Goal: Communication & Community: Answer question/provide support

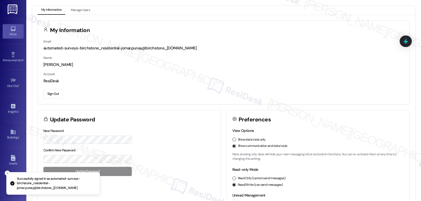
click at [14, 28] on icon at bounding box center [13, 29] width 6 height 6
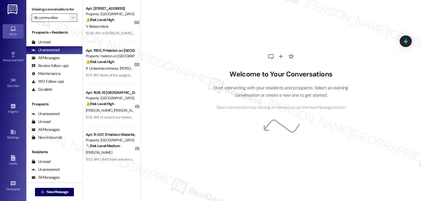
drag, startPoint x: 75, startPoint y: 22, endPoint x: 72, endPoint y: 23, distance: 2.7
click at [74, 22] on div "Viewing conversations for All communities " at bounding box center [54, 13] width 56 height 27
click at [71, 22] on span "" at bounding box center [73, 17] width 5 height 8
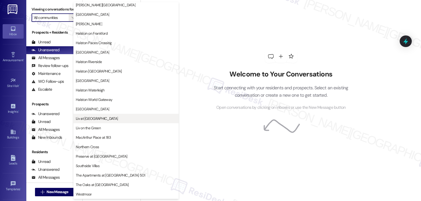
scroll to position [182, 0]
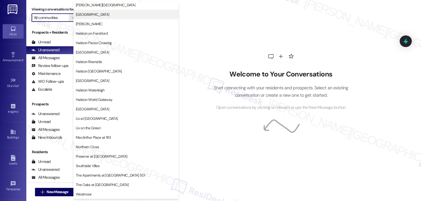
click at [115, 16] on span "Halston Lakeside" at bounding box center [126, 14] width 101 height 5
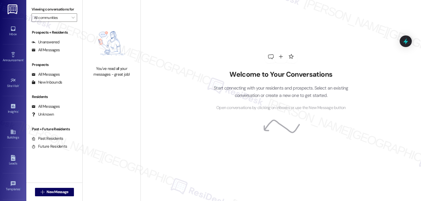
type input "Halston Lakeside"
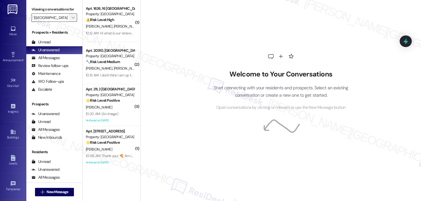
click at [72, 22] on button "" at bounding box center [73, 17] width 8 height 8
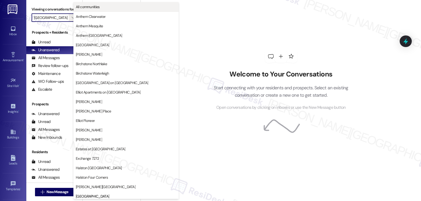
click at [108, 8] on span "All communities" at bounding box center [126, 6] width 101 height 5
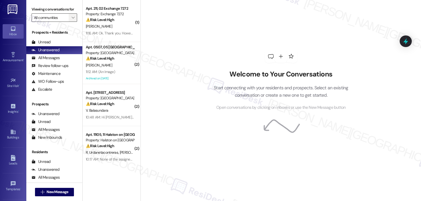
click at [71, 22] on span "" at bounding box center [73, 17] width 5 height 8
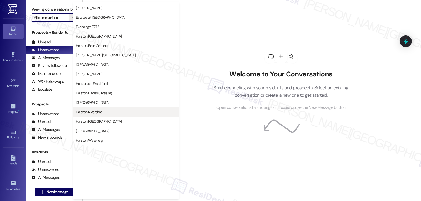
scroll to position [158, 0]
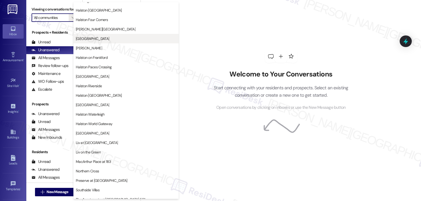
click at [115, 40] on span "Halston Lakeside" at bounding box center [126, 38] width 101 height 5
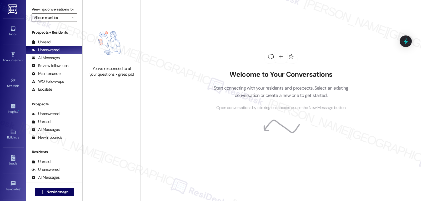
type input "Halston Lakeside"
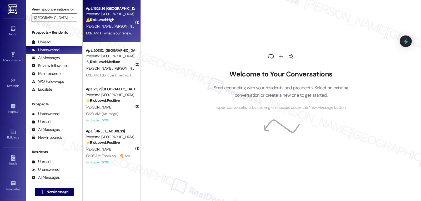
click at [123, 21] on div "⚠️ Risk Level: High The resident is inquiring about their renewal rate and stat…" at bounding box center [110, 20] width 49 height 6
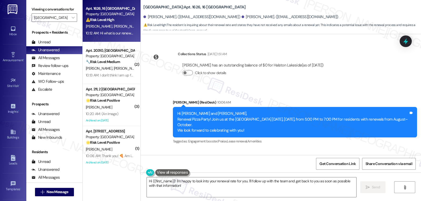
scroll to position [4185, 0]
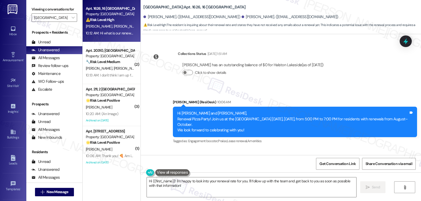
drag, startPoint x: 145, startPoint y: 125, endPoint x: 312, endPoint y: 137, distance: 167.6
click at [312, 149] on div "Received via SMS Orlando Acebo Question 10:12 AM Hi what is our renewal rate I …" at bounding box center [281, 172] width 280 height 46
copy div "Orlando Acebo Question 10:12 AM Hi what is our renewal rate I have not received…"
drag, startPoint x: 187, startPoint y: 181, endPoint x: 184, endPoint y: 183, distance: 3.2
click at [187, 181] on textarea "Hi {{first_name}}! I'm happy to look into your renewal rate for you. I'll follo…" at bounding box center [251, 188] width 209 height 20
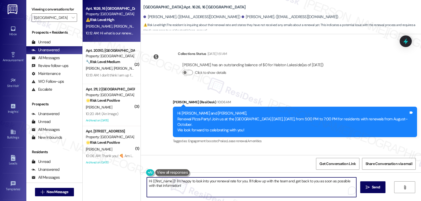
click at [174, 182] on textarea "Hi {{first_name}}! I'm happy to look into your renewal rate for you. I'll follo…" at bounding box center [251, 188] width 209 height 20
click at [221, 190] on textarea "Hi {{first_name}}! Thanks for reaching out! I'm happy to look into your renewal…" at bounding box center [251, 188] width 209 height 20
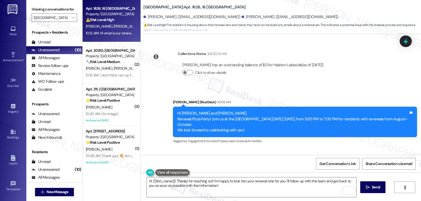
click at [156, 161] on div "Orlando Acebo Question 10:12 AM" at bounding box center [221, 165] width 144 height 8
click at [149, 183] on textarea "Hi {{first_name}}! Thanks for reaching out! I'm happy to look into your renewal…" at bounding box center [251, 188] width 209 height 20
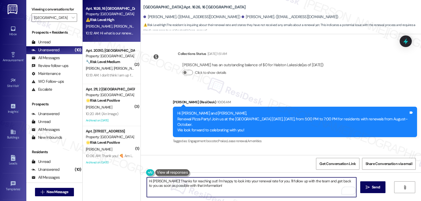
click at [241, 187] on textarea "Hi Orlando! Thanks for reaching out! I'm happy to look into your renewal rate f…" at bounding box center [251, 188] width 209 height 20
type textarea "Hi Orlando! Thanks for reaching out! I'm happy to look into your renewal rate f…"
click at [372, 189] on span "Send" at bounding box center [376, 188] width 8 height 6
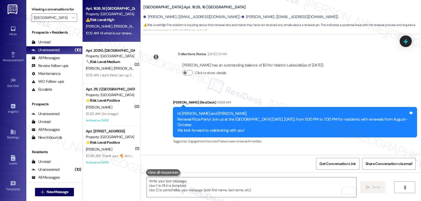
scroll to position [4228, 0]
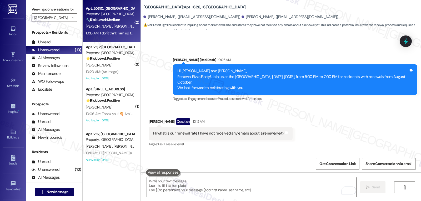
click at [106, 30] on div "10:13 AM: I don't think I am up for renewal yet but we will talk when we are. T…" at bounding box center [110, 33] width 50 height 7
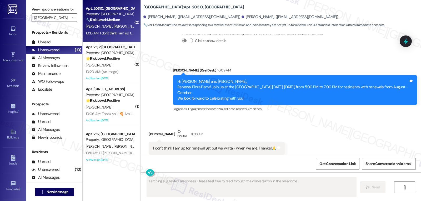
scroll to position [683, 0]
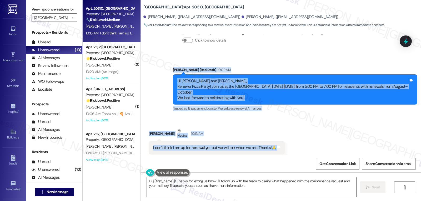
drag, startPoint x: 169, startPoint y: 58, endPoint x: 286, endPoint y: 136, distance: 140.1
click at [286, 136] on div "WO Lease started Jan 07, 2025 at 7:00 PM Show details Survey, sent via SMS Resi…" at bounding box center [281, 94] width 280 height 121
copy div "Sarah (ResiDesk) 10:09 AM Hi Cheryl and Andy, Renewal Pizza Party! Join us at t…"
click at [320, 117] on div "Received via SMS Andy Sanano Neutral 10:13 AM I don't think I am up for renewal…" at bounding box center [281, 142] width 280 height 50
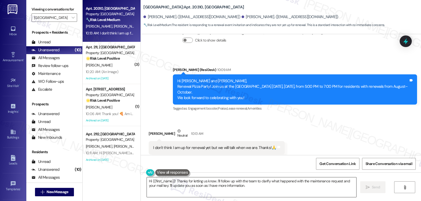
click at [266, 189] on textarea "Hi {{first_name}}! Thanks for letting us know. I'll follow up with the team to …" at bounding box center [251, 188] width 209 height 20
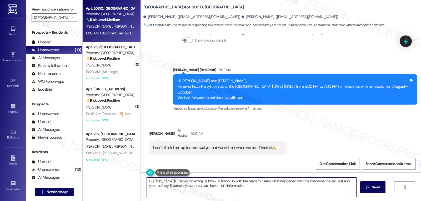
paste textarea "Andy! Totally understand—thanks for letting us know. We’ll be here when it’s ti…"
click at [189, 184] on textarea "Hi Andy! Totally understand—thanks for letting us know. We’ll be here when it’s…" at bounding box center [251, 188] width 209 height 20
click at [331, 181] on textarea "Hi Andy! Totally understand. Thanks for letting us know. We’ll be here when it’…" at bounding box center [251, 188] width 209 height 20
type textarea "Hi Andy! Totally understand. Thanks for letting us know. We’ll be here when it’…"
click at [370, 192] on button " Send" at bounding box center [373, 188] width 26 height 12
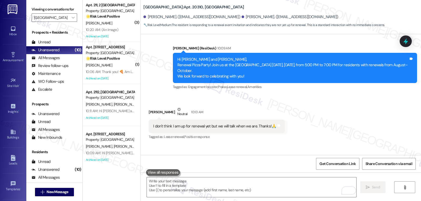
scroll to position [720, 0]
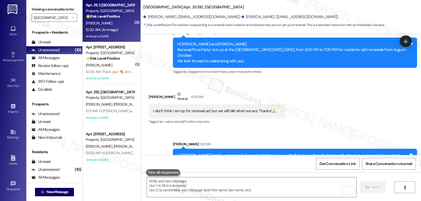
click at [117, 32] on div "10:20 AM: (An Image) 10:20 AM: (An Image)" at bounding box center [110, 30] width 50 height 7
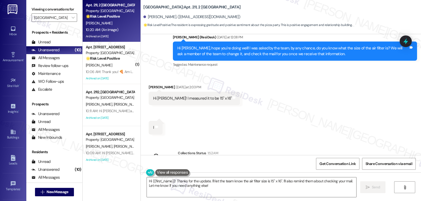
scroll to position [17222, 0]
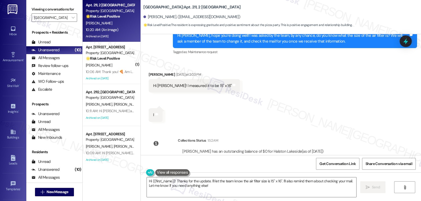
copy div "Susan"
click at [213, 193] on textarea "Hi {{first_name}}! Thanks for the update. I'll let the team know the air filter…" at bounding box center [251, 188] width 209 height 20
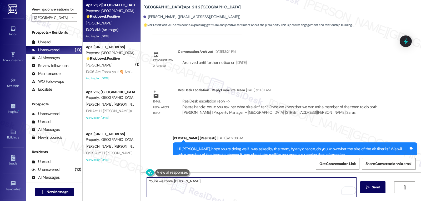
scroll to position [17117, 0]
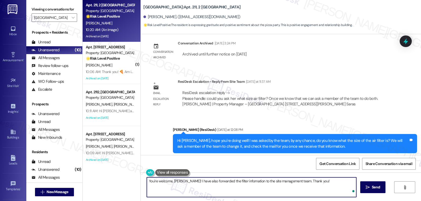
type textarea "You're welcome, Susan! I have also forwarded the filter infomation to the site …"
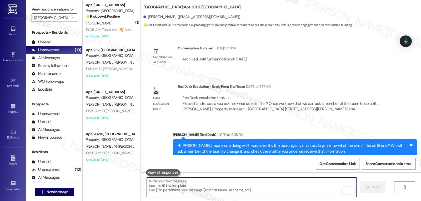
scroll to position [17064, 0]
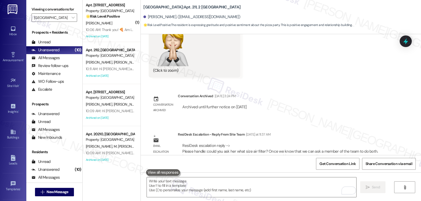
drag, startPoint x: 196, startPoint y: 131, endPoint x: 209, endPoint y: 132, distance: 12.7
drag, startPoint x: 138, startPoint y: 6, endPoint x: 184, endPoint y: 5, distance: 45.6
click at [184, 5] on div "Halston Lakeside: Apt. 211, 2 Halston Lakeside Susan Wahome. (susiemahome@gmail…" at bounding box center [281, 14] width 280 height 27
copy b "Halston Lakeside: Apt. 211,"
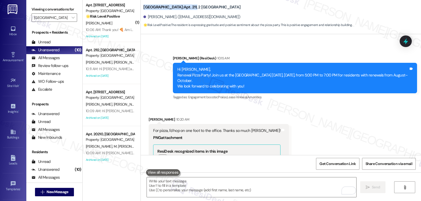
scroll to position [17364, 0]
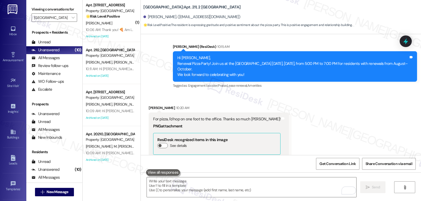
drag, startPoint x: 109, startPoint y: 25, endPoint x: 296, endPoint y: 100, distance: 201.4
click at [109, 25] on div "R. Istorico" at bounding box center [110, 23] width 50 height 7
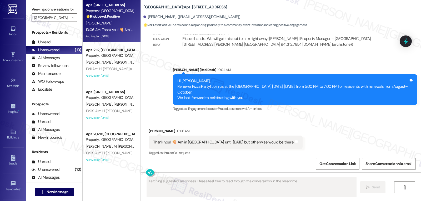
scroll to position [4078, 0]
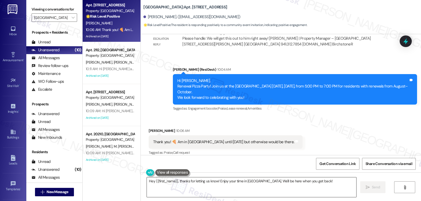
click at [312, 182] on textarea "Hey {{first_name}}, thanks for letting us know! Enjoy your time in NYC. We'll b…" at bounding box center [251, 188] width 209 height 20
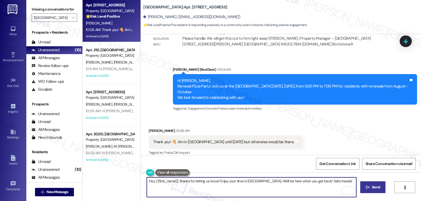
type textarea "Hey {{first_name}}, thanks for letting us know! Enjoy your time in NYC. We'll b…"
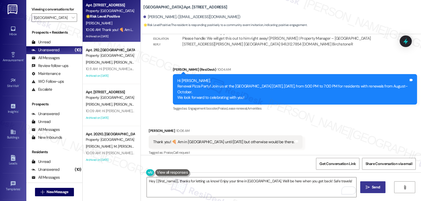
click at [367, 190] on span " Send" at bounding box center [373, 188] width 17 height 6
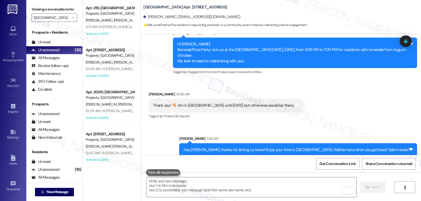
scroll to position [4115, 0]
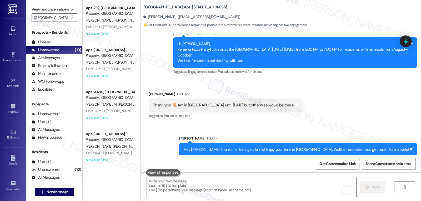
click at [94, 32] on div "Archived on 08/20/2025" at bounding box center [110, 34] width 50 height 7
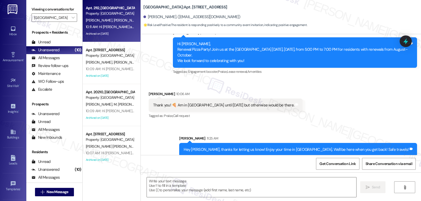
type textarea "Fetching suggested responses. Please feel free to read through the conversation…"
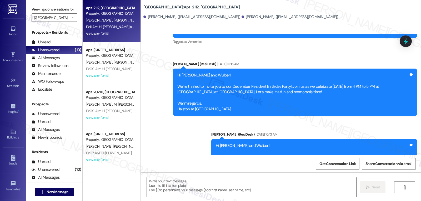
type textarea "Fetching suggested responses. Please feel free to read through the conversation…"
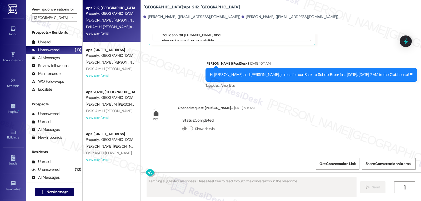
scroll to position [2535, 0]
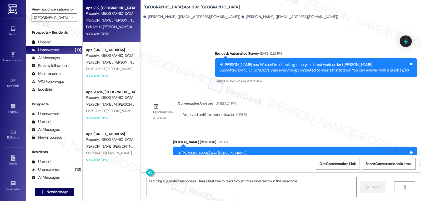
drag, startPoint x: 407, startPoint y: 41, endPoint x: 404, endPoint y: 63, distance: 22.1
click at [407, 41] on icon at bounding box center [405, 41] width 7 height 7
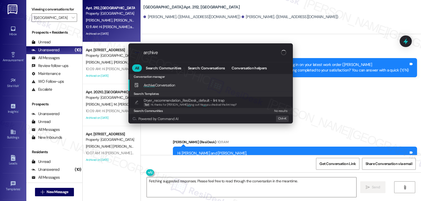
type input "archive"
click at [175, 89] on div "Archive Conversation Add shortcut" at bounding box center [210, 85] width 164 height 11
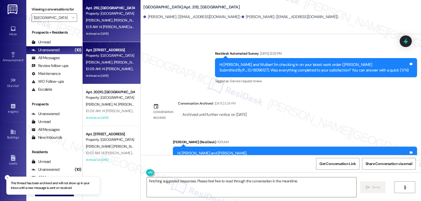
click at [121, 65] on div "M. Besana P. Dangaran" at bounding box center [110, 62] width 50 height 7
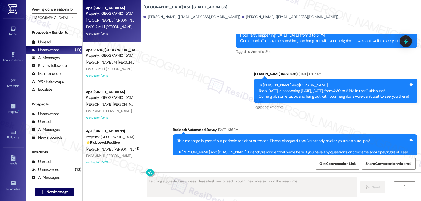
scroll to position [3296, 0]
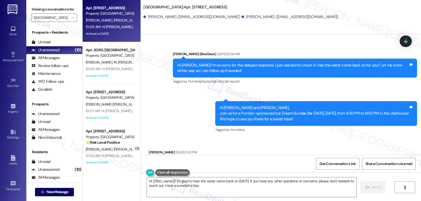
type textarea "Hi {{first_name}}! I'm glad to hear the water came back on yesterday. If you ha…"
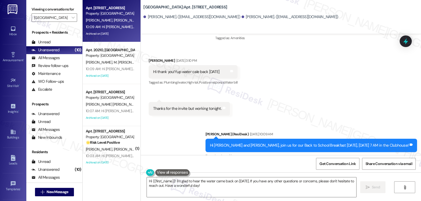
scroll to position [3441, 0]
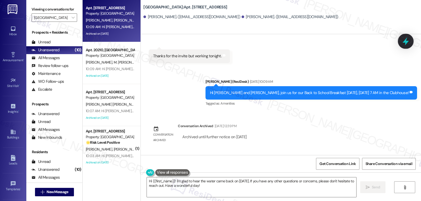
click at [407, 43] on icon at bounding box center [405, 41] width 9 height 9
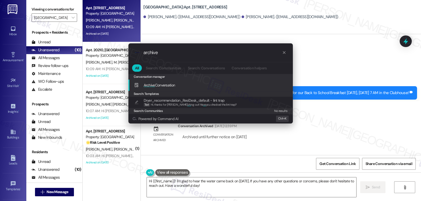
type input "archive"
click at [156, 88] on span "Archive Conversation" at bounding box center [160, 85] width 32 height 5
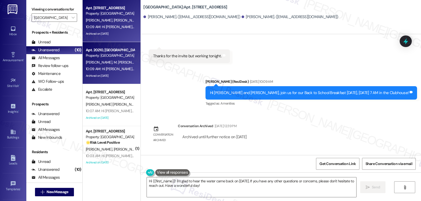
click at [106, 70] on div "10:09 AM: Hi Mauro and Willow, Renewal Pizza Party! Join us at the Clubhouse to…" at bounding box center [271, 69] width 370 height 5
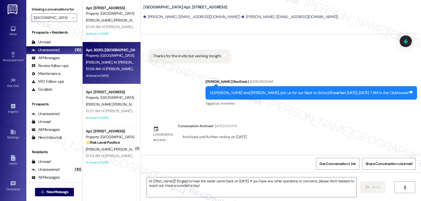
type textarea "Fetching suggested responses. Please feel free to read through the conversation…"
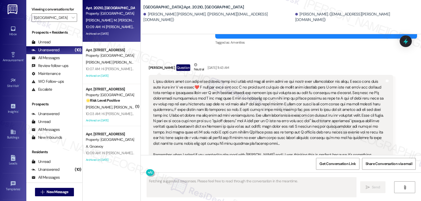
scroll to position [2866, 0]
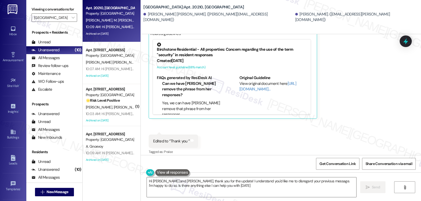
type textarea "Hi Mauro and Willow, thank you for the update! I understand you'd like me to di…"
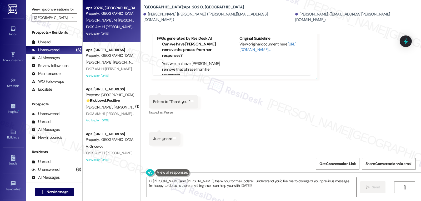
scroll to position [3011, 0]
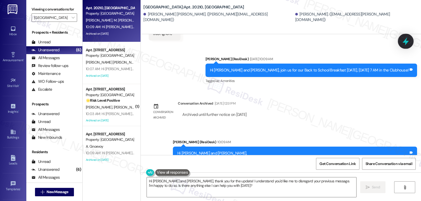
click at [407, 41] on icon at bounding box center [406, 41] width 6 height 8
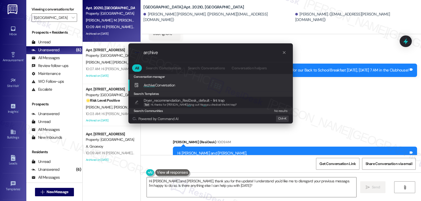
click at [173, 86] on span "Archive Conversation" at bounding box center [160, 85] width 32 height 5
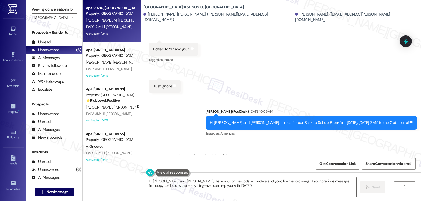
scroll to position [2906, 0]
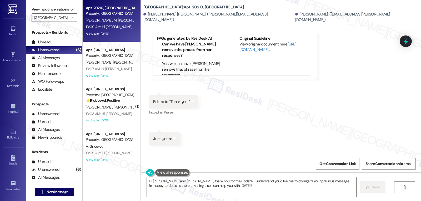
click at [404, 42] on icon at bounding box center [405, 41] width 5 height 6
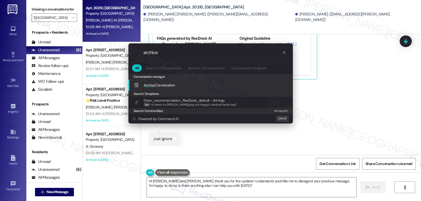
type input "archive"
click at [171, 83] on span "Archive Conversation" at bounding box center [160, 85] width 32 height 5
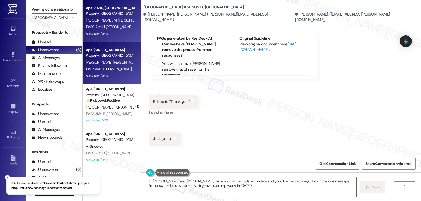
click at [107, 68] on div "10:07 AM: Hi Leodany and Helymar, Renewal Pizza Party! Join us at the Clubhouse…" at bounding box center [270, 69] width 369 height 5
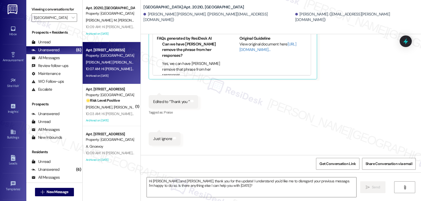
type textarea "Fetching suggested responses. Please feel free to read through the conversation…"
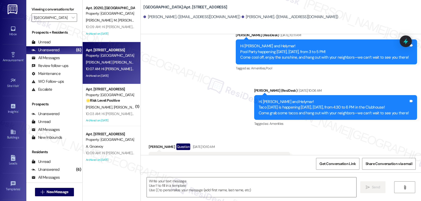
type textarea "Fetching suggested responses. Please feel free to read through the conversation…"
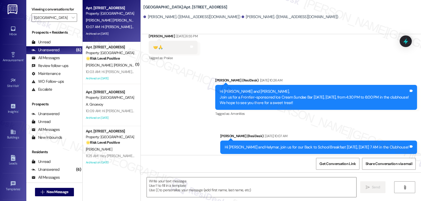
scroll to position [815, 0]
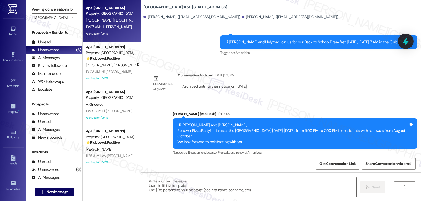
click at [407, 44] on icon at bounding box center [405, 41] width 9 height 9
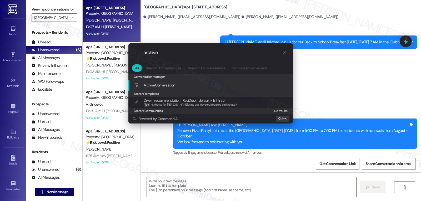
type input "archive"
click at [186, 87] on div "Archive Conversation Add shortcut" at bounding box center [211, 85] width 154 height 6
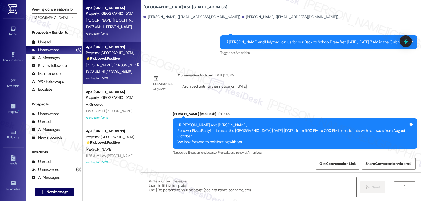
click at [110, 60] on strong "🌟 Risk Level: Positive" at bounding box center [103, 58] width 34 height 5
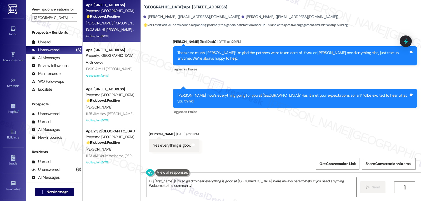
scroll to position [1340, 0]
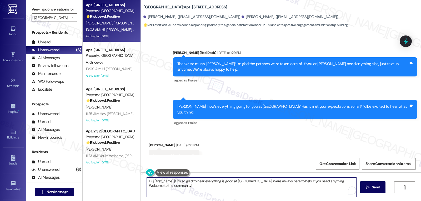
drag, startPoint x: 332, startPoint y: 181, endPoint x: 373, endPoint y: 214, distance: 52.3
click at [373, 201] on html "Inbox Go to Inbox Announcement • Send A Text Announcement Site Visit • Go to Si…" at bounding box center [210, 100] width 421 height 201
click at [350, 182] on textarea "Hi {{first_name}}! I'm so glad to hear everything is good at Halston Lakeside. …" at bounding box center [251, 188] width 209 height 20
paste textarea "if you have a moment, we’d really appreciate it if you could take a moment to l…"
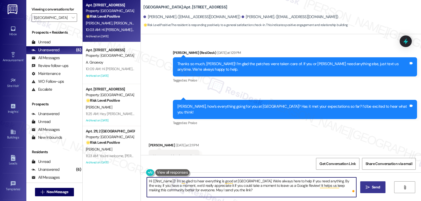
type textarea "Hi {{first_name}}! I'm so glad to hear everything is good at Halston Lakeside. …"
click at [366, 188] on icon "" at bounding box center [368, 188] width 4 height 4
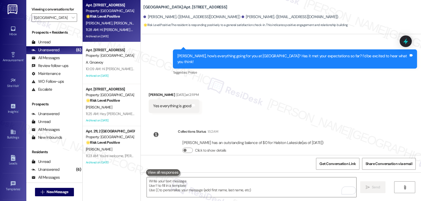
scroll to position [1494, 0]
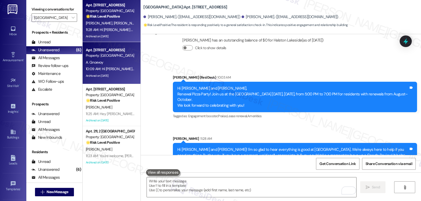
click at [99, 73] on div "Archived on 08/11/2025" at bounding box center [110, 76] width 50 height 7
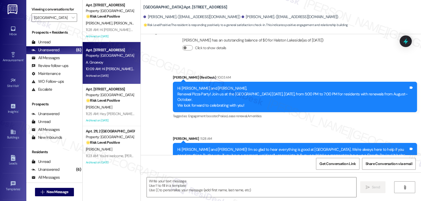
type textarea "Fetching suggested responses. Please feel free to read through the conversation…"
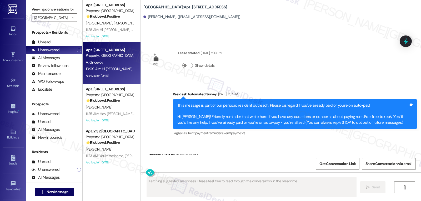
scroll to position [9782, 0]
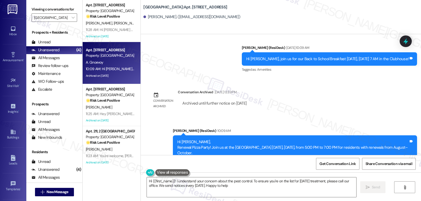
type textarea "Hi {{first_name}}! I understand your concern about the pest control. To ensure …"
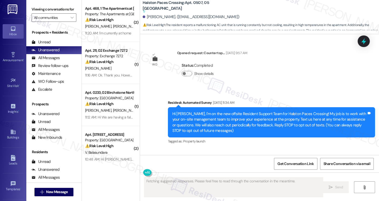
scroll to position [13981, 0]
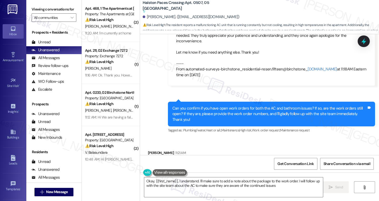
type textarea "Okay, {{first_name}}, I understand. I'll make sure to add a note about the pack…"
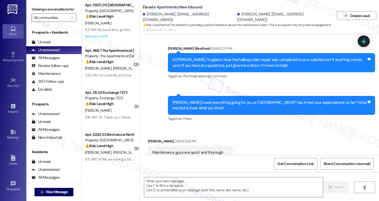
type textarea "Fetching suggested responses. Please feel free to read through the conversation…"
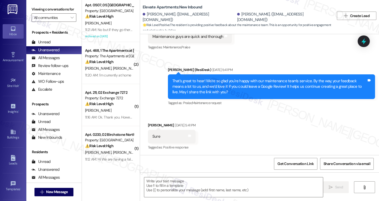
scroll to position [288, 0]
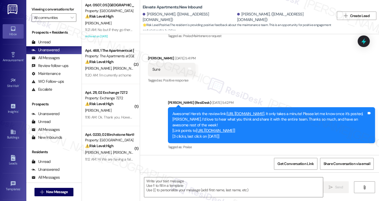
click at [258, 113] on link "https://www.theresidesk.com/links/review-cq7Sfl8AK" at bounding box center [246, 113] width 38 height 5
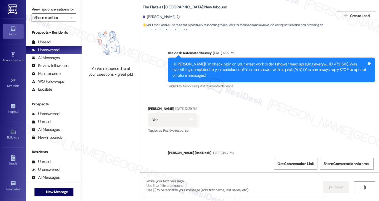
scroll to position [27, 0]
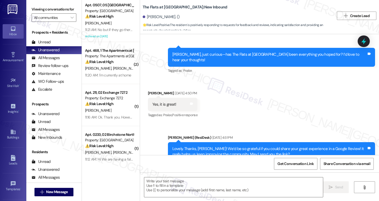
type textarea "Fetching suggested responses. Please feel free to read through the conversation…"
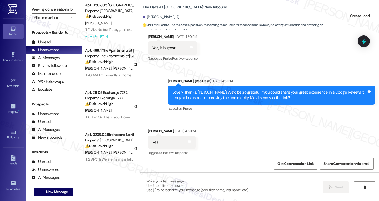
scroll to position [265, 0]
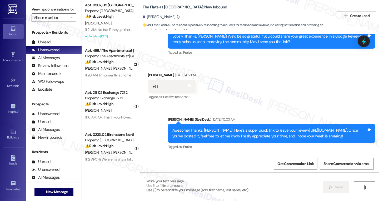
click at [309, 128] on link "https://www.theresidesk.com/links/review-g20gg1i0_" at bounding box center [328, 130] width 38 height 5
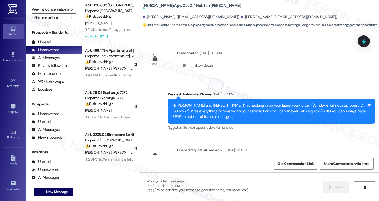
scroll to position [3811, 0]
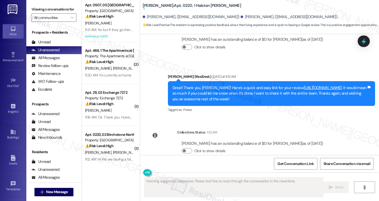
click at [304, 85] on link "[URL][DOMAIN_NAME]" at bounding box center [323, 87] width 38 height 5
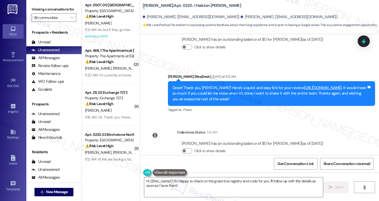
type textarea "Hi {{first_name}}! I'm happy to check on the guest box registry and code for yo…"
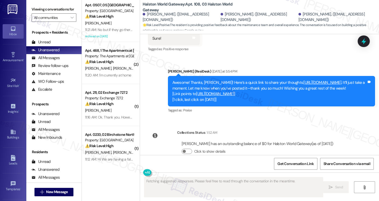
scroll to position [2462, 0]
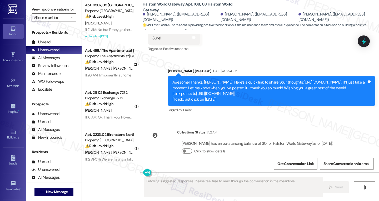
click at [303, 80] on link "https://www.theresidesk.com/links/review-LaCl0oTPe" at bounding box center [322, 82] width 38 height 5
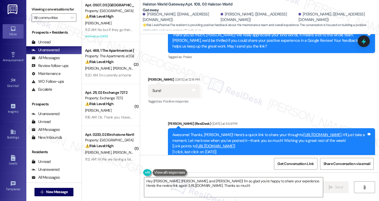
scroll to position [2357, 0]
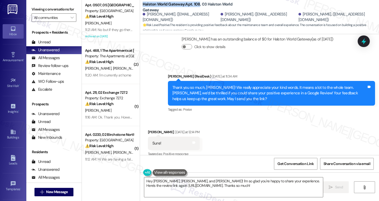
drag, startPoint x: 138, startPoint y: 6, endPoint x: 196, endPoint y: 6, distance: 58.7
click at [196, 6] on div "Halston World Gateway: Apt. 108, 03 Halston World Gateway Michael King. (blesse…" at bounding box center [259, 15] width 239 height 29
copy b "Halston World Gateway: Apt. 108"
click at [345, 130] on div "Received via SMS Michael King Yesterday at 12:14 PM Sure! Tags and notes Tagged…" at bounding box center [259, 140] width 239 height 44
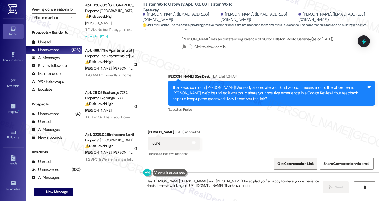
click at [295, 165] on span "Get Conversation Link" at bounding box center [295, 164] width 36 height 6
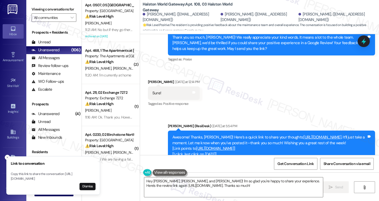
scroll to position [2462, 0]
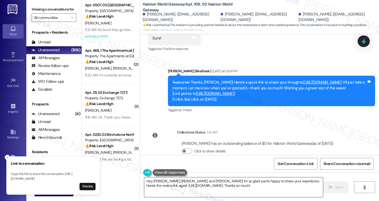
click at [252, 187] on textarea "Hey Michael, Olivia, and Connor! I'm so glad you're happy to share your experie…" at bounding box center [233, 188] width 179 height 20
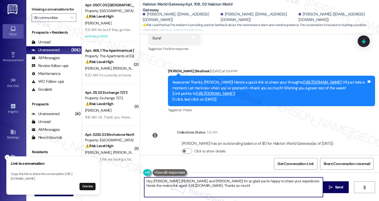
paste textarea "Thank you so much for the 5 stars 🙏 We’re so glad you had a great experience wi…"
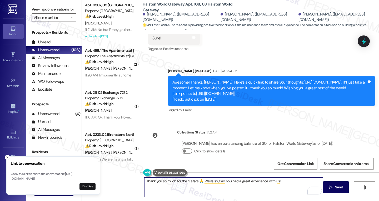
click at [196, 181] on textarea "Thank you so much for the 5 stars 🙏 We’re so glad you had a great experience wi…" at bounding box center [233, 188] width 179 height 20
click at [301, 182] on textarea "Thank you so much for the 5 stars, Michael! 🙏 We’re so glad you had a great exp…" at bounding box center [233, 188] width 179 height 20
click at [201, 189] on textarea "Thank you so much for the 5 stars, Michael! 🙏 We’re so glad you had a great exp…" at bounding box center [233, 188] width 179 height 20
paste textarea "“Michael, thank you so much for your thoughtful review 🙏 We’re thrilled to hear…"
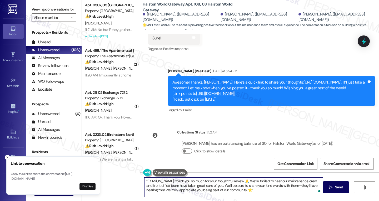
click at [144, 179] on textarea "“Michael, thank you so much for your thoughtful review 🙏 We’re thrilled to hear…" at bounding box center [233, 188] width 179 height 20
click at [236, 193] on textarea "Michael, thank you so much for your thoughtful review 🙏 We’re thrilled to hear …" at bounding box center [233, 188] width 179 height 20
type textarea "Michael, thank you so much for your thoughtful review 🙏 We’re thrilled to hear …"
click at [341, 188] on span "Send" at bounding box center [339, 188] width 8 height 6
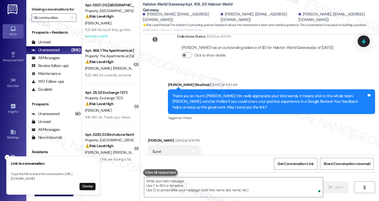
scroll to position [2346, 0]
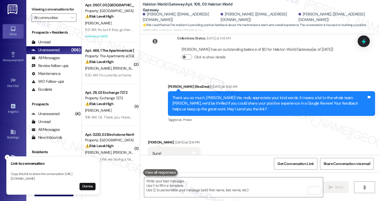
click at [91, 185] on button "Dismiss" at bounding box center [87, 186] width 16 height 7
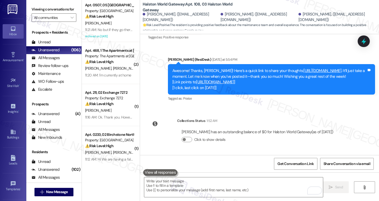
scroll to position [2510, 0]
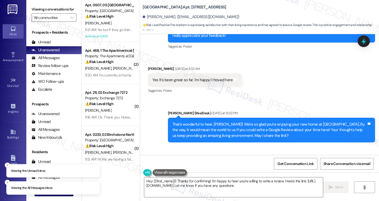
type textarea "Hey {{first_name}}! Thanks for confirming! I'm happy to hear you're willing to …"
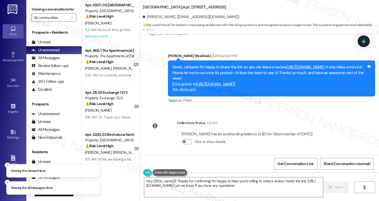
scroll to position [713, 0]
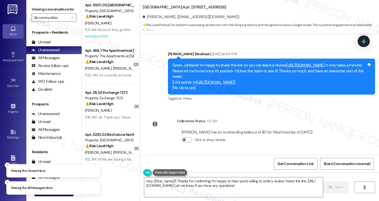
click at [299, 65] on link "[URL][DOMAIN_NAME]" at bounding box center [305, 65] width 38 height 5
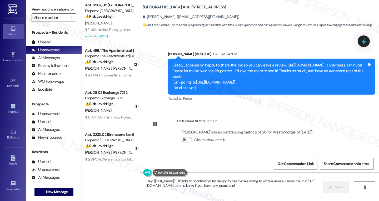
click at [223, 82] on link "[URL][DOMAIN_NAME]" at bounding box center [215, 82] width 38 height 5
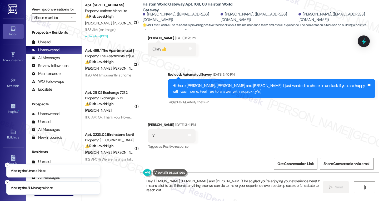
type textarea "Hey [PERSON_NAME], [PERSON_NAME], and [PERSON_NAME]! I'm so glad you're enjoyin…"
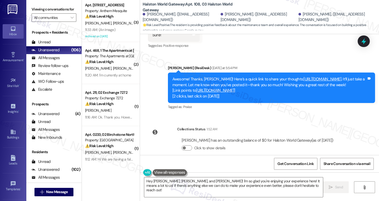
scroll to position [2412, 0]
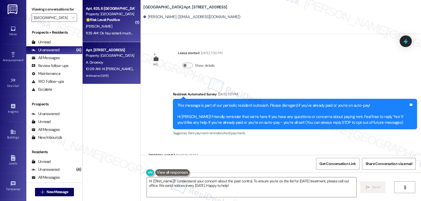
scroll to position [9782, 0]
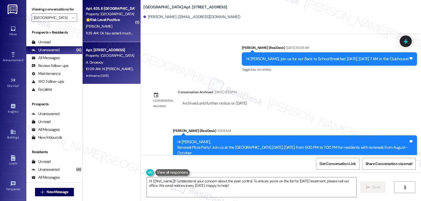
click at [106, 22] on strong "🌟 Risk Level: Positive" at bounding box center [103, 19] width 34 height 5
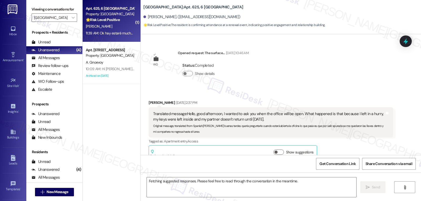
scroll to position [6588, 0]
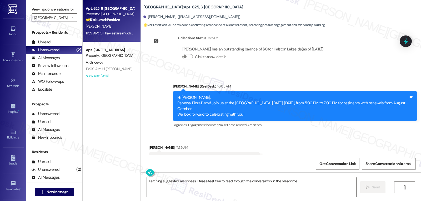
click at [318, 133] on div "Received via SMS [PERSON_NAME] 11:39 AM Translated message: Okay, I'll be there…" at bounding box center [281, 158] width 280 height 50
click at [199, 188] on textarea "Fetching suggested responses. Please feel free to read through the conversation…" at bounding box center [251, 188] width 209 height 20
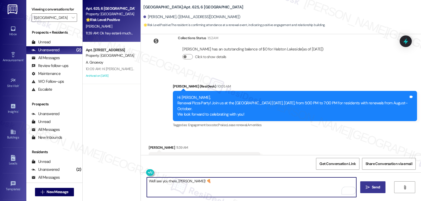
type textarea "We'll see you there, [PERSON_NAME]! 🍕"
click at [370, 191] on button " Send" at bounding box center [373, 188] width 26 height 12
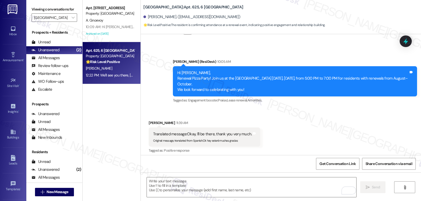
scroll to position [6625, 0]
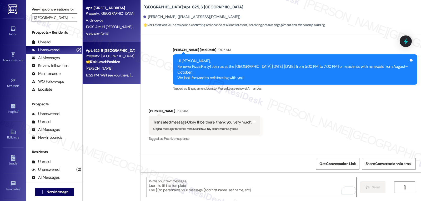
click at [117, 39] on div "Apt. 20205, [GEOGRAPHIC_DATA] Property: [GEOGRAPHIC_DATA] A. Gnoevoy 10:09 AM: …" at bounding box center [112, 21] width 58 height 42
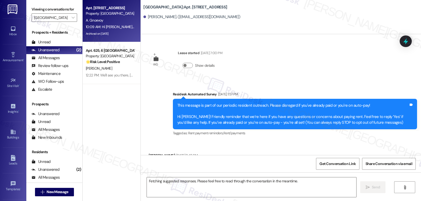
scroll to position [9782, 0]
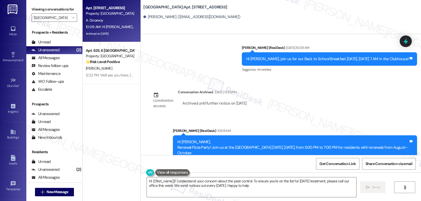
type textarea "Hi {{first_name}}! I understand your concern about the pest control. To ensure …"
click at [301, 88] on div "WO Lease started Feb 20, 2025 at 7:00 PM Show details Survey, sent via SMS Resi…" at bounding box center [281, 94] width 280 height 121
click at [407, 46] on div at bounding box center [406, 41] width 16 height 15
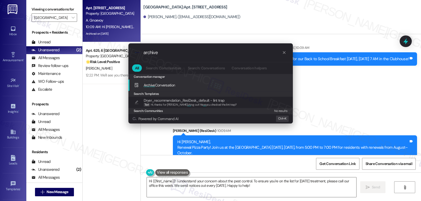
type input "archive"
click at [215, 79] on div "Conversation manager" at bounding box center [210, 77] width 164 height 6
click at [199, 89] on div "Archive Conversation Add shortcut" at bounding box center [210, 85] width 164 height 11
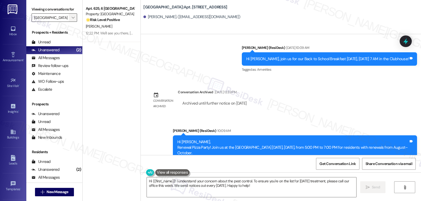
click at [72, 24] on div "Viewing conversations for Halston Lakeside " at bounding box center [54, 13] width 56 height 27
click at [71, 22] on button "" at bounding box center [73, 17] width 8 height 8
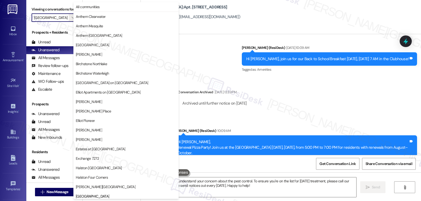
scroll to position [180, 0]
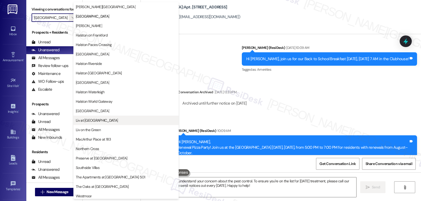
click at [98, 121] on span "Liv at [GEOGRAPHIC_DATA]" at bounding box center [97, 120] width 42 height 5
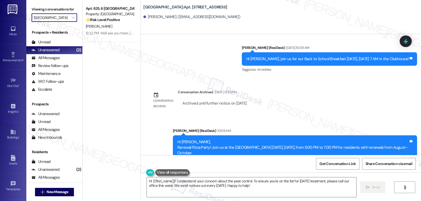
type input "Liv at [GEOGRAPHIC_DATA]"
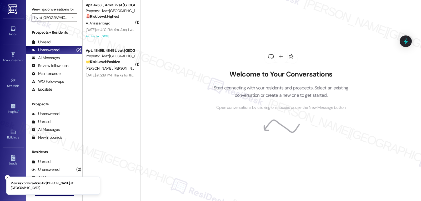
drag, startPoint x: 114, startPoint y: 32, endPoint x: 193, endPoint y: 42, distance: 79.6
click at [114, 32] on div "Yesterday at 4:10 PM: Yes. Also, I will not be renewing the lease which ends Oc…" at bounding box center [110, 30] width 50 height 7
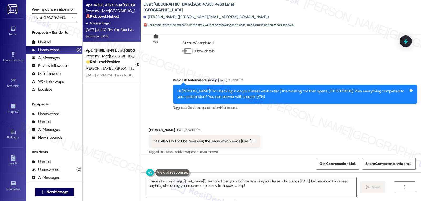
scroll to position [5569, 0]
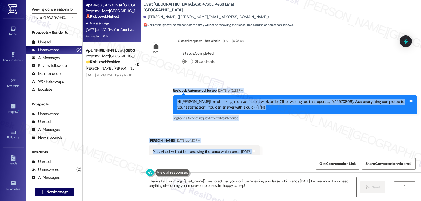
drag, startPoint x: 168, startPoint y: 80, endPoint x: 272, endPoint y: 136, distance: 117.3
click at [272, 136] on div "Lease started Aug 30, 2024 at 8:00 PM Announcement, sent via SMS (720) 609-3382…" at bounding box center [281, 94] width 280 height 121
copy div "Residesk Automated Survey Yesterday at 12:23 PM Hi Abdiel! I'm checking in on y…"
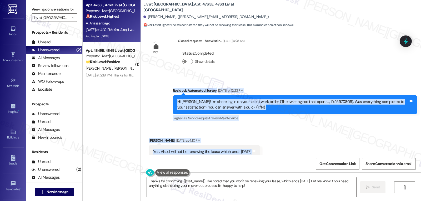
scroll to position [5621, 0]
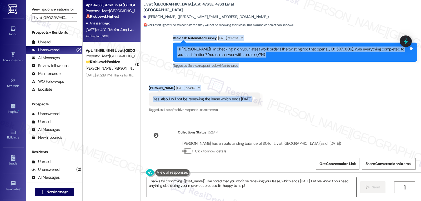
click at [199, 186] on textarea "Thanks for confirming, {{first_name}}! I've noted that you won't be renewing yo…" at bounding box center [251, 188] width 209 height 20
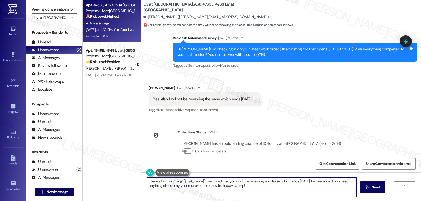
click at [267, 194] on textarea "Thanks for confirming, {{first_name}}! I've noted that you won't be renewing yo…" at bounding box center [251, 188] width 209 height 20
paste textarea "the repair was completed, Abdiel"
click at [262, 188] on textarea "Thanks for confirming the repair was completed, Abdiel!" at bounding box center [251, 188] width 209 height 20
paste textarea "I also hear you on not renewing your lease after October 30th."
click at [326, 184] on textarea "Thanks for confirming the repair was completed, Abdiel! I also hear you on not …" at bounding box center [251, 188] width 209 height 20
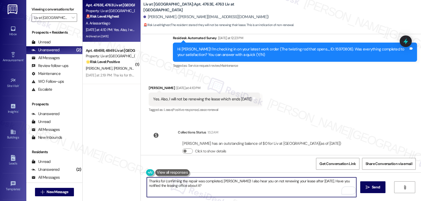
click at [326, 181] on textarea "Thanks for confirming the repair was completed, Abdiel! I also hear you on not …" at bounding box center [251, 188] width 209 height 20
click at [245, 189] on textarea "Thanks for confirming the repair was completed, Abdiel! I also hear you on not …" at bounding box center [251, 188] width 209 height 20
type textarea "Thanks for confirming the repair was completed, Abdiel! I also hear you on not …"
click at [382, 191] on button " Send" at bounding box center [373, 188] width 26 height 12
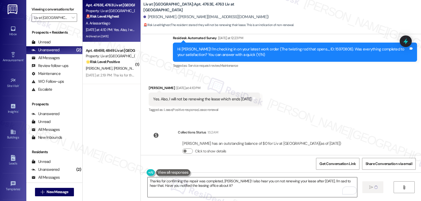
click at [285, 193] on textarea "Thanks for confirming the repair was completed, Abdiel! I also hear you on not …" at bounding box center [252, 188] width 209 height 20
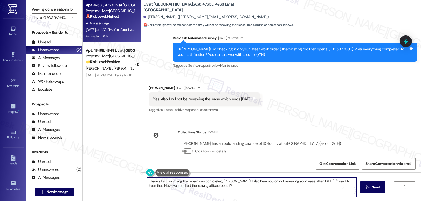
click at [281, 193] on textarea "Thanks for confirming the repair was completed, Abdiel! I also hear you on not …" at bounding box center [251, 188] width 209 height 20
click at [378, 193] on button " Send" at bounding box center [373, 188] width 26 height 12
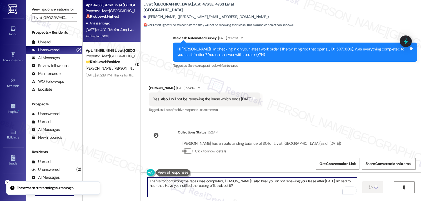
click at [254, 191] on textarea "Thanks for confirming the repair was completed, Abdiel! I also hear you on not …" at bounding box center [252, 188] width 209 height 20
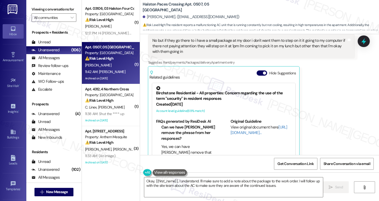
scroll to position [14104, 0]
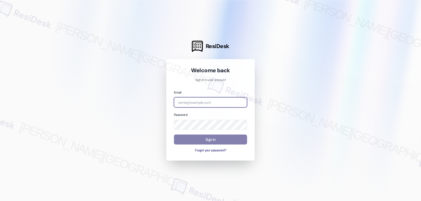
click at [209, 102] on input "email" at bounding box center [210, 102] width 73 height 10
paste input "automated-surveys-birchstone_residential-jomar.punay@birchstone_[DOMAIN_NAME]"
type input "automated-surveys-birchstone_residential-jomar.punay@birchstone_[DOMAIN_NAME]"
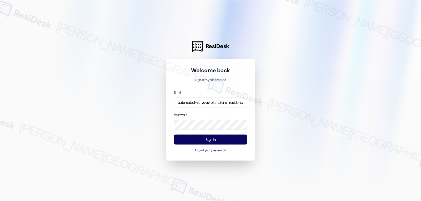
click at [319, 84] on div at bounding box center [210, 100] width 421 height 201
click at [217, 143] on button "Sign In" at bounding box center [210, 140] width 73 height 10
click at [210, 138] on button "Sign In" at bounding box center [210, 140] width 73 height 10
click at [217, 142] on button "Sign In" at bounding box center [210, 140] width 73 height 10
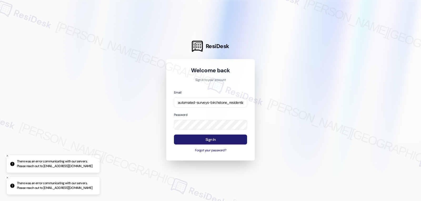
click at [225, 141] on button "Sign In" at bounding box center [210, 140] width 73 height 10
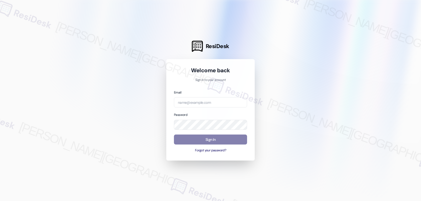
click at [337, 193] on div at bounding box center [210, 100] width 421 height 201
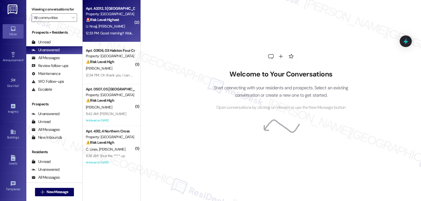
click at [105, 34] on div "12:33 PM: Good morning!! Woke up this morning, the hallway toilet was flooded, …" at bounding box center [178, 33] width 184 height 5
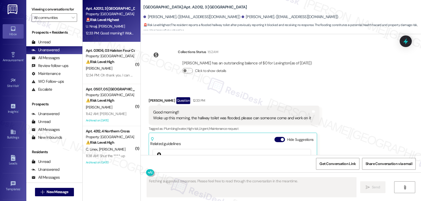
scroll to position [6772, 0]
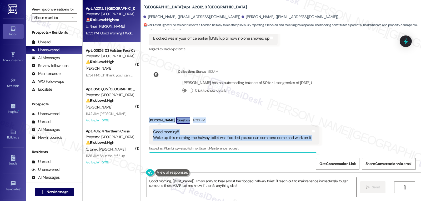
drag, startPoint x: 144, startPoint y: 77, endPoint x: 337, endPoint y: 89, distance: 193.8
click at [337, 105] on div "Received via SMS Juliana Nnaji Question 12:33 PM Good morning!! Woke up this mo…" at bounding box center [281, 178] width 280 height 147
copy div "Juliana Nnaji Question 12:33 PM Good morning!! Woke up this morning, the hallwa…"
click at [196, 186] on textarea "Good morning, {{first_name}}! I'm so sorry to hear about the flooded hallway to…" at bounding box center [251, 188] width 209 height 20
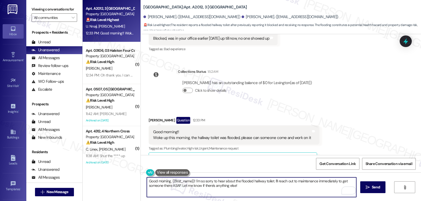
drag, startPoint x: 257, startPoint y: 191, endPoint x: 209, endPoint y: 189, distance: 48.4
click at [209, 189] on textarea "Good morning, {{first_name}}! I'm so sorry to hear about the flooded hallway to…" at bounding box center [251, 188] width 209 height 20
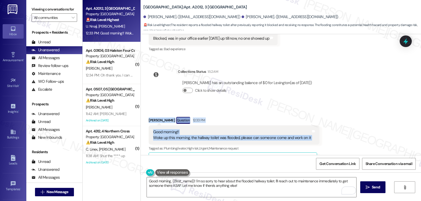
drag, startPoint x: 145, startPoint y: 76, endPoint x: 336, endPoint y: 93, distance: 191.0
click at [336, 105] on div "Received via SMS Juliana Nnaji Question 12:33 PM Good morning!! Woke up this mo…" at bounding box center [281, 178] width 280 height 147
copy div "Juliana Nnaji Question 12:33 PM Good morning!! Woke up this morning, the hallwa…"
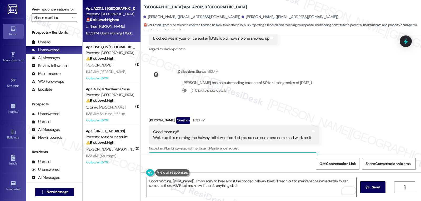
click at [278, 190] on textarea "Good morning, {{first_name}}! I'm so sorry to hear about the flooded hallway to…" at bounding box center [251, 188] width 209 height 20
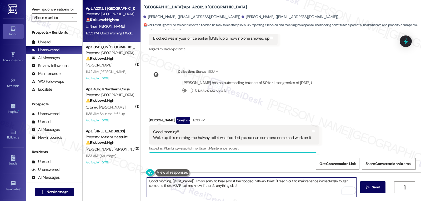
drag, startPoint x: 272, startPoint y: 181, endPoint x: 313, endPoint y: 213, distance: 52.1
click at [313, 201] on html "Inbox Go to Inbox Announcement • Send A Text Announcement Site Visit • Go to Si…" at bounding box center [210, 100] width 421 height 201
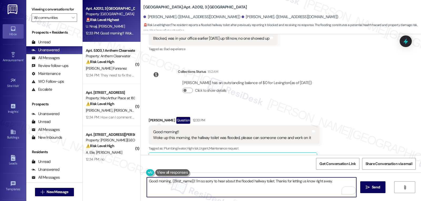
click at [333, 183] on textarea "Good morning, {{first_name}}! I'm so sorry to hear about the flooded hallway to…" at bounding box center [251, 188] width 209 height 20
paste textarea "Is the water still actively flooding, or has it stopped? Did the toilet overflo…"
click at [246, 189] on textarea "Good morning, {{first_name}}! I'm so sorry to hear about the flooded hallway to…" at bounding box center [251, 188] width 209 height 20
click at [277, 194] on textarea "Good morning, {{first_name}}! I'm so sorry to hear about the flooded hallway to…" at bounding box center [251, 188] width 209 height 20
click at [331, 188] on textarea "Good morning, {{first_name}}! I'm so sorry to hear about the flooded hallway to…" at bounding box center [251, 188] width 209 height 20
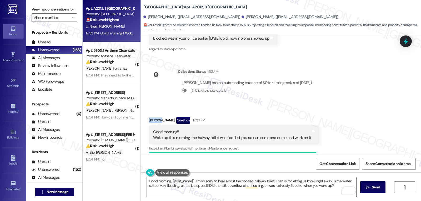
drag, startPoint x: 155, startPoint y: 76, endPoint x: 143, endPoint y: 76, distance: 11.8
click at [145, 113] on div "Received via SMS Juliana Nnaji Question 12:33 PM Good morning!! Woke up this mo…" at bounding box center [234, 182] width 179 height 139
copy div "Juliana"
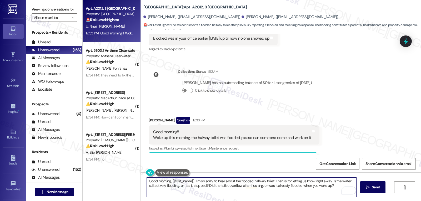
click at [167, 182] on textarea "Good morning, {{first_name}}! I'm so sorry to hear about the flooded hallway to…" at bounding box center [251, 188] width 209 height 20
paste textarea "Juliana"
click at [317, 190] on textarea "Hi Juliana! I'm so sorry to hear about the flooded hallway toilet. Thanks for l…" at bounding box center [251, 188] width 209 height 20
type textarea "Hi Juliana! I'm so sorry to hear about the flooded hallway toilet. Thanks for l…"
click at [367, 192] on button " Send" at bounding box center [373, 188] width 26 height 12
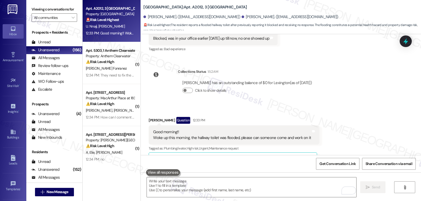
scroll to position [6824, 0]
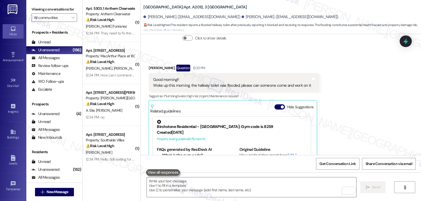
click at [70, 13] on label "Viewing conversations for" at bounding box center [55, 9] width 46 height 8
click at [71, 22] on span "" at bounding box center [73, 17] width 5 height 8
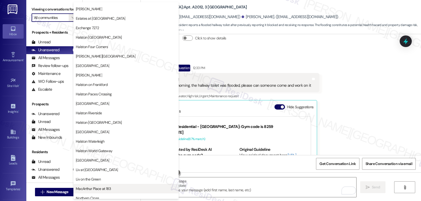
scroll to position [158, 0]
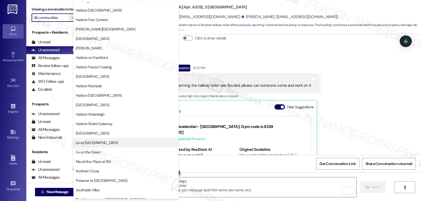
click at [99, 142] on span "Liv at Winter Park" at bounding box center [97, 142] width 42 height 5
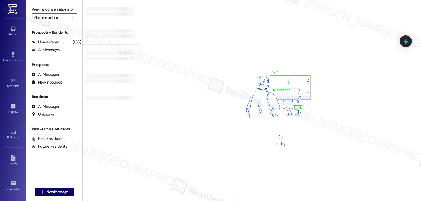
type input "Liv at Winter Park"
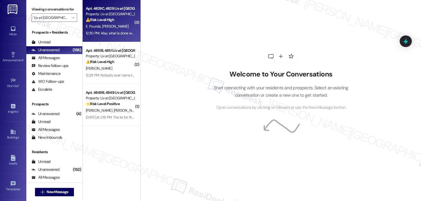
click at [124, 35] on div "12:30 PM: Also, what is done when something is not satisfactory? We still have …" at bounding box center [201, 33] width 231 height 5
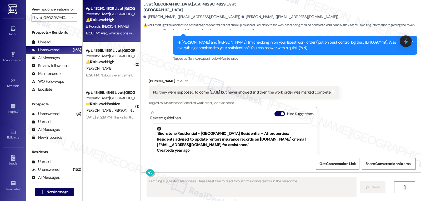
scroll to position [1768, 0]
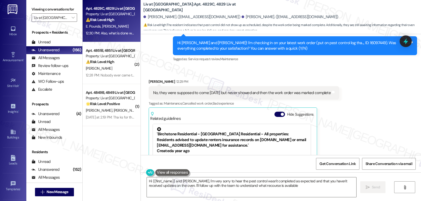
type textarea "Hi {{first_name}} and Emily, I'm very sorry to hear the pest control wasn't com…"
click at [402, 43] on icon at bounding box center [405, 41] width 9 height 9
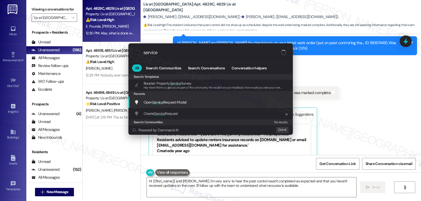
type input "service"
click at [193, 102] on div "Open Service Request Modal Add shortcut" at bounding box center [211, 102] width 154 height 6
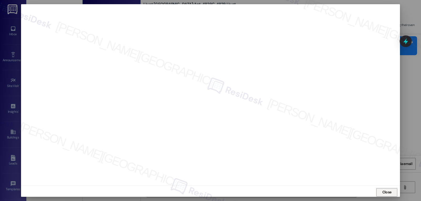
click at [393, 193] on button "Close" at bounding box center [386, 192] width 21 height 8
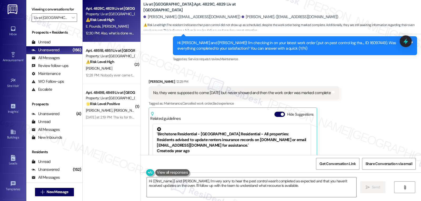
scroll to position [1821, 0]
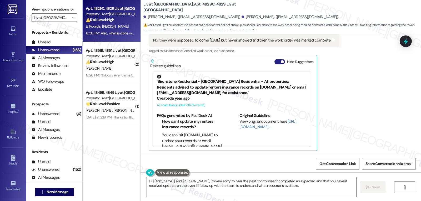
click at [276, 59] on button "Hide Suggestions" at bounding box center [279, 61] width 11 height 5
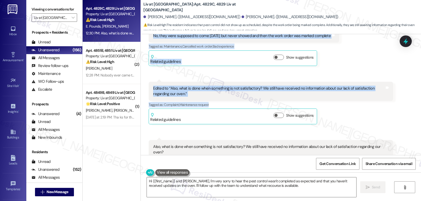
scroll to position [1846, 0]
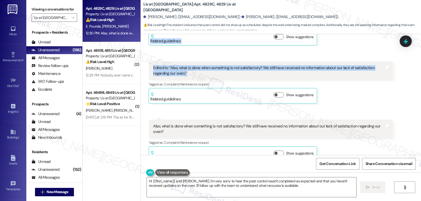
drag, startPoint x: 169, startPoint y: 54, endPoint x: 197, endPoint y: 71, distance: 32.0
click at [197, 71] on div "WO Lease started Jun 17, 2025 at 8:00 PM Show details Survey, sent via SMS Resi…" at bounding box center [281, 94] width 280 height 121
copy div "Residesk Automated Survey 12:27 PM Hi Braydon and Emily! I'm checking in on you…"
click at [265, 195] on textarea "Hi {{first_name}} and Emily, I'm very sorry to hear the pest control wasn't com…" at bounding box center [251, 188] width 209 height 20
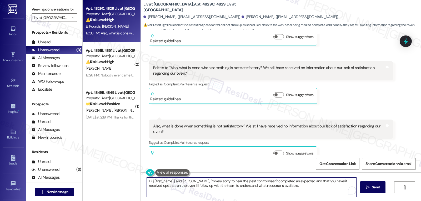
paste textarea "Braydon and Emily, thanks for letting us know. I'm really sorry to hear no one …"
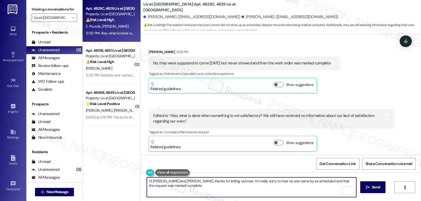
scroll to position [1740, 0]
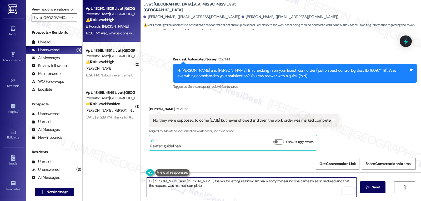
drag, startPoint x: 162, startPoint y: 182, endPoint x: 174, endPoint y: 182, distance: 12.4
click at [174, 182] on textarea "Hi Braydon and Emily, thanks for letting us know. I'm really sorry to hear no o…" at bounding box center [251, 188] width 209 height 20
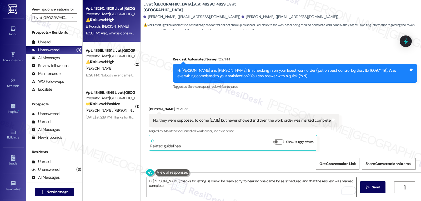
click at [353, 181] on textarea "Hi Braydon, thanks for letting us know. I'm really sorry to hear no one came by…" at bounding box center [251, 188] width 209 height 20
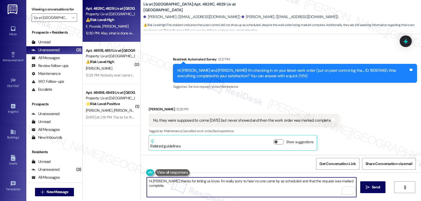
paste textarea "I hear how frustrating it is"
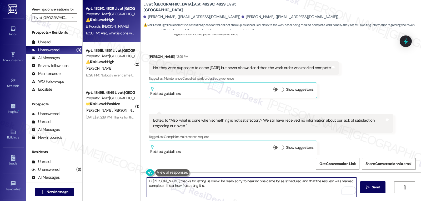
scroll to position [1846, 0]
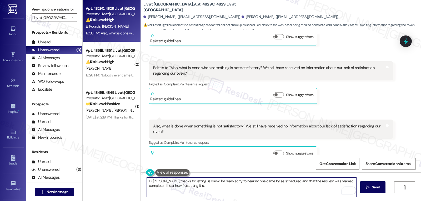
type textarea "Hi Braydon, thanks for letting us know. I'm really sorry to hear no one came by…"
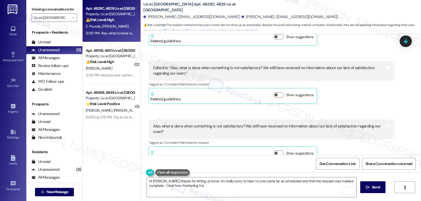
click at [413, 45] on div "Received via SMS Braydon Palmer 12:29 PM No, they were supposed to come on Tues…" at bounding box center [281, 77] width 280 height 177
click at [405, 39] on icon at bounding box center [405, 41] width 9 height 9
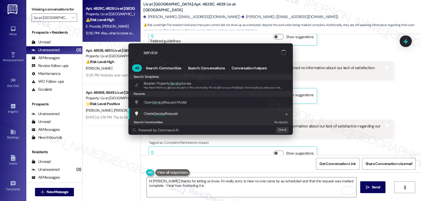
type input "service"
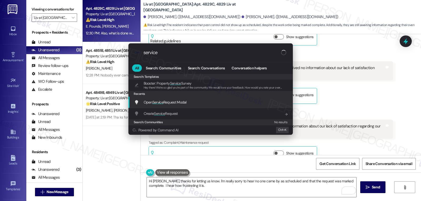
click at [159, 101] on span "Service" at bounding box center [157, 102] width 11 height 5
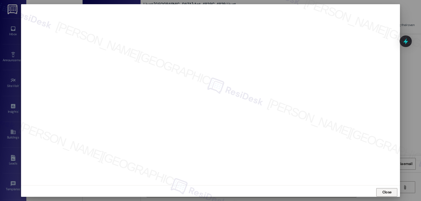
click at [382, 192] on span "Close" at bounding box center [386, 193] width 9 height 6
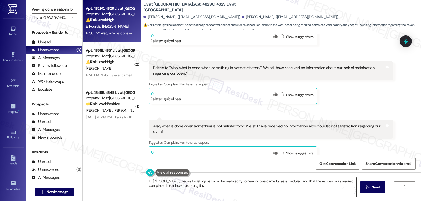
click at [194, 191] on textarea "Hi Braydon, thanks for letting us know. I'm really sorry to hear no one came by…" at bounding box center [251, 188] width 209 height 20
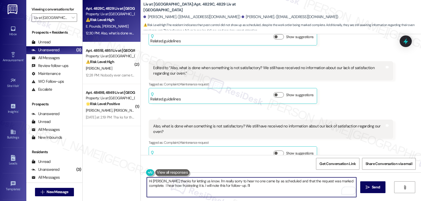
click at [243, 187] on textarea "Hi Braydon, thanks for letting us know. I'm really sorry to hear no one came by…" at bounding box center [251, 188] width 209 height 20
type textarea "Hi Braydon, thanks for letting us know. I'm really sorry to hear no one came by…"
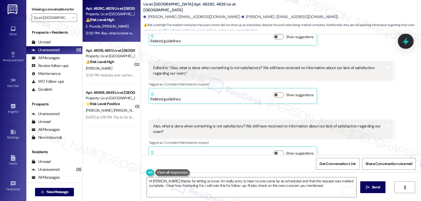
click at [403, 42] on icon at bounding box center [405, 41] width 9 height 9
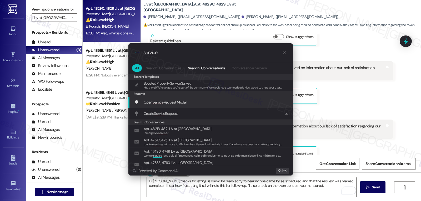
type input "service"
click at [169, 104] on span "Open Service Request Modal" at bounding box center [165, 102] width 43 height 5
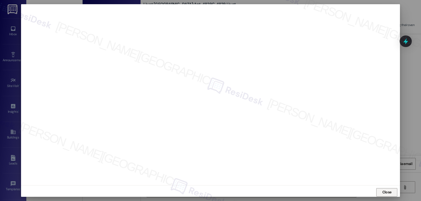
click at [389, 192] on span "Close" at bounding box center [386, 193] width 9 height 6
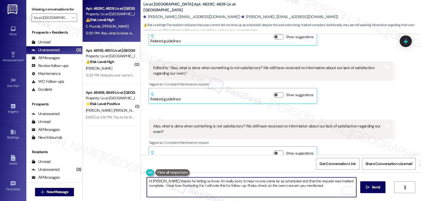
drag, startPoint x: 277, startPoint y: 186, endPoint x: 331, endPoint y: 187, distance: 53.7
click at [328, 187] on textarea "Hi Braydon, thanks for letting us know. I'm really sorry to hear no one came by…" at bounding box center [251, 188] width 209 height 20
type textarea "Hi Braydon, thanks for letting us know. I'm really sorry to hear no one came by…"
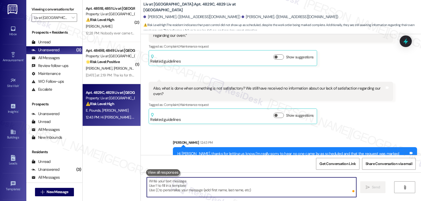
scroll to position [1894, 0]
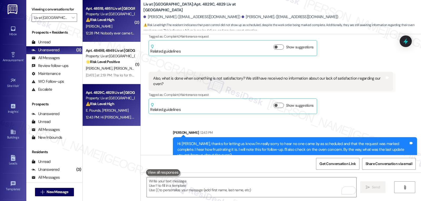
click at [115, 22] on div "⚠️ Risk Level: High The resident responded negatively to a work order follow-up…" at bounding box center [110, 20] width 49 height 6
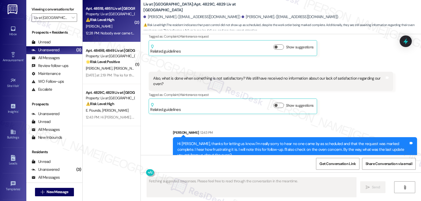
type textarea "Fetching suggested responses. Please feel free to read through the conversation…"
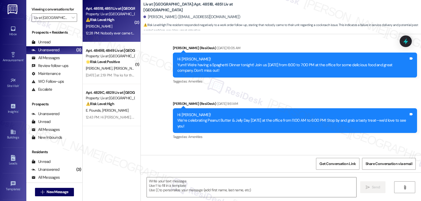
type textarea "Fetching suggested responses. Please feel free to read through the conversation…"
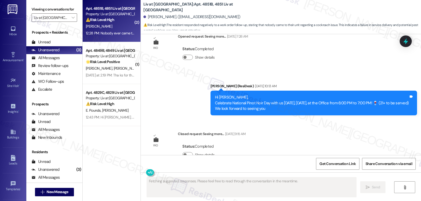
scroll to position [2004, 0]
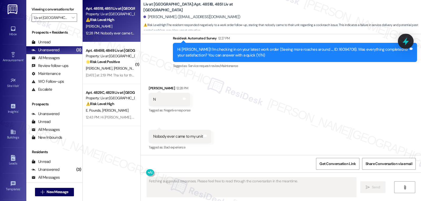
click at [403, 42] on icon at bounding box center [405, 41] width 9 height 9
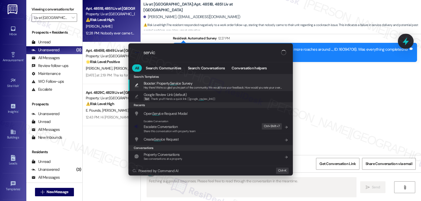
type input "service"
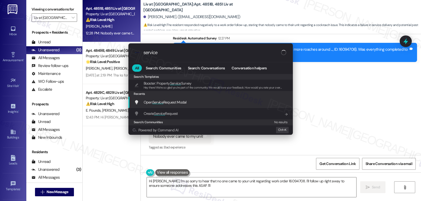
type textarea "Hi Angeline, I'm so sorry to hear that no one came to your unit regarding work …"
type input "service"
click at [169, 103] on span "Open Service Request Modal" at bounding box center [165, 102] width 43 height 5
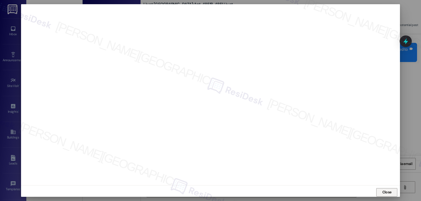
click at [390, 193] on span "Close" at bounding box center [386, 193] width 9 height 6
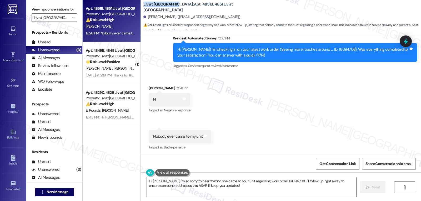
drag, startPoint x: 138, startPoint y: 6, endPoint x: 170, endPoint y: 9, distance: 31.5
click at [170, 9] on div "Liv at Winter Park: Apt. 4851B, 4851 Liv at Winter Park Angeline Figueroa. (neu…" at bounding box center [281, 15] width 280 height 29
copy b "Liv at [GEOGRAPHIC_DATA]"
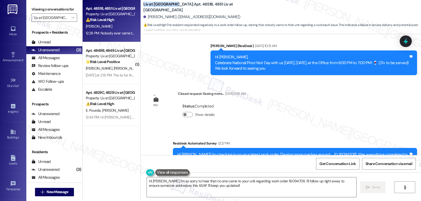
scroll to position [1951, 0]
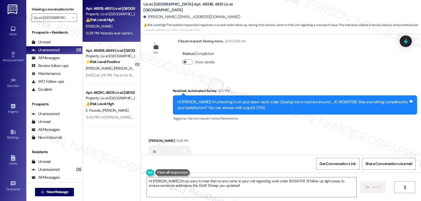
click at [323, 102] on div "Hi Angeline! I'm checking in on your latest work order (Seeing more roaches aro…" at bounding box center [292, 104] width 231 height 11
copy div "16094708"
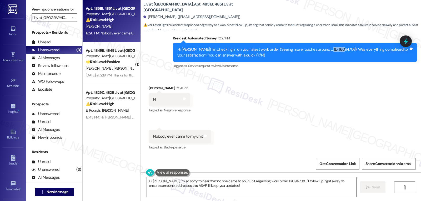
scroll to position [2004, 0]
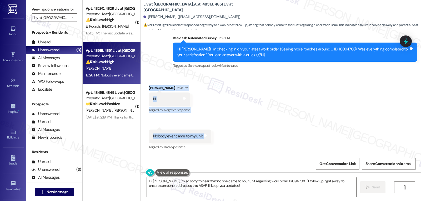
drag, startPoint x: 144, startPoint y: 88, endPoint x: 229, endPoint y: 141, distance: 100.1
click at [229, 141] on div "Received via SMS Angeline Figueroa 12:28 PM N Tags and notes Tagged as: Negativ…" at bounding box center [281, 114] width 280 height 82
copy div "Angeline Figueroa 12:28 PM N Tags and notes Tagged as: Negative response Click …"
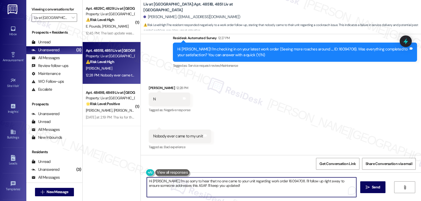
drag, startPoint x: 239, startPoint y: 182, endPoint x: 287, endPoint y: 180, distance: 47.1
click at [287, 180] on textarea "Hi Angeline, I'm so sorry to hear that no one came to your unit regarding work …" at bounding box center [251, 188] width 209 height 20
click at [261, 193] on textarea "Hi Angeline, I'm so sorry to hear that no one came to your unit for the pest si…" at bounding box center [251, 188] width 209 height 20
drag, startPoint x: 272, startPoint y: 182, endPoint x: 283, endPoint y: 200, distance: 21.7
click at [283, 200] on div "Hi Angeline, I'm so sorry to hear that no one came to your unit for the pest si…" at bounding box center [281, 192] width 280 height 39
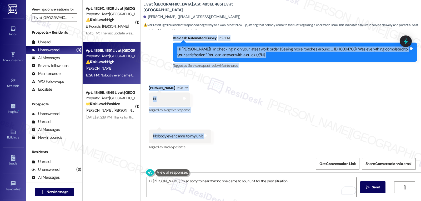
drag, startPoint x: 169, startPoint y: 38, endPoint x: 204, endPoint y: 135, distance: 103.3
click at [204, 135] on div "WO Opened request: I am still ... Jul 07, 2024 at 7:13 AM Status : Completed Sh…" at bounding box center [281, 94] width 280 height 121
copy div "Residesk Automated Survey 12:27 PM Hi Angeline! I'm checking in on your latest …"
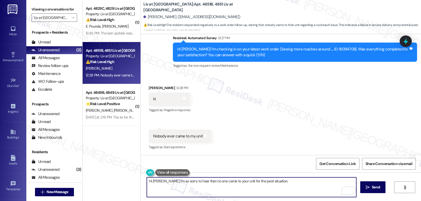
click at [269, 188] on textarea "Hi Angeline, I'm so sorry to hear that no one came to your unit for the pest si…" at bounding box center [251, 188] width 209 height 20
paste textarea "no one came by—thank you for letting us know. I’ll flag this right away so the …"
click at [209, 182] on textarea "Hi Angeline, I'm so sorry no one came by—thank you for letting us know. I’ll fl…" at bounding box center [251, 188] width 209 height 20
click at [260, 188] on textarea "Hi Angeline, I'm so sorry no one came by. Thank you for letting us know. I’ll f…" at bounding box center [251, 188] width 209 height 20
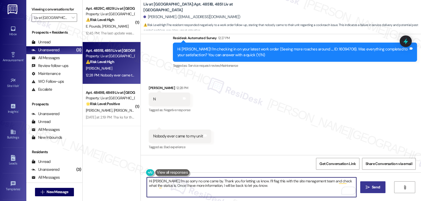
type textarea "Hi Angeline, I'm so sorry no one came by. Thank you for letting us know. I’ll f…"
click at [375, 190] on span "Send" at bounding box center [376, 188] width 8 height 6
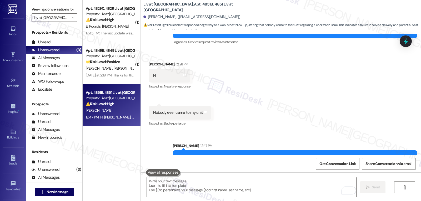
scroll to position [2046, 0]
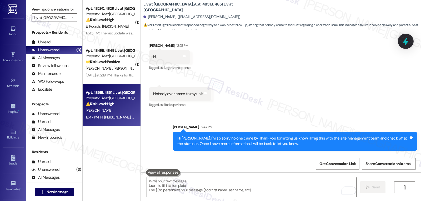
click at [405, 38] on icon at bounding box center [405, 41] width 9 height 9
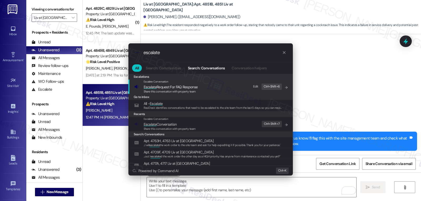
type input "escalate"
click at [316, 81] on div ".cls-1{fill:#0a055f;}.cls-2{fill:#0cc4c4;} resideskLogoBlueOrange escalate All …" at bounding box center [210, 100] width 421 height 201
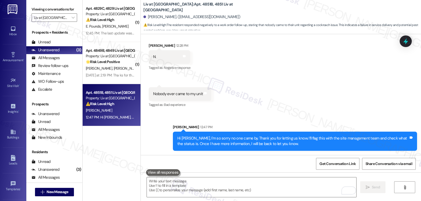
scroll to position [1941, 0]
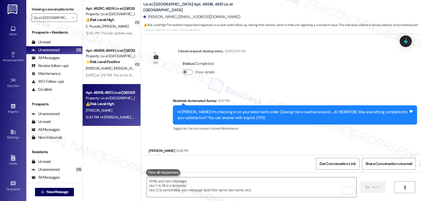
click at [322, 109] on div "Hi Angeline! I'm checking in on your latest work order (Seeing more roaches aro…" at bounding box center [295, 115] width 244 height 19
click at [323, 109] on div "Hi Angeline! I'm checking in on your latest work order (Seeing more roaches aro…" at bounding box center [295, 115] width 244 height 19
copy div "16094708"
click at [403, 38] on icon at bounding box center [405, 41] width 9 height 9
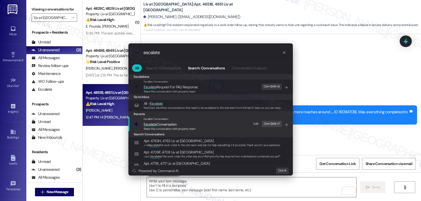
type input "escalate"
click at [175, 127] on span "Share this conversation with property team" at bounding box center [170, 129] width 52 height 4
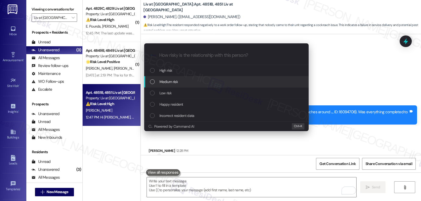
click at [175, 87] on div "Medium risk" at bounding box center [226, 81] width 164 height 11
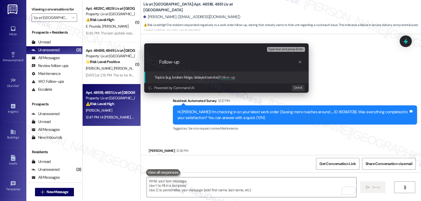
paste input "16094708"
click at [181, 63] on input "Follow-up 16094708" at bounding box center [228, 62] width 139 height 6
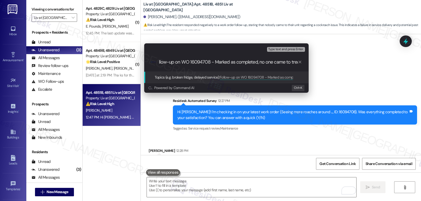
type input "Follow-up on WO 16094708 - Marked as completed, no one came to treat"
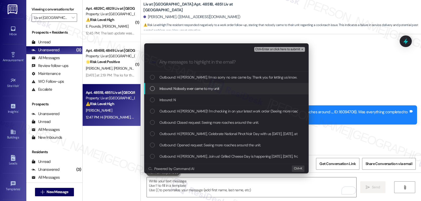
click at [153, 88] on div "List of options" at bounding box center [152, 88] width 5 height 5
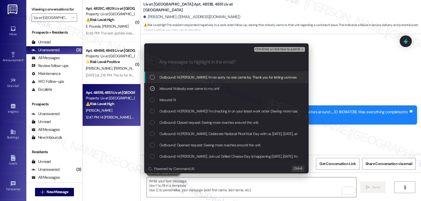
click at [287, 48] on span "Ctrl+Enter or click here to submit" at bounding box center [277, 50] width 45 height 4
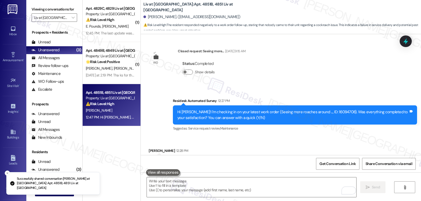
scroll to position [2004, 0]
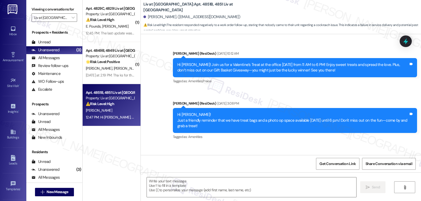
type textarea "Fetching suggested responses. Please feel free to read through the conversation…"
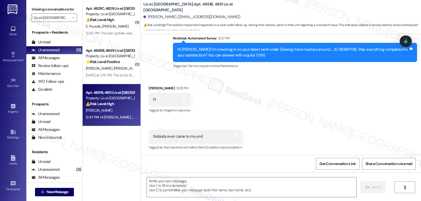
scroll to position [2054, 0]
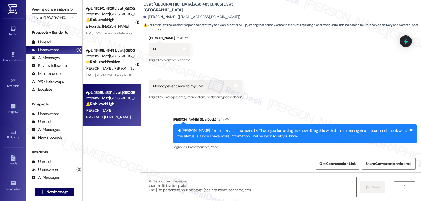
drag, startPoint x: 92, startPoint y: 33, endPoint x: 176, endPoint y: 34, distance: 84.2
click at [92, 33] on div "12:45 PM: The last update was your text saying you would be getting back to us.…" at bounding box center [217, 33] width 263 height 5
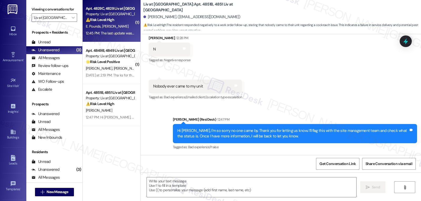
type textarea "Fetching suggested responses. Please feel free to read through the conversation…"
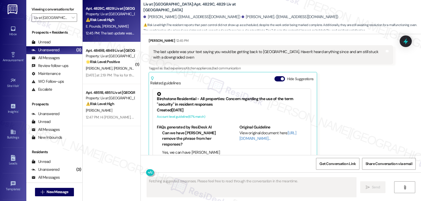
scroll to position [1989, 0]
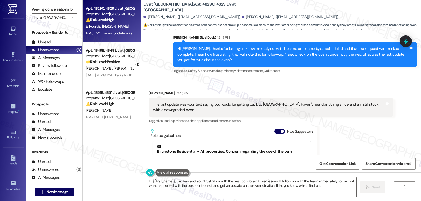
type textarea "Hi {{first_name}}, I understand your frustration with the pest control and oven…"
click at [170, 193] on textarea "Hi {{first_name}}, I understand your frustration with the pest control and oven…" at bounding box center [251, 188] width 209 height 20
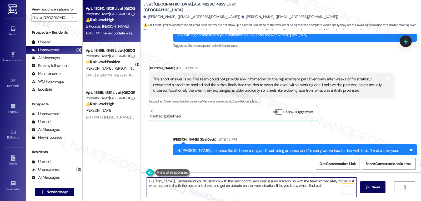
scroll to position [1094, 0]
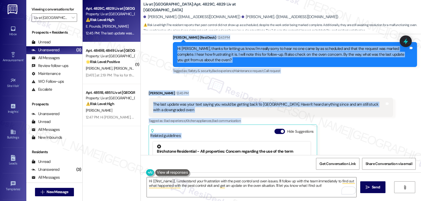
scroll to position [1989, 0]
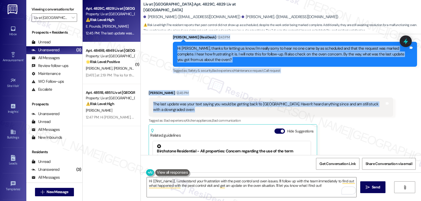
drag, startPoint x: 168, startPoint y: 81, endPoint x: 410, endPoint y: 92, distance: 242.4
click at [410, 92] on div "WO Lease started [DATE] 8:00 PM Show details Survey, sent via SMS Residesk Auto…" at bounding box center [281, 94] width 280 height 121
copy div "[PERSON_NAME] (ResiDesk) 12:43 PM Hi [PERSON_NAME], thanks for letting us know.…"
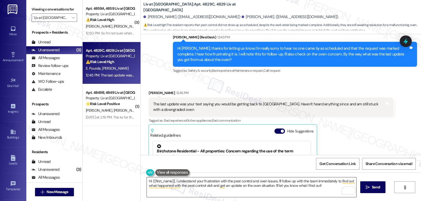
click at [306, 185] on textarea "Hi {{first_name}}, I understand your frustration with the pest control and oven…" at bounding box center [251, 188] width 209 height 20
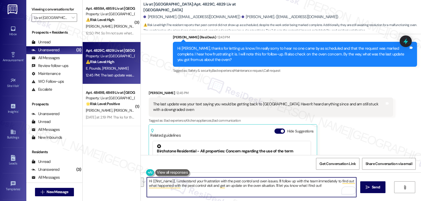
paste textarea "Thanks for the update, [PERSON_NAME]—I really appreciate your patience. I’m sor…"
drag, startPoint x: 178, startPoint y: 181, endPoint x: 125, endPoint y: 183, distance: 53.2
click at [125, 183] on div "( 3 ) Apt. 4859A, 4859 Liv at [GEOGRAPHIC_DATA] Property: Liv at [GEOGRAPHIC_DA…" at bounding box center [252, 100] width 338 height 201
drag, startPoint x: 206, startPoint y: 181, endPoint x: 257, endPoint y: 181, distance: 51.3
click at [257, 181] on textarea "I see. Thanks for reminding me, [PERSON_NAME]—I really appreciate your patience…" at bounding box center [251, 188] width 209 height 20
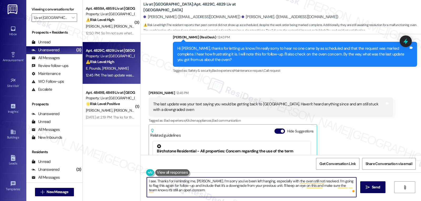
click at [282, 193] on textarea "I see. Thanks for reminding me, [PERSON_NAME]. I’m sorry you’ve been left hangi…" at bounding box center [251, 188] width 209 height 20
click at [154, 186] on textarea "I see. Thanks for reminding me, [PERSON_NAME]. I’m sorry you’ve been left hangi…" at bounding box center [251, 188] width 209 height 20
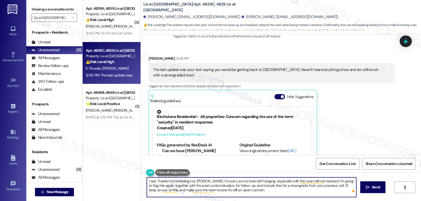
scroll to position [2042, 0]
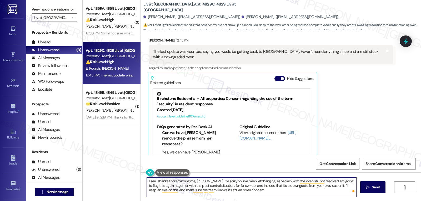
click at [271, 190] on textarea "I see. Thanks for reminding me, [PERSON_NAME]. I’m sorry you’ve been left hangi…" at bounding box center [251, 188] width 209 height 20
type textarea "I see. Thanks for reminding me, [PERSON_NAME]. I’m sorry you’ve been left hangi…"
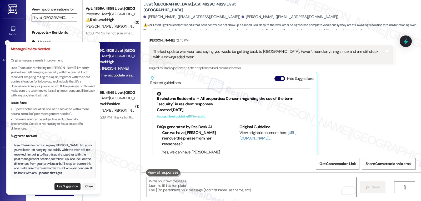
click at [77, 188] on button "Use Suggestion" at bounding box center [67, 186] width 26 height 7
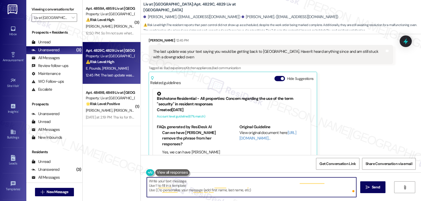
click at [316, 193] on textarea "I see. Thanks for reminding me, [PERSON_NAME]. I’m sorry you’ve been left hangi…" at bounding box center [251, 188] width 209 height 20
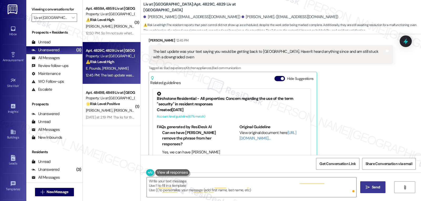
click at [371, 186] on span "Send" at bounding box center [376, 188] width 10 height 6
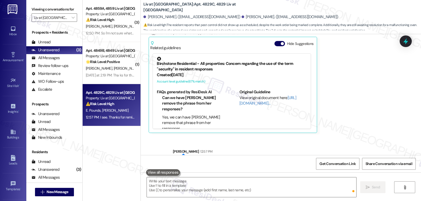
scroll to position [2090, 0]
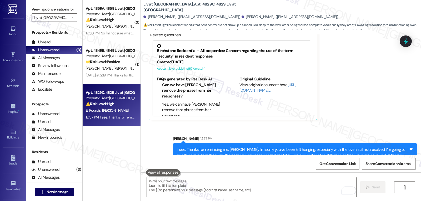
click at [408, 42] on icon at bounding box center [405, 41] width 5 height 6
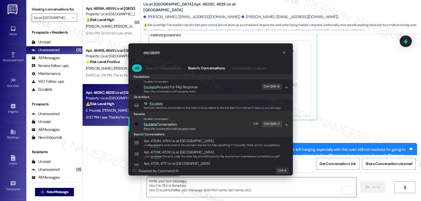
type input "escalate"
click at [158, 126] on span "Escalate Conversation" at bounding box center [160, 124] width 33 height 5
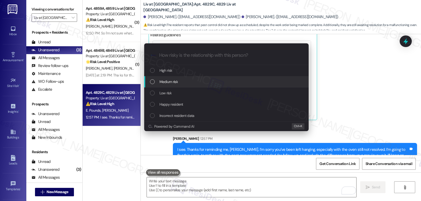
click at [188, 81] on div "Medium risk" at bounding box center [227, 82] width 154 height 6
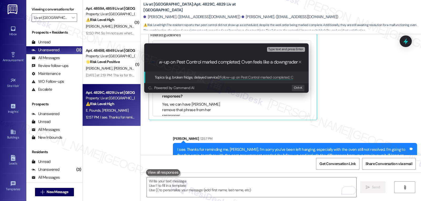
type input "Follow-up on Pest Control marked completed; Oven feels like a downgrade"
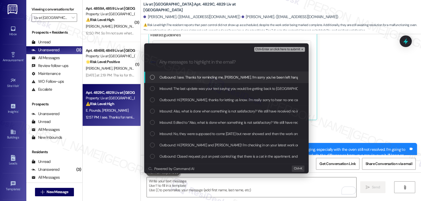
scroll to position [0, 0]
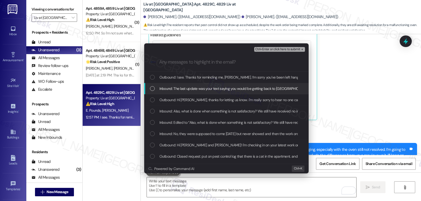
click at [152, 88] on div "List of options" at bounding box center [152, 88] width 5 height 5
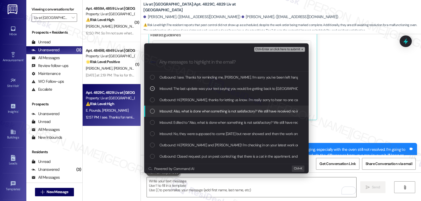
click at [150, 111] on div "List of options" at bounding box center [152, 111] width 5 height 5
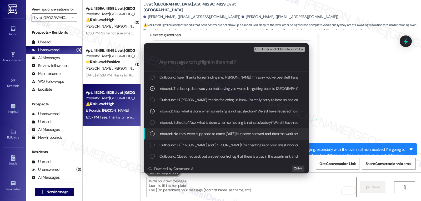
click at [157, 136] on div "Inbound: No, they were supposed to come [DATE] but never showed and then the wo…" at bounding box center [227, 134] width 154 height 6
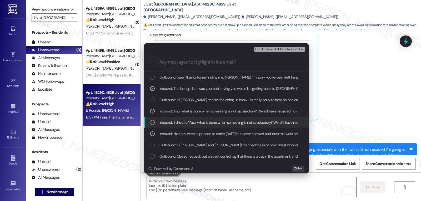
click at [156, 127] on div "Inbound: Edited to “Also, what is done when something is not satisfactory? We s…" at bounding box center [226, 122] width 164 height 11
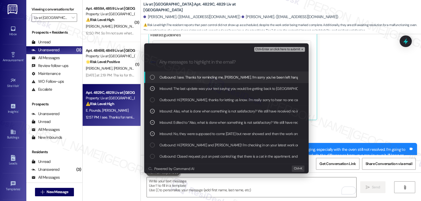
click at [274, 51] on button "Ctrl+Enter or click here to submit" at bounding box center [279, 49] width 51 height 5
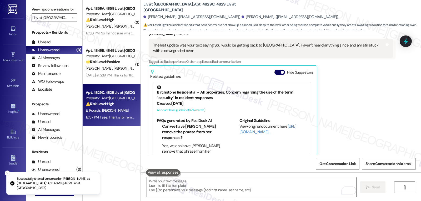
scroll to position [2041, 0]
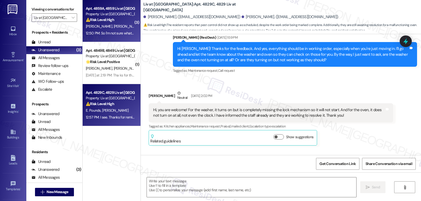
type textarea "Fetching suggested responses. Please feel free to read through the conversation…"
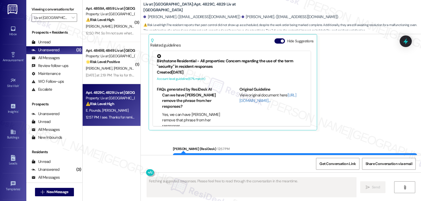
scroll to position [2097, 0]
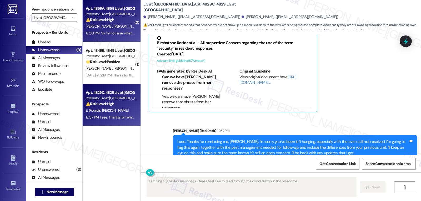
click at [108, 20] on strong "⚠️ Risk Level: High" at bounding box center [100, 19] width 28 height 5
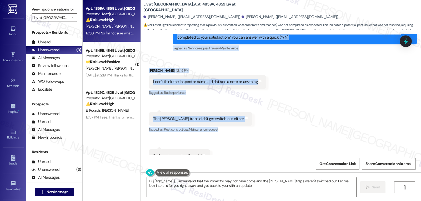
scroll to position [581, 0]
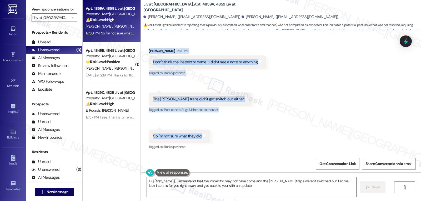
drag, startPoint x: 169, startPoint y: 53, endPoint x: 222, endPoint y: 138, distance: 100.6
click at [222, 138] on div "Lease started [DATE] 8:00 PM Announcement, sent via SMS [PERSON_NAME] (ResiDesk…" at bounding box center [281, 94] width 280 height 121
copy div "Residesk Automated Survey 12:27 PM Hi [PERSON_NAME] and Dorimar! I'm checking i…"
click at [264, 194] on textarea "Hi {{first_name}}, I understand that the inspector may not have come and the [P…" at bounding box center [251, 188] width 209 height 20
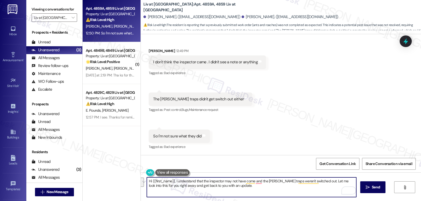
click at [239, 187] on textarea "Hi {{first_name}}, I understand that the inspector may not have come and the [P…" at bounding box center [251, 188] width 209 height 20
paste textarea "Thanks for sharing that, [PERSON_NAME]"
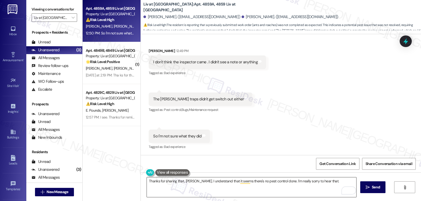
click at [335, 186] on textarea "Thanks for sharing that, [PERSON_NAME]. I understand that it seems there's no p…" at bounding box center [251, 188] width 209 height 20
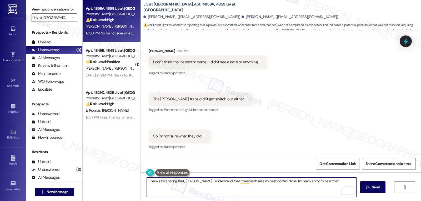
paste textarea "I’ll go ahead and flag this for follow-up."
click at [250, 186] on textarea "Thanks for sharing that, [PERSON_NAME]. I understand that it seems there's no p…" at bounding box center [251, 188] width 209 height 20
type textarea "Thanks for sharing that, [PERSON_NAME]. I understand that it seems there's no p…"
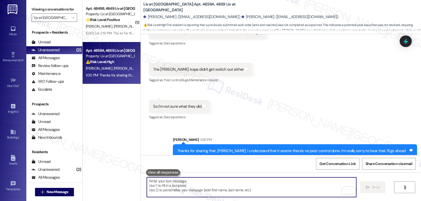
scroll to position [623, 0]
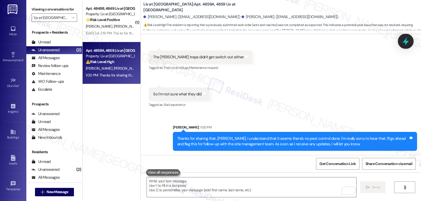
click at [405, 45] on icon at bounding box center [405, 41] width 9 height 9
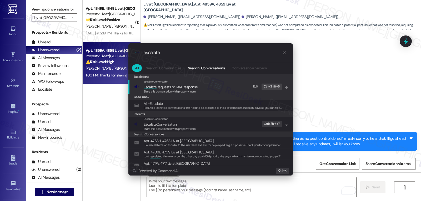
type input "escalate"
click at [368, 112] on div ".cls-1{fill:#0a055f;}.cls-2{fill:#0cc4c4;} resideskLogoBlueOrange escalate All …" at bounding box center [210, 100] width 421 height 201
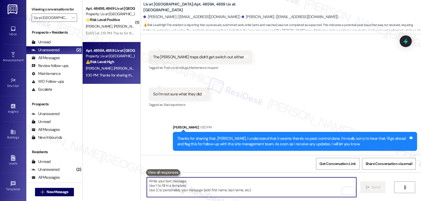
scroll to position [465, 0]
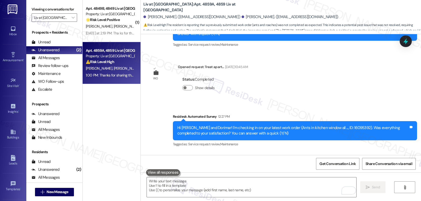
click at [336, 129] on div "Hi Leylianis and Dorimar! I'm checking in on your latest work order (Ants in ki…" at bounding box center [292, 130] width 231 height 11
copy div "16095392"
click at [405, 41] on icon at bounding box center [406, 41] width 6 height 8
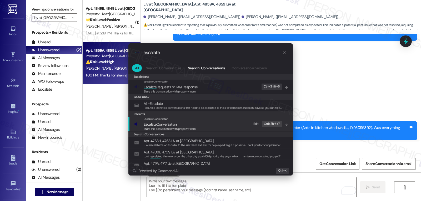
type input "escalate"
click at [176, 129] on span "Share this conversation with property team" at bounding box center [170, 129] width 52 height 4
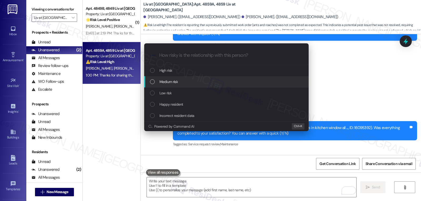
click at [178, 84] on span "Medium risk" at bounding box center [168, 82] width 18 height 6
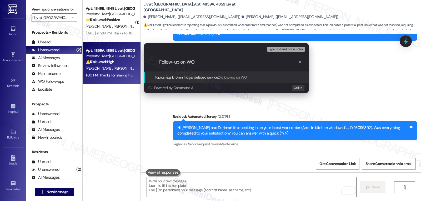
paste input "16095392"
type input "Follow-up on WO 16095392 - Pest Control Marked completed, nothing is done"
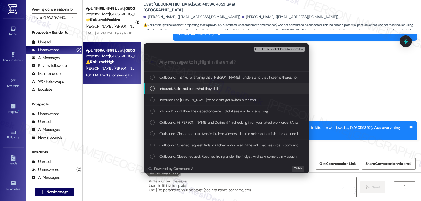
click at [183, 91] on span "Inbound: So I'm not sure what they did" at bounding box center [188, 89] width 58 height 6
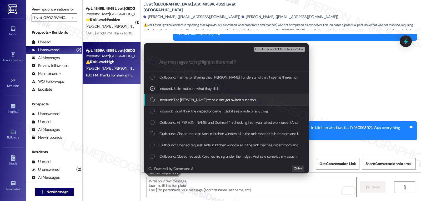
click at [180, 100] on span "Inbound: The roach traps didn't get switch out either" at bounding box center [207, 100] width 97 height 6
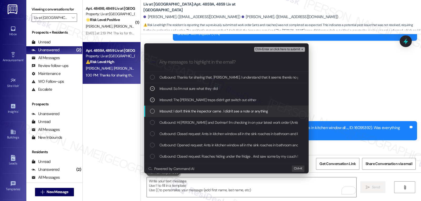
click at [179, 113] on span "Inbound: I don't think the inspector came . I didn't see a note or anything" at bounding box center [213, 111] width 109 height 6
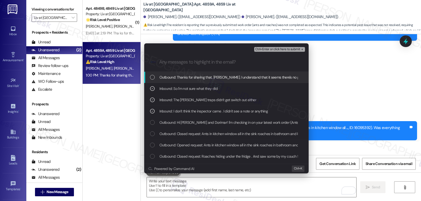
click at [288, 48] on span "Ctrl+Enter or click here to submit" at bounding box center [277, 50] width 45 height 4
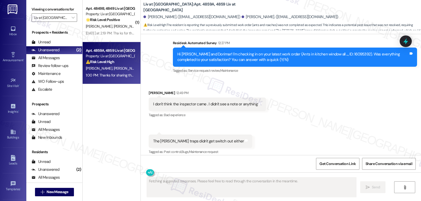
scroll to position [580, 0]
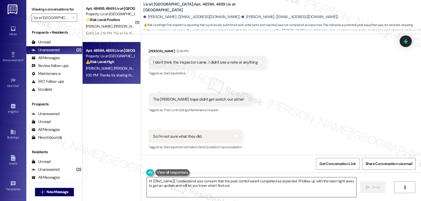
type textarea "Hi {{first_name}}, I understand your concern that the pest control wasn't compl…"
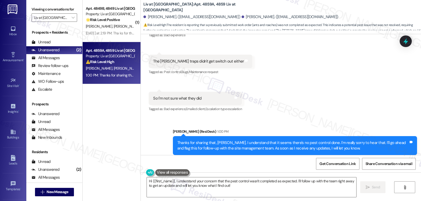
scroll to position [631, 0]
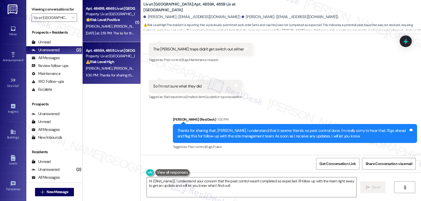
click at [122, 25] on div "R. Custer S. Lay" at bounding box center [110, 26] width 50 height 7
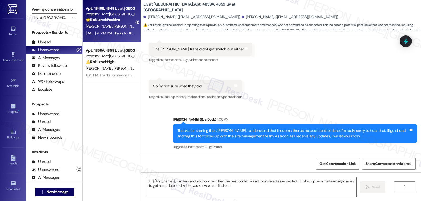
type textarea "Fetching suggested responses. Please feel free to read through the conversation…"
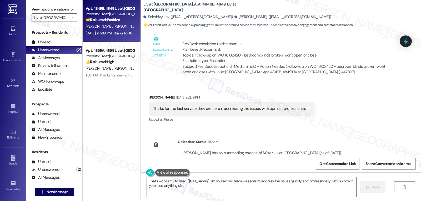
scroll to position [571, 0]
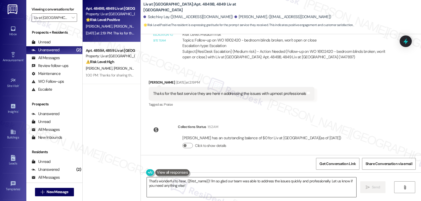
click at [207, 188] on textarea "That's wonderful to hear, {{first_name}}! I'm so glad our team was able to addr…" at bounding box center [251, 188] width 209 height 20
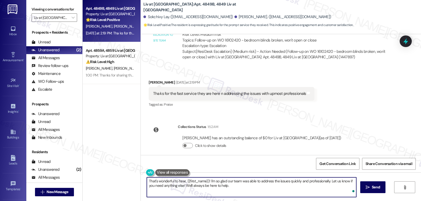
type textarea "That's wonderful to hear, {{first_name}}! I'm so glad our team was able to addr…"
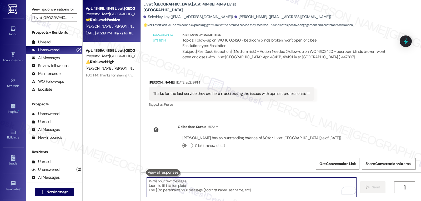
scroll to position [523, 0]
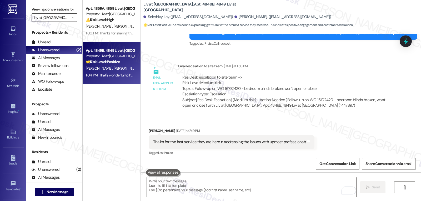
click at [64, 22] on input "Liv at [GEOGRAPHIC_DATA]" at bounding box center [51, 17] width 35 height 8
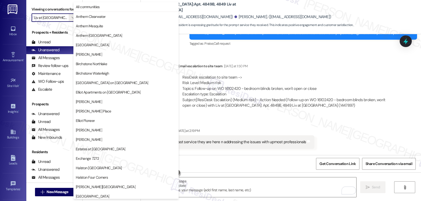
scroll to position [182, 0]
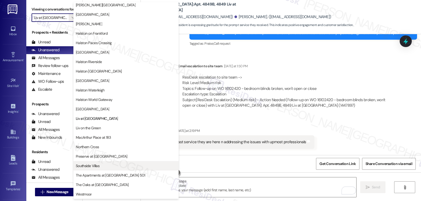
click at [101, 166] on span "Southside Villas" at bounding box center [126, 165] width 101 height 5
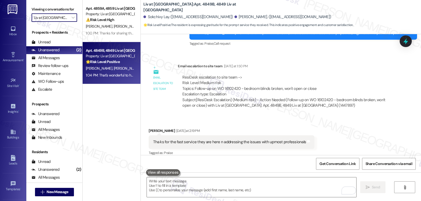
type input "Southside Villas"
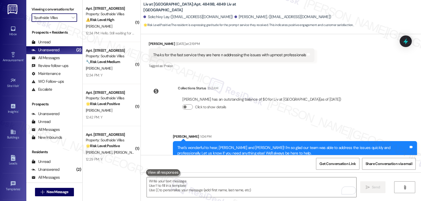
scroll to position [614, 0]
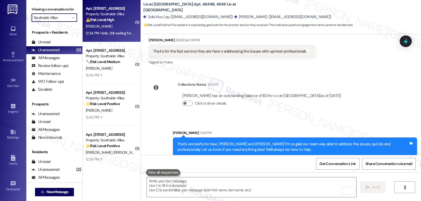
click at [107, 31] on div "12:34 PM: Hello. Still waiting for the A/C to be fixed. They placed a portable …" at bounding box center [145, 33] width 118 height 5
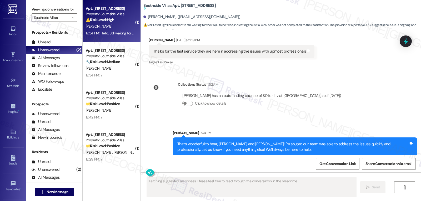
scroll to position [437, 0]
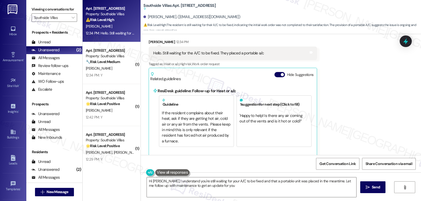
type textarea "Hi Jennifer, I understand you're still waiting for your A/C to be fixed and tha…"
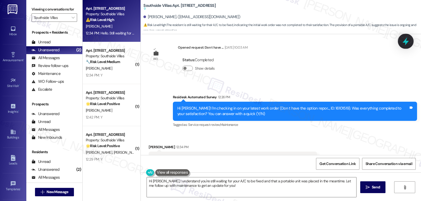
click at [402, 45] on icon at bounding box center [405, 41] width 9 height 9
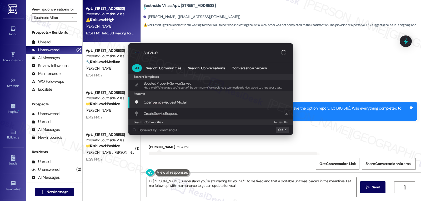
type input "service"
click at [161, 103] on span "Service" at bounding box center [157, 102] width 11 height 5
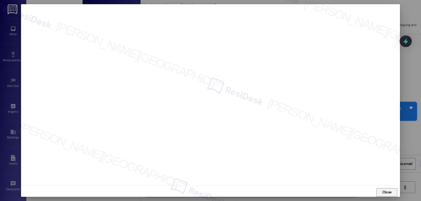
click at [385, 193] on span "Close" at bounding box center [386, 193] width 9 height 6
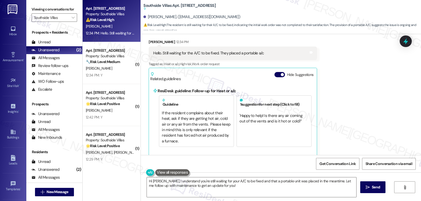
scroll to position [384, 0]
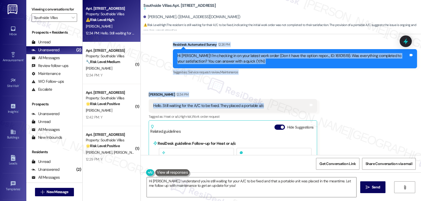
drag, startPoint x: 167, startPoint y: 45, endPoint x: 273, endPoint y: 106, distance: 122.9
click at [273, 106] on div "Lease started [DATE] 7:00 PM Announcement, sent via SMS [PERSON_NAME] (ResiDesk…" at bounding box center [281, 94] width 280 height 121
copy div "Residesk Automated Survey 12:26 PM Hi Jennifer! I'm checking in on your latest …"
click at [224, 193] on textarea "Hi Jennifer, I understand you're still waiting for your A/C to be fixed and tha…" at bounding box center [251, 188] width 209 height 20
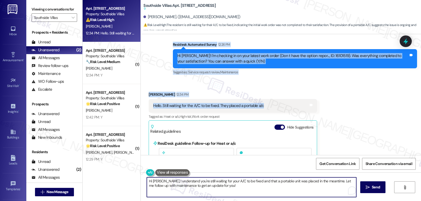
paste textarea "thanks for the update. I’m sorry to hear your A/C still isn’t fixed."
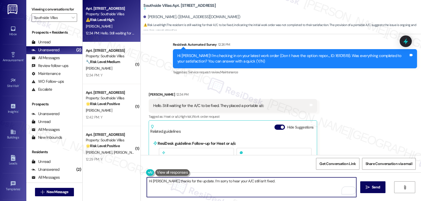
click at [307, 182] on textarea "Hi Jennifer, thanks for the update. I’m sorry to hear your A/C still isn’t fixe…" at bounding box center [251, 188] width 209 height 20
paste textarea "only have a portable unit right now"
click at [329, 184] on textarea "Hi Jennifer, thanks for the update. I’m sorry to hear your A/C still isn’t fixe…" at bounding box center [251, 188] width 209 height 20
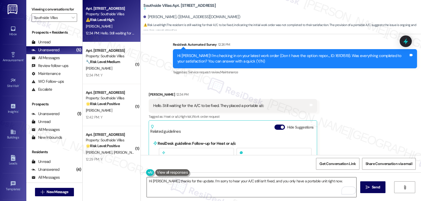
click at [334, 184] on textarea "Hi Jennifer, thanks for the update. I’m sorry to hear your A/C still isn’t fixe…" at bounding box center [251, 188] width 209 height 20
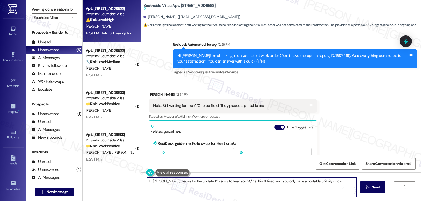
paste textarea "Just to confirm, has maintenance given you any timeframe yet for the full repai…"
type textarea "Hi Jennifer, thanks for the update. I’m sorry to hear your A/C still isn’t fixe…"
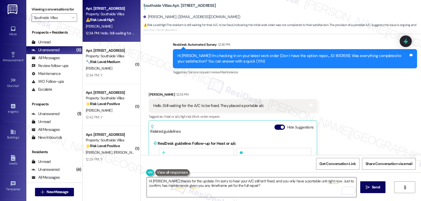
click at [284, 188] on textarea "Hi Jennifer, thanks for the update. I’m sorry to hear your A/C still isn’t fixe…" at bounding box center [251, 188] width 209 height 20
click at [365, 186] on span " Send" at bounding box center [373, 188] width 17 height 6
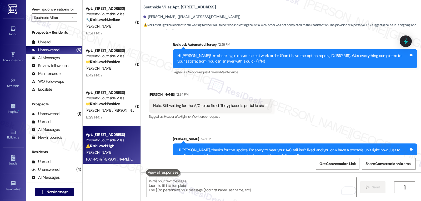
scroll to position [396, 0]
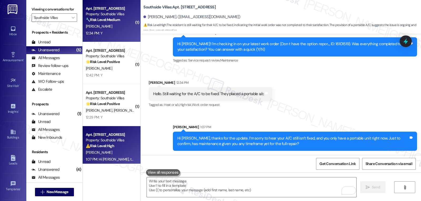
click at [109, 31] on div "12:34 PM: Y 12:34 PM: Y" at bounding box center [110, 33] width 50 height 7
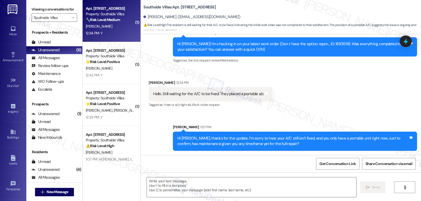
type textarea "Fetching suggested responses. Please feel free to read through the conversation…"
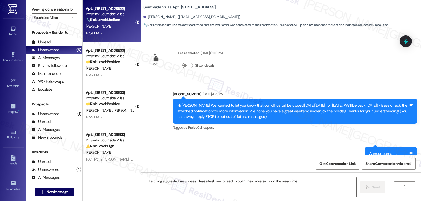
scroll to position [2599, 0]
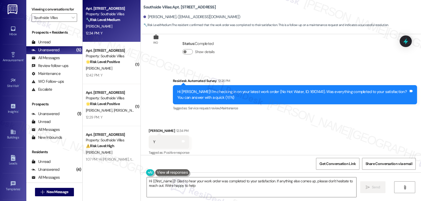
type textarea "Hi {{first_name}}! Glad to hear your work order was completed to your satisfact…"
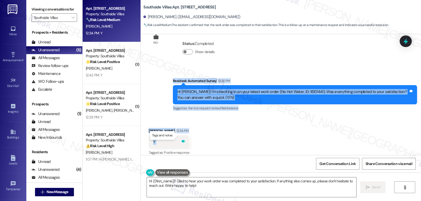
drag, startPoint x: 168, startPoint y: 76, endPoint x: 178, endPoint y: 138, distance: 62.9
click at [178, 138] on div "WO Lease started Jul 18, 2024 at 8:00 PM Show details Announcement, sent via SM…" at bounding box center [281, 94] width 280 height 121
copy div "Residesk Automated Survey 12:26 PM Hi Neferitri! I'm checking in on your latest…"
click at [221, 185] on textarea "Hi {{first_name}}! Glad to hear your work order was completed to your satisfact…" at bounding box center [251, 188] width 209 height 20
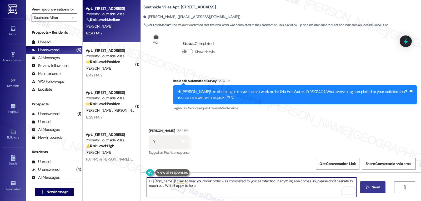
click at [366, 187] on icon "" at bounding box center [368, 188] width 4 height 4
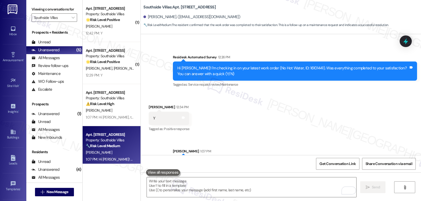
scroll to position [2641, 0]
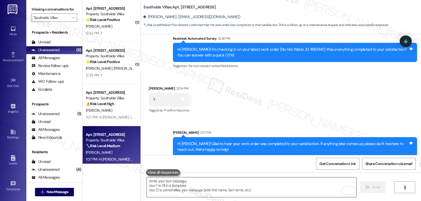
click at [161, 188] on textarea "To enrich screen reader interactions, please activate Accessibility in Grammarl…" at bounding box center [251, 188] width 209 height 20
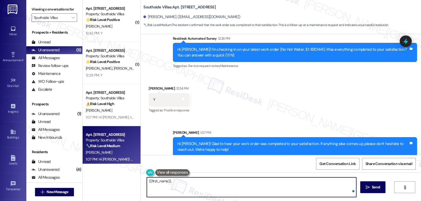
paste textarea "Just curious—has {{property}} been everything you hoped for? I’d love to hear y…"
click at [169, 182] on textarea "{{first_name}}, Just curious—has {{property}} been everything you hoped for? I’…" at bounding box center [251, 188] width 209 height 20
click at [323, 184] on textarea "{{first_name}}, just curious—has {{property}} been everything you hoped for? I’…" at bounding box center [251, 188] width 209 height 20
type textarea "{{first_name}}, just curious—has {{property}} been everything you hoped for? I’…"
click at [380, 187] on span "Send" at bounding box center [376, 188] width 10 height 6
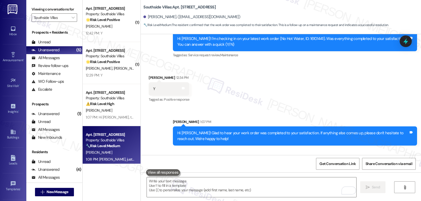
scroll to position [2678, 0]
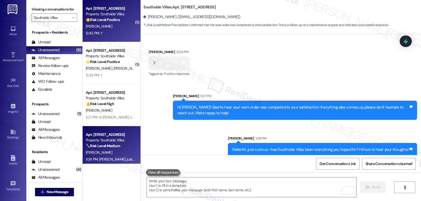
click at [99, 25] on div "R. Badada" at bounding box center [110, 26] width 50 height 7
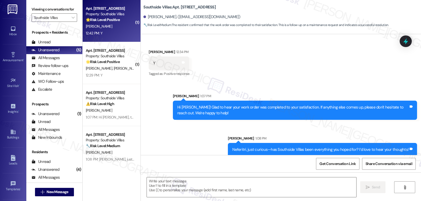
type textarea "Fetching suggested responses. Please feel free to read through the conversation…"
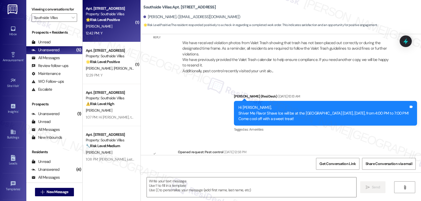
scroll to position [7734, 0]
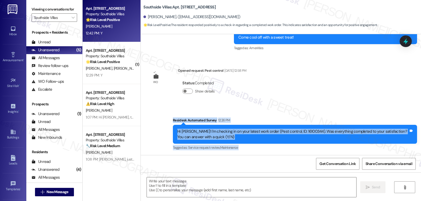
drag, startPoint x: 169, startPoint y: 75, endPoint x: 165, endPoint y: 138, distance: 63.6
click at [165, 139] on div "WO Lease started Mar 28, 2024 at 8:00 PM Show details Announcement, sent via SM…" at bounding box center [281, 94] width 280 height 121
copy div "Residesk Automated Survey 12:26 PM Hi Roza! I'm checking in on your latest work…"
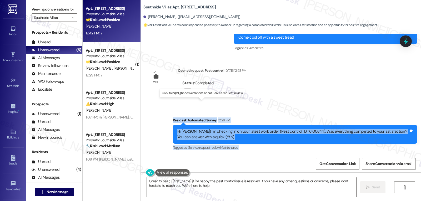
type textarea "Great to hear, {{first_name}}! I'm happy the pest control issue is resolved. If…"
copy div "Residesk Automated Survey 12:26 PM Hi Roza! I'm checking in on your latest work…"
click at [261, 190] on textarea "Great to hear, {{first_name}}! I'm happy the pest control issue is resolved. If…" at bounding box center [251, 188] width 209 height 20
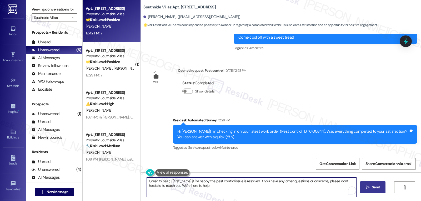
click at [371, 192] on button " Send" at bounding box center [373, 188] width 26 height 12
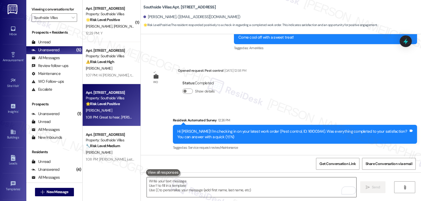
click at [223, 188] on textarea "To enrich screen reader interactions, please activate Accessibility in Grammarl…" at bounding box center [251, 188] width 209 height 20
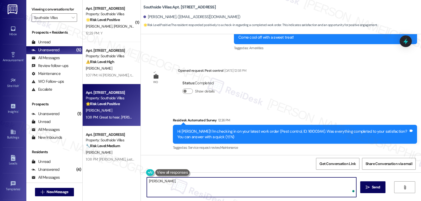
paste textarea "I hope you’re enjoying your time at {{property}}! Has it been meeting your expe…"
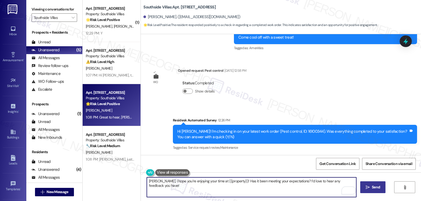
type textarea "Roza, I hope you’re enjoying your time at {{property}}! Has it been meeting you…"
click at [376, 190] on span "Send" at bounding box center [376, 188] width 8 height 6
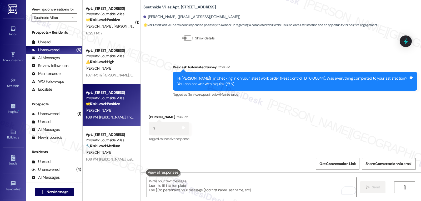
scroll to position [7813, 0]
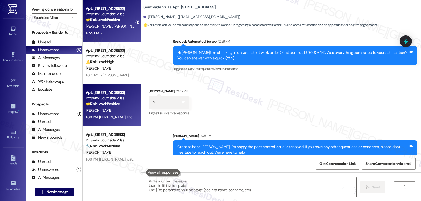
click at [108, 31] on div "12:29 PM: Y 12:29 PM: Y" at bounding box center [110, 33] width 50 height 7
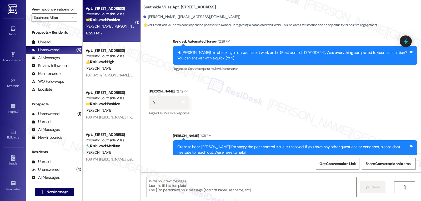
type textarea "Fetching suggested responses. Please feel free to read through the conversation…"
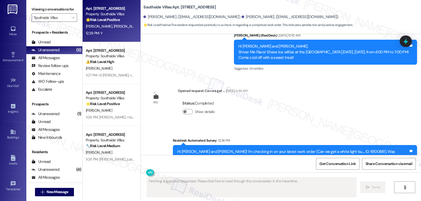
scroll to position [5684, 0]
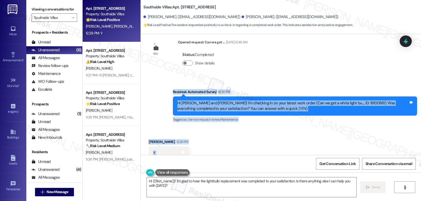
drag, startPoint x: 169, startPoint y: 77, endPoint x: 213, endPoint y: 147, distance: 83.0
click at [213, 147] on div "WO Lease started Jan 19, 2025 at 7:00 PM Show details Survey, sent via SMS Resi…" at bounding box center [281, 94] width 280 height 121
copy div "Residesk Automated Survey 12:26 PM Hi Mahlia and Sharod! I'm checking in on you…"
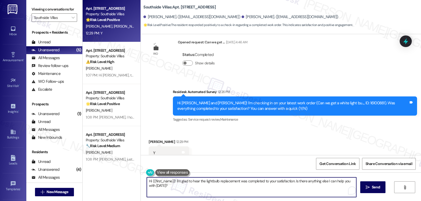
drag, startPoint x: 293, startPoint y: 181, endPoint x: 406, endPoint y: 214, distance: 117.8
click at [406, 201] on html "Inbox Go to Inbox Announcement • Send A Text Announcement Site Visit • Go to Si…" at bounding box center [210, 100] width 421 height 201
type textarea "Hi {{first_name}}! I'm glad to hear the lightbulb replacement was completed to …"
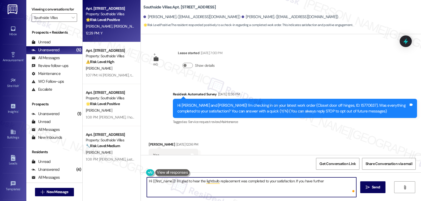
scroll to position [5684, 0]
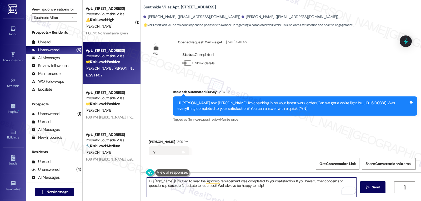
click at [149, 139] on div "[PERSON_NAME] 12:29 PM" at bounding box center [169, 142] width 41 height 7
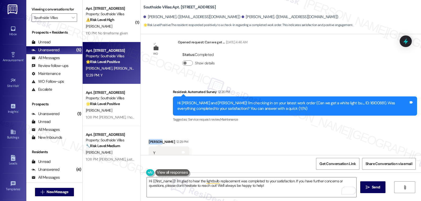
click at [149, 139] on div "[PERSON_NAME] 12:29 PM" at bounding box center [169, 142] width 41 height 7
copy div "Mahlia"
click at [149, 180] on textarea "Hi {{first_name}}! I'm glad to hear the lightbulb replacement was completed to …" at bounding box center [251, 188] width 209 height 20
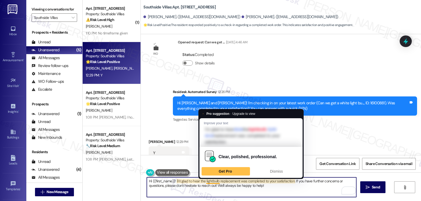
paste textarea "Mahlia"
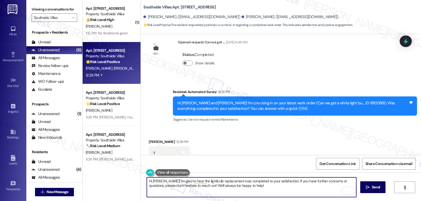
click at [276, 192] on textarea "Hi [PERSON_NAME]! I'm glad to hear the lightbulb replacement was completed to y…" at bounding box center [251, 188] width 209 height 20
type textarea "Hi [PERSON_NAME]! I'm glad to hear the lightbulb replacement was completed to y…"
click at [365, 187] on span " Send" at bounding box center [373, 188] width 17 height 6
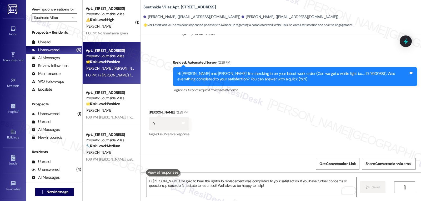
scroll to position [5726, 0]
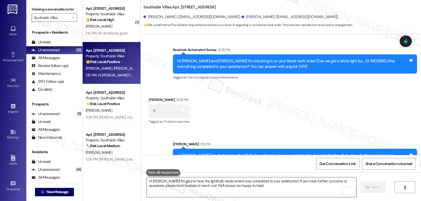
click at [217, 192] on textarea "Hi [PERSON_NAME]! I'm glad to hear the lightbulb replacement was completed to y…" at bounding box center [251, 188] width 209 height 20
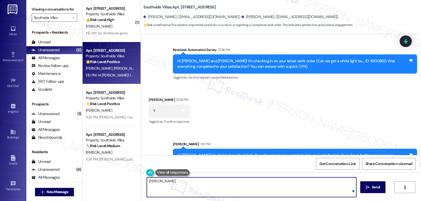
paste textarea "I’d love to know—has your experience at {{property}} been what you expected? Yo…"
type textarea "[PERSON_NAME], I’d love to know—has your experience at {{property}} been what y…"
click at [372, 187] on span "Send" at bounding box center [376, 188] width 8 height 6
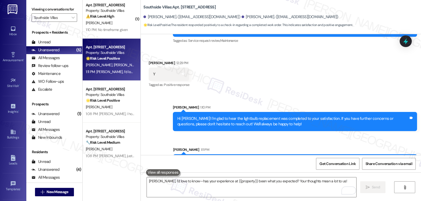
scroll to position [4, 0]
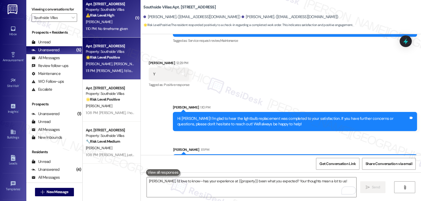
click at [116, 27] on div "1:10 PM: No timeframe given 1:10 PM: No timeframe given" at bounding box center [107, 28] width 42 height 5
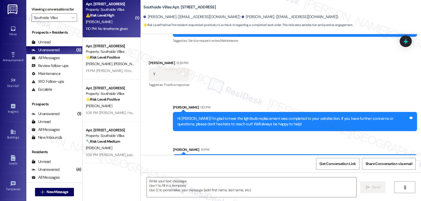
type textarea "Fetching suggested responses. Please feel free to read through the conversation…"
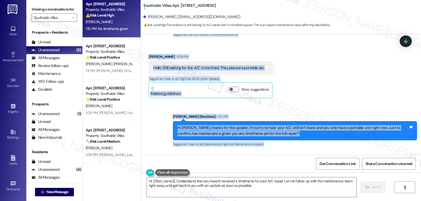
scroll to position [464, 0]
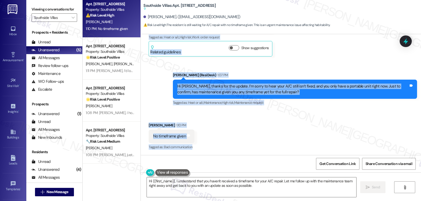
drag, startPoint x: 169, startPoint y: 123, endPoint x: 370, endPoint y: 152, distance: 203.2
click at [370, 152] on div "Lease started [DATE] 7:00 PM Announcement, sent via SMS [PERSON_NAME] (ResiDesk…" at bounding box center [281, 94] width 280 height 121
copy div "Loremips Dolorsita Consec 71:87 AD El Seddoeiu! T'i utlabore et do magn aliqua …"
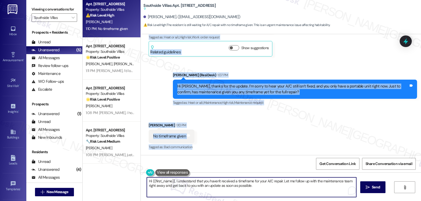
click at [226, 191] on textarea "Hi {{first_name}}, I understand that you haven't received a timeframe for your …" at bounding box center [251, 188] width 209 height 20
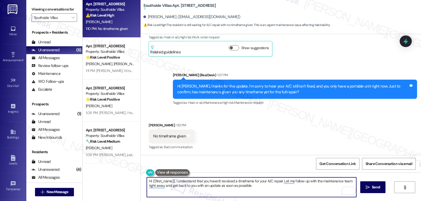
click at [226, 191] on textarea "Hi {{first_name}}, I understand that you haven't received a timeframe for your …" at bounding box center [251, 188] width 209 height 20
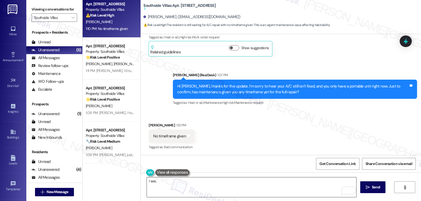
click at [171, 187] on textarea "I see," at bounding box center [251, 188] width 209 height 20
paste textarea "Thanks for letting me know, [PERSON_NAME]. I’m really sorry no one has shared a…"
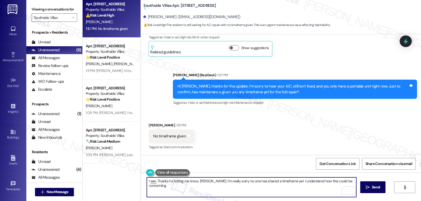
click at [353, 181] on textarea "I see, Thanks for letting me know, [PERSON_NAME]. I’m really sorry no one has s…" at bounding box center [251, 188] width 209 height 20
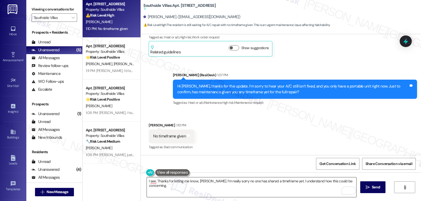
click at [354, 183] on textarea "I see, Thanks for letting me know, [PERSON_NAME]. I’m really sorry no one has s…" at bounding box center [251, 188] width 209 height 20
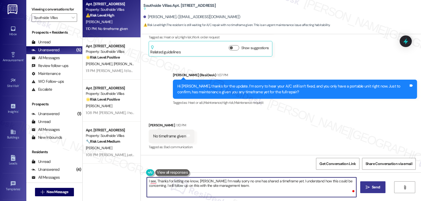
paste textarea "I’ll keep an eye out for any updates and pass them along as soon as I get them."
click at [347, 184] on textarea "I see. Thanks for letting me know, [PERSON_NAME]. I’m really sorry no one has s…" at bounding box center [251, 188] width 209 height 20
type textarea "I see. Thanks for letting me know, [PERSON_NAME]. I’m really sorry no one has s…"
click at [367, 192] on button " Send" at bounding box center [373, 188] width 26 height 12
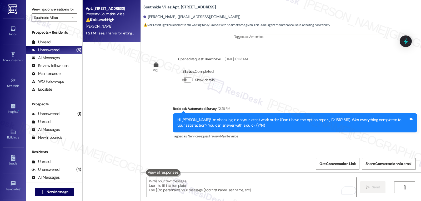
scroll to position [333, 0]
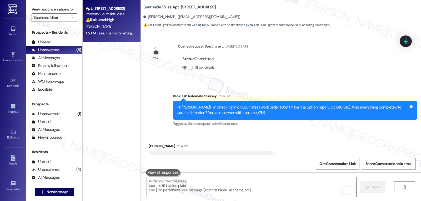
click at [318, 108] on div "Hi Jennifer! I'm checking in on your latest work order (Don t have the option r…" at bounding box center [292, 110] width 231 height 11
copy div "16101519"
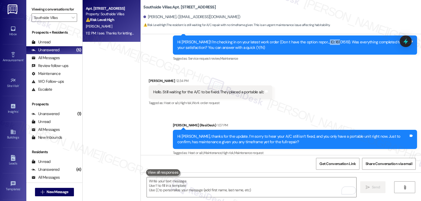
scroll to position [385, 0]
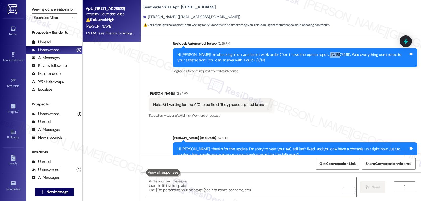
copy div "16101519"
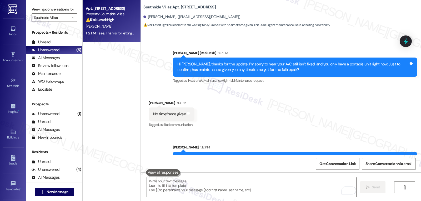
scroll to position [491, 0]
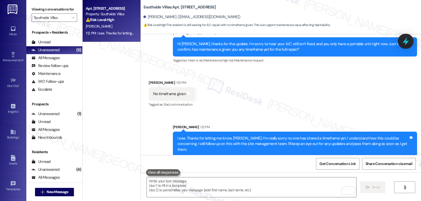
click at [407, 41] on icon at bounding box center [405, 41] width 9 height 9
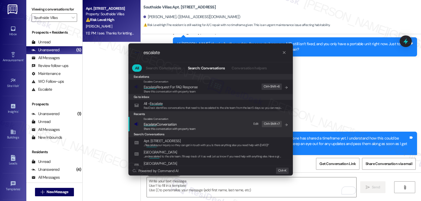
type input "escalate"
click at [183, 122] on span "Escalate Conversation" at bounding box center [170, 125] width 52 height 6
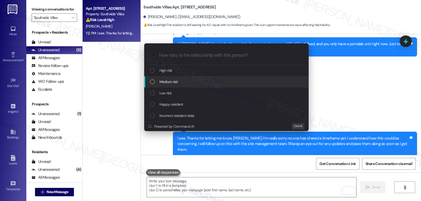
click at [191, 82] on div "Medium risk" at bounding box center [227, 82] width 154 height 6
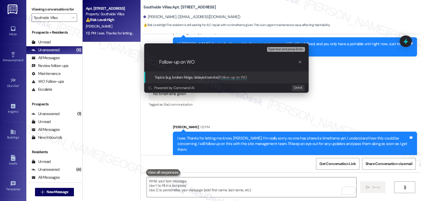
paste input "16101519"
type input "Follow-up on WO 16101519 - AC work order Status Update"
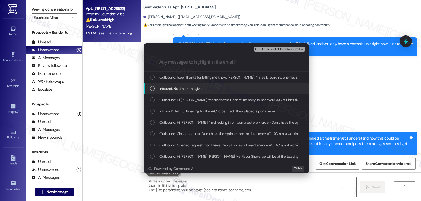
click at [189, 88] on span "Inbound: No timeframe given" at bounding box center [181, 89] width 44 height 6
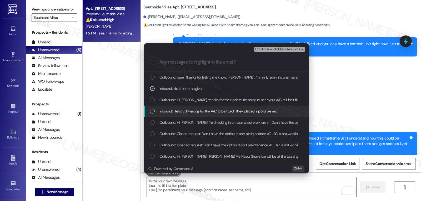
click at [178, 112] on span "Inbound: Hello. Still waiting for the A/C to be fixed. They placed a portable a…" at bounding box center [217, 111] width 117 height 6
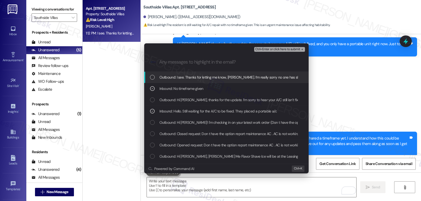
click at [288, 49] on span "Ctrl+Enter or click here to submit" at bounding box center [277, 50] width 45 height 4
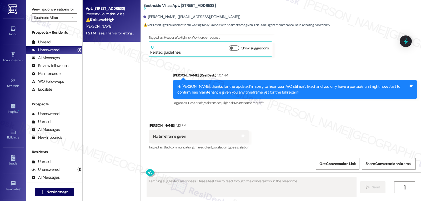
scroll to position [514, 0]
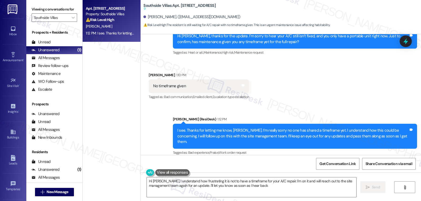
type textarea "Hi Jennifer, I understand how frustrating it is not to have a timeframe for you…"
click at [72, 20] on icon "" at bounding box center [73, 18] width 3 height 4
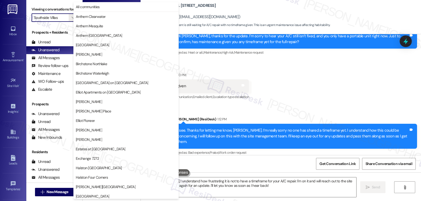
scroll to position [182, 0]
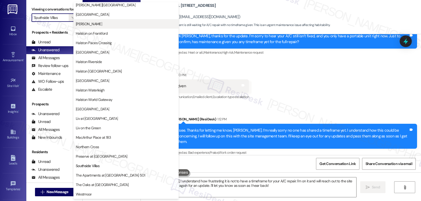
click at [94, 26] on span "Halston McDonough" at bounding box center [89, 23] width 26 height 5
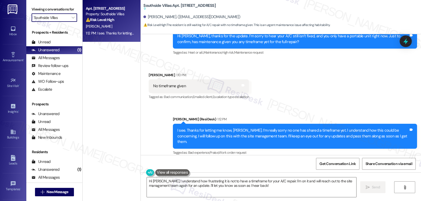
type input "Halston McDonough"
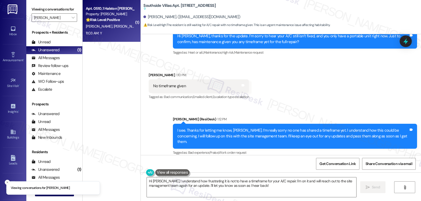
click at [113, 36] on div "11:03 AM: Y 11:03 AM: Y" at bounding box center [110, 33] width 50 height 7
type textarea "Fetching suggested responses. Please feel free to read through the conversation…"
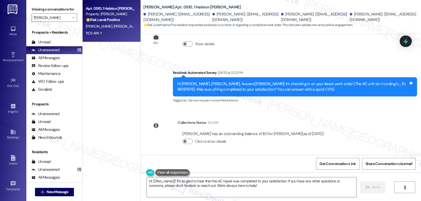
scroll to position [3878, 0]
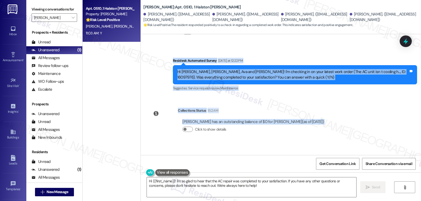
drag, startPoint x: 167, startPoint y: 80, endPoint x: 193, endPoint y: 135, distance: 60.7
click at [193, 135] on div "WO Lease started Apr 03, 2025 at 8:00 PM Show details Survey, sent via SMS Resi…" at bounding box center [281, 94] width 280 height 121
copy div "Residesk Automated Survey Yesterday at 12:22 PM Hi Vincent, Aiden, Ava and Cynt…"
click at [254, 187] on textarea "Hi {{first_name}}! I'm so glad to hear that the AC repair was completed to your…" at bounding box center [251, 188] width 209 height 20
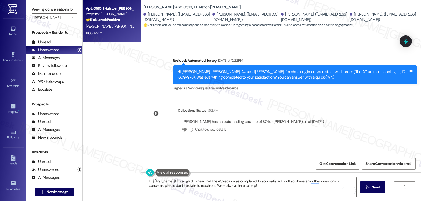
drag, startPoint x: 157, startPoint y: 125, endPoint x: 145, endPoint y: 126, distance: 11.8
click at [149, 156] on div "Cynthia Notabartolo 11:03 AM" at bounding box center [169, 159] width 41 height 7
copy div "Cynthia"
click at [150, 180] on textarea "Hi {{first_name}}! I'm so glad to hear that the AC repair was completed to your…" at bounding box center [251, 188] width 209 height 20
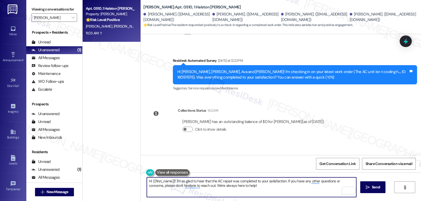
paste textarea "Cynthia"
click at [262, 187] on textarea "Hi Cynthia! I'm so glad to hear that the AC repair was completed to your satisf…" at bounding box center [251, 188] width 209 height 20
type textarea "Hi Cynthia! I'm so glad to hear that the AC repair was completed to your satisf…"
click at [373, 184] on button " Send" at bounding box center [373, 188] width 26 height 12
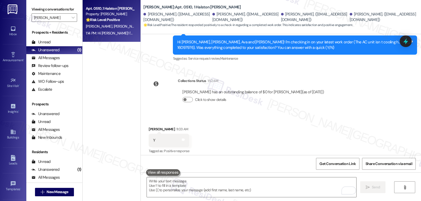
scroll to position [3921, 0]
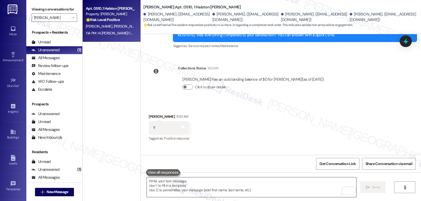
click at [206, 184] on textarea "To enrich screen reader interactions, please activate Accessibility in Grammarl…" at bounding box center [251, 188] width 209 height 20
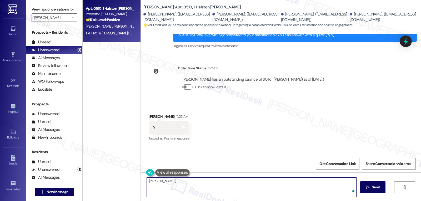
paste textarea "how are things going at {{property}}? Has it been everything you were looking f…"
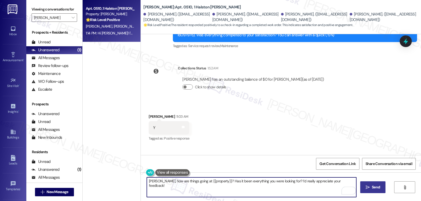
type textarea "Cynthia, how are things going at {{property}}? Has it been everything you were …"
click at [380, 191] on button " Send" at bounding box center [373, 188] width 26 height 12
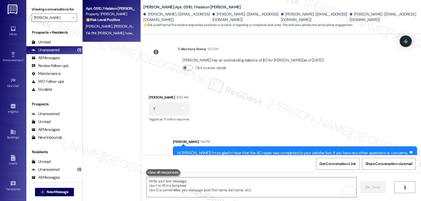
scroll to position [3957, 0]
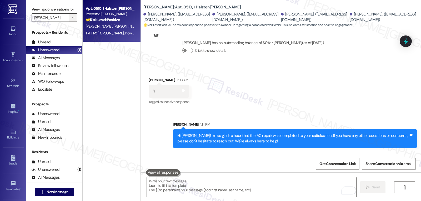
click at [72, 20] on icon "" at bounding box center [73, 18] width 3 height 4
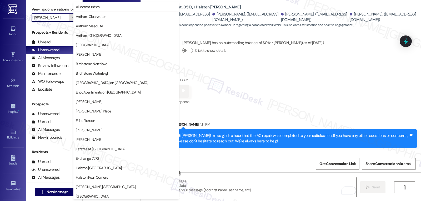
scroll to position [180, 0]
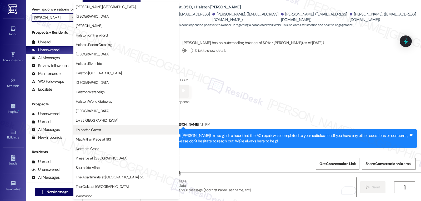
click at [108, 132] on span "Liv on the Green" at bounding box center [126, 129] width 101 height 5
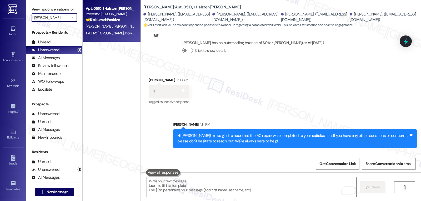
type input "Liv on the Green"
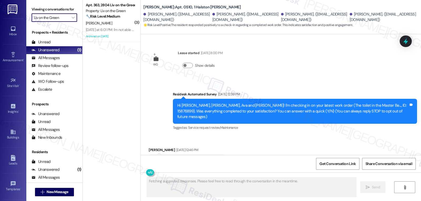
scroll to position [3878, 0]
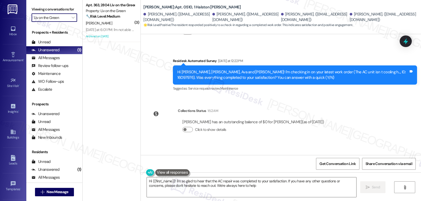
type textarea "Hi {{first_name}}! I'm so glad to hear that the AC repair was completed to your…"
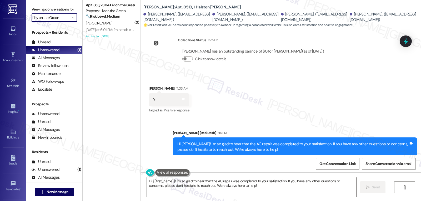
scroll to position [3965, 0]
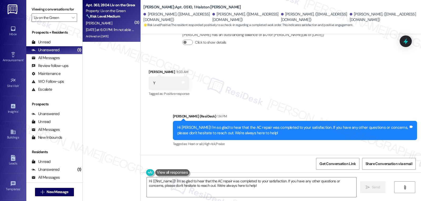
click at [94, 13] on div "Property: Liv on the Green" at bounding box center [110, 11] width 49 height 6
type textarea "Fetching suggested responses. Please feel free to read through the conversation…"
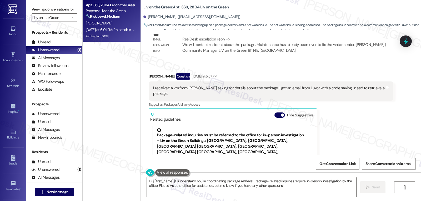
scroll to position [3686, 0]
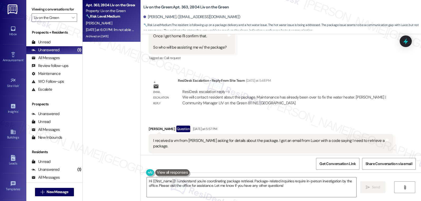
click at [149, 126] on div "Brandon Bender Question Yesterday at 5:57 PM" at bounding box center [271, 130] width 244 height 8
copy div "Brandon"
click at [200, 186] on textarea "Hi {{first_name}}! I understand you're coordinating package retrieval. Package-…" at bounding box center [251, 188] width 209 height 20
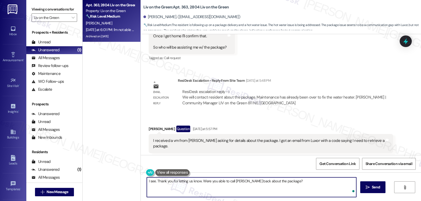
type textarea "I see. Thank you for letting us know. Were you able to call Kelly back about th…"
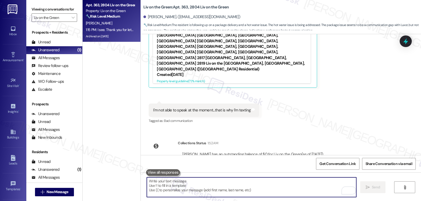
scroll to position [3881, 0]
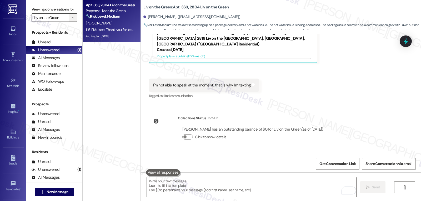
click at [71, 22] on span "" at bounding box center [73, 17] width 5 height 8
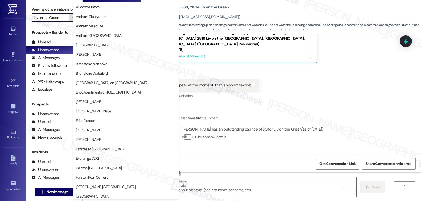
scroll to position [182, 0]
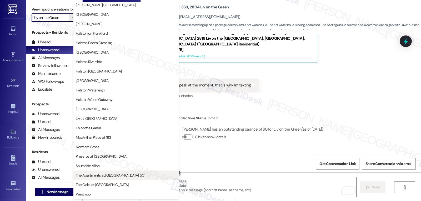
click at [120, 176] on span "The Apartments at [GEOGRAPHIC_DATA] 501" at bounding box center [110, 175] width 69 height 5
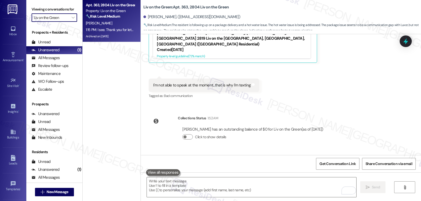
type input "The Apartments at [GEOGRAPHIC_DATA] 501"
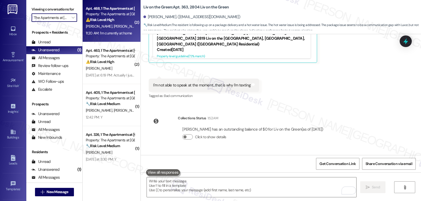
click at [99, 25] on span "J. Jalandra" at bounding box center [100, 26] width 28 height 5
type textarea "Fetching suggested responses. Please feel free to read through the conversation…"
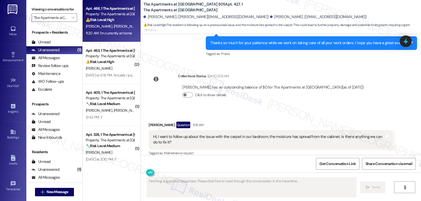
scroll to position [7082, 0]
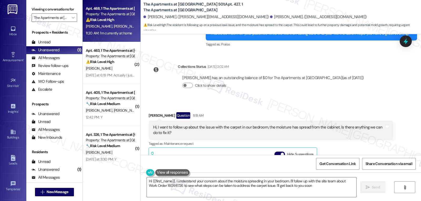
type textarea "Hi {{first_name}}, I understand your concern about the moisture spreading in yo…"
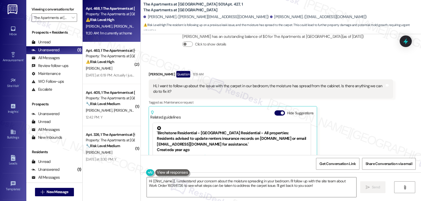
scroll to position [7134, 0]
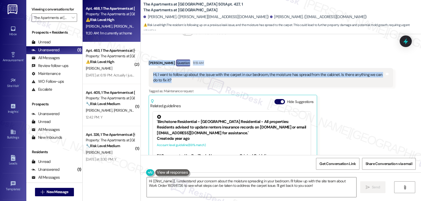
drag, startPoint x: 143, startPoint y: 46, endPoint x: 173, endPoint y: 63, distance: 34.9
click at [173, 63] on div "Received via SMS Joemar Jesus Jalandra Question 11:19 AM Hi, I want to follow u…" at bounding box center [271, 125] width 252 height 139
copy div "Joemar Jesus Jalandra Question 11:19 AM Hi, I want to follow up about the issue…"
click at [407, 40] on icon at bounding box center [405, 41] width 9 height 9
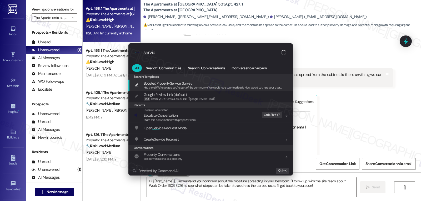
type input "service"
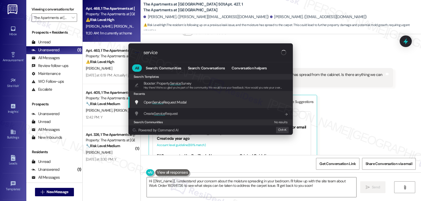
click at [172, 106] on div "Open Service Request Modal Add shortcut" at bounding box center [210, 102] width 164 height 11
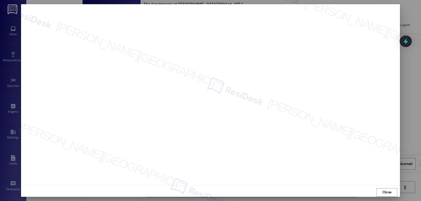
click at [389, 192] on span "Close" at bounding box center [386, 193] width 9 height 6
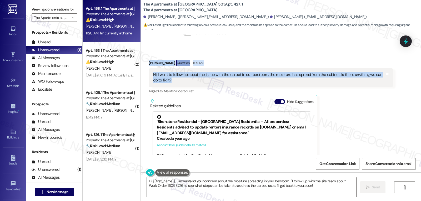
drag, startPoint x: 141, startPoint y: 44, endPoint x: 175, endPoint y: 61, distance: 38.6
click at [175, 61] on div "Received via SMS Joemar Jesus Jalandra Question 11:19 AM Hi, I want to follow u…" at bounding box center [281, 136] width 280 height 177
copy div "Joemar Jesus Jalandra Question 11:19 AM Hi, I want to follow up about the issue…"
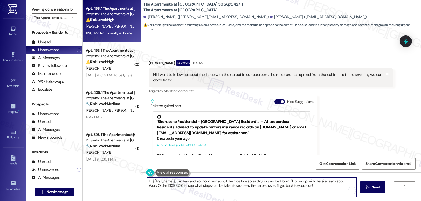
click at [286, 182] on textarea "Hi {{first_name}}, I understand your concern about the moisture spreading in yo…" at bounding box center [251, 188] width 209 height 20
click at [157, 187] on textarea "Hi {{first_name}}, I understand your concern about the moisture spreading in yo…" at bounding box center [251, 188] width 209 height 20
click at [149, 182] on textarea "Hi {{first_name}}, I understand your concern about the moisture spreading in yo…" at bounding box center [251, 188] width 209 height 20
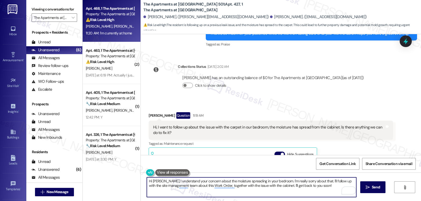
scroll to position [7187, 0]
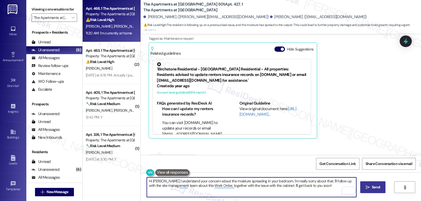
type textarea "Hi Joemar, I understand your concern about the moisture spreading in your bedro…"
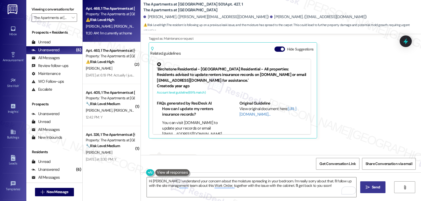
click at [369, 184] on button " Send" at bounding box center [373, 188] width 26 height 12
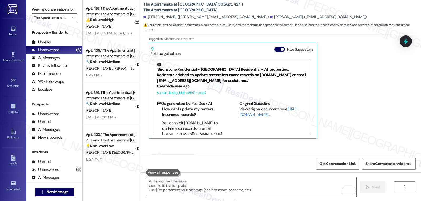
scroll to position [7229, 0]
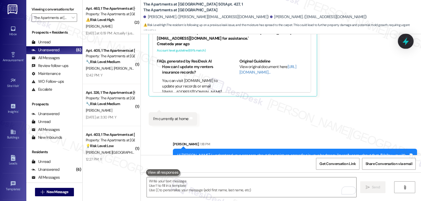
click at [409, 40] on icon at bounding box center [405, 41] width 9 height 9
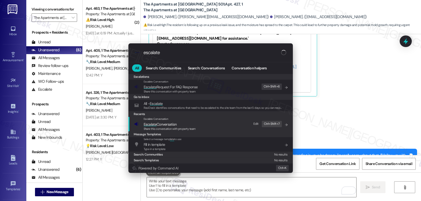
type input "escalate"
click at [172, 129] on span "Share this conversation with property team" at bounding box center [170, 129] width 52 height 4
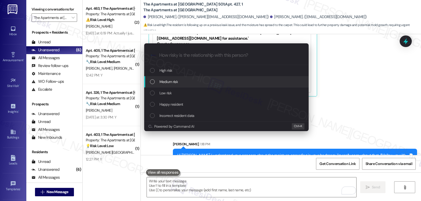
click at [179, 76] on div "Medium risk" at bounding box center [226, 81] width 164 height 11
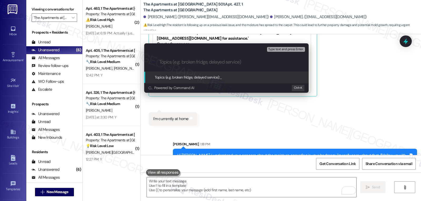
click at [335, 94] on div "Escalate Conversation Medium risk Topics (e.g. broken fridge, delayed service) …" at bounding box center [210, 100] width 421 height 201
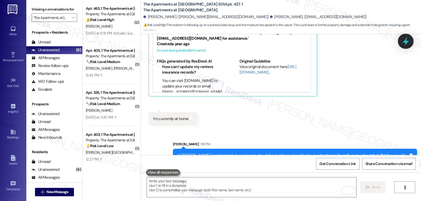
click at [409, 41] on icon at bounding box center [405, 41] width 9 height 9
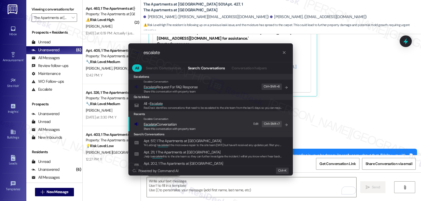
type input "escalate"
drag, startPoint x: 162, startPoint y: 126, endPoint x: 163, endPoint y: 122, distance: 4.0
click at [161, 126] on span "Escalate Conversation" at bounding box center [160, 124] width 33 height 5
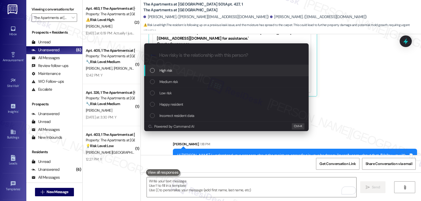
click at [167, 72] on span "High risk" at bounding box center [165, 71] width 13 height 6
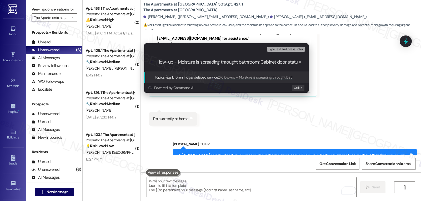
type input "Follow-up - Moisture is spreading throught bathroom; Cabinet door status"
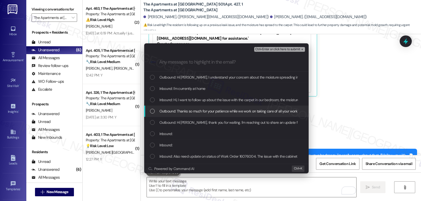
click at [378, 102] on div "Escalate Conversation High risk Follow-up - Moisture is spreading throught bath…" at bounding box center [210, 100] width 421 height 201
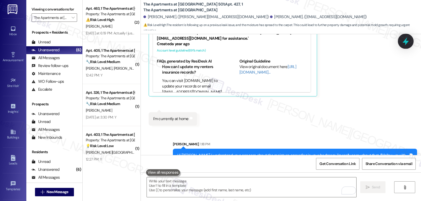
click at [403, 45] on icon at bounding box center [405, 41] width 9 height 9
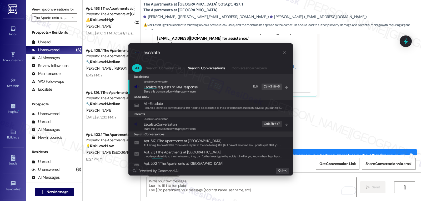
type input "escalate"
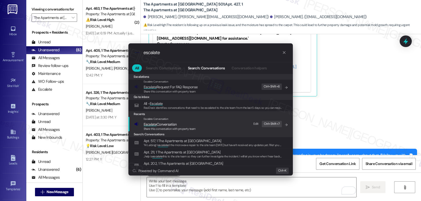
click at [168, 129] on span "Share this conversation with property team" at bounding box center [170, 129] width 52 height 4
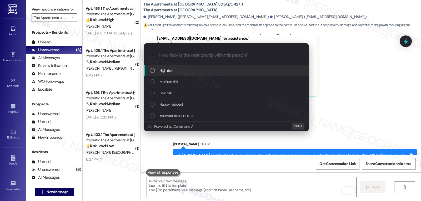
click at [186, 71] on div "High risk" at bounding box center [227, 71] width 154 height 6
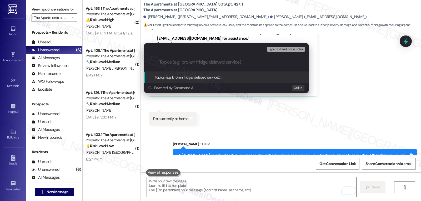
paste input "Follow-up - Moisture is spreading throught bathroom; Cabinet door status"
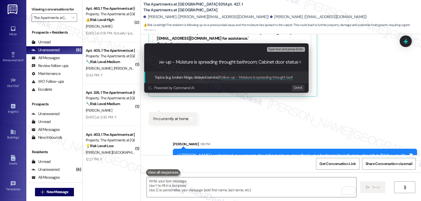
click at [235, 62] on input "Follow-up - Moisture is spreading throught bathroom; Cabinet door status" at bounding box center [228, 62] width 139 height 6
type input "Follow-up - Moisture is spreading through bathroom; Cabinet door status"
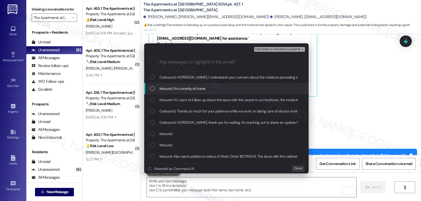
click at [152, 90] on div "List of options" at bounding box center [152, 88] width 5 height 5
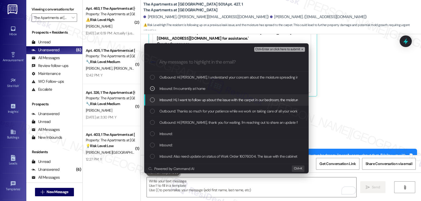
click at [152, 100] on div "List of options" at bounding box center [152, 100] width 5 height 5
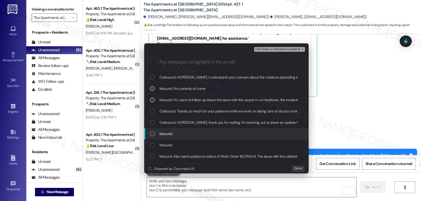
click at [155, 132] on div "Inbound:" at bounding box center [227, 134] width 154 height 6
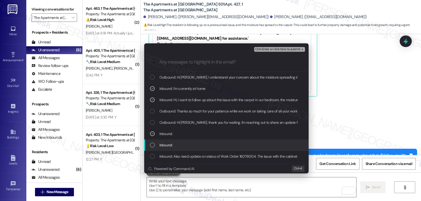
click at [154, 146] on div "List of options" at bounding box center [152, 145] width 5 height 5
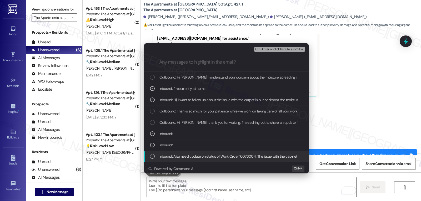
click at [155, 157] on div "Inbound: Also need update on status of Work Order 16076004. The issue with the …" at bounding box center [227, 157] width 154 height 6
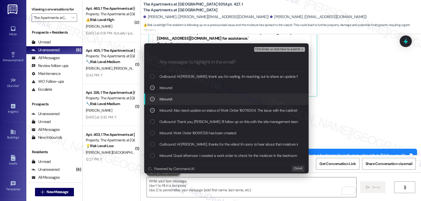
scroll to position [53, 0]
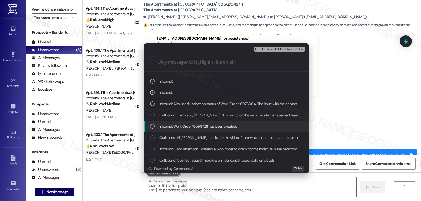
drag, startPoint x: 152, startPoint y: 128, endPoint x: 163, endPoint y: 130, distance: 11.7
click at [151, 129] on div "List of options" at bounding box center [152, 126] width 5 height 5
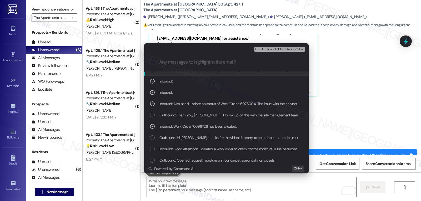
click at [285, 50] on span "Ctrl+Enter or click here to submit" at bounding box center [277, 50] width 45 height 4
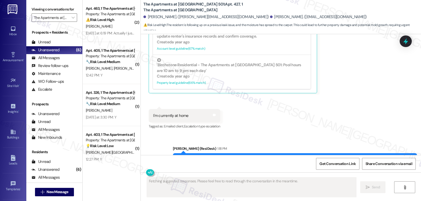
scroll to position [7244, 0]
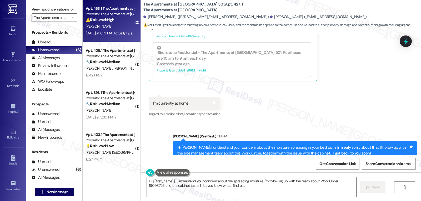
type textarea "Hi {{first_name}}, I understand your concern about the spreading moisture. I'm …"
click at [114, 31] on div "[DATE] at 6:19 PM: Actually I just went to the gym and the AC is once again not…" at bounding box center [184, 33] width 196 height 5
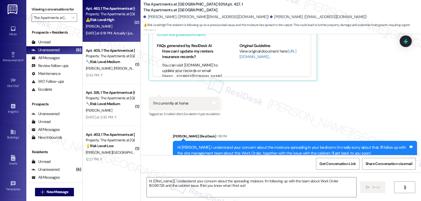
type textarea "Fetching suggested responses. Please feel free to read through the conversation…"
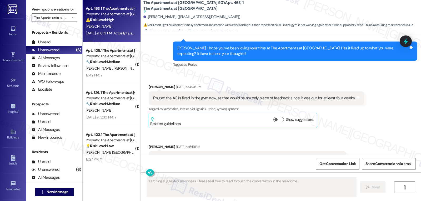
scroll to position [3267, 0]
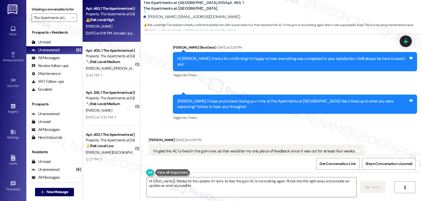
type textarea "Hi {{first_name}}, thanks for the update. I'm sorry to hear the gym AC is not w…"
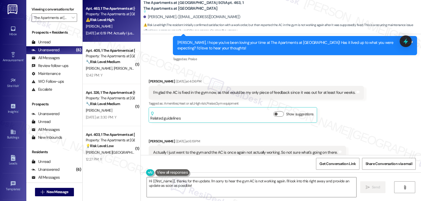
scroll to position [3320, 0]
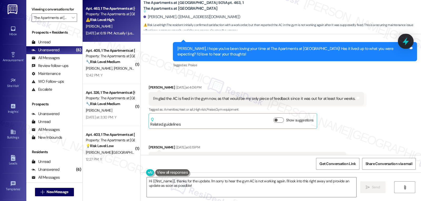
click at [408, 41] on icon at bounding box center [405, 41] width 9 height 9
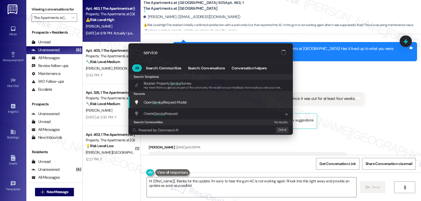
type input "service"
click at [169, 104] on span "Open Service Request Modal" at bounding box center [165, 102] width 43 height 5
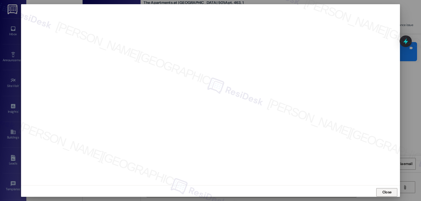
click at [383, 192] on span "Close" at bounding box center [386, 193] width 9 height 6
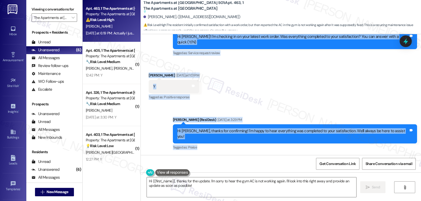
scroll to position [3267, 0]
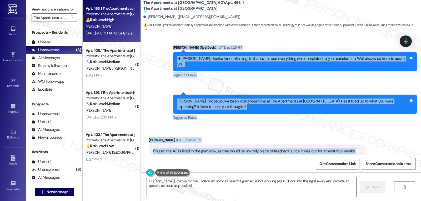
drag, startPoint x: 187, startPoint y: 41, endPoint x: 387, endPoint y: 124, distance: 216.1
click at [387, 124] on div "Survey, sent via SMS Residesk Automated Survey [DATE] 11:29 AM Hi [PERSON_NAME]…" at bounding box center [281, 94] width 280 height 121
copy div "Loremips Dolorsita Consec Adipiscin el 72:90 SE Do Eius! T'i utlabore et do mag…"
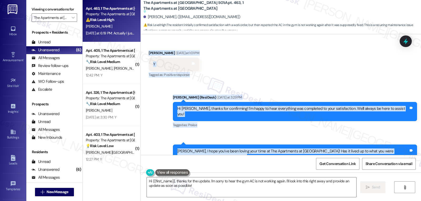
scroll to position [3214, 0]
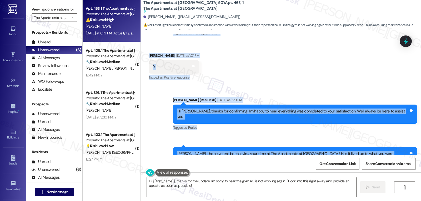
click at [281, 61] on div "Received via SMS [PERSON_NAME] [DATE] at 1:01 PM Y Tags and notes Tagged as: Po…" at bounding box center [281, 63] width 280 height 44
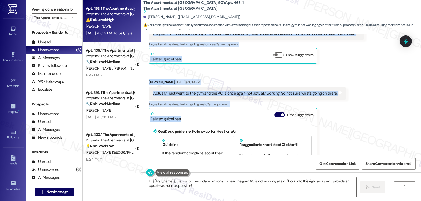
scroll to position [3372, 0]
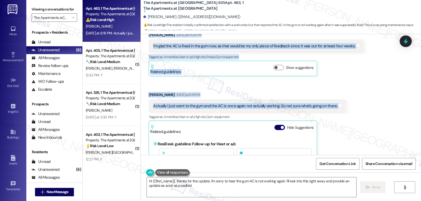
drag, startPoint x: 189, startPoint y: 95, endPoint x: 346, endPoint y: 84, distance: 157.7
click at [346, 84] on div "Survey, sent via SMS Residesk Automated Survey [DATE] 11:29 AM Hi [PERSON_NAME]…" at bounding box center [281, 94] width 280 height 121
copy div "Loremips Dolorsita Consec Adipiscin el 72:90 SE Do Eius! T'i utlabore et do mag…"
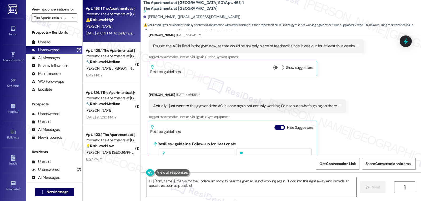
click at [348, 121] on div "Received via SMS [PERSON_NAME] [DATE] at 4:06 PM I'm glad the AC is fixed in th…" at bounding box center [281, 157] width 280 height 274
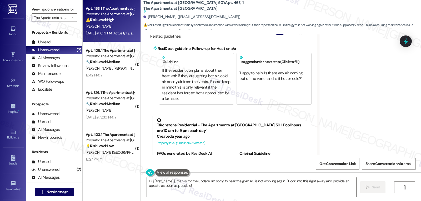
scroll to position [3478, 0]
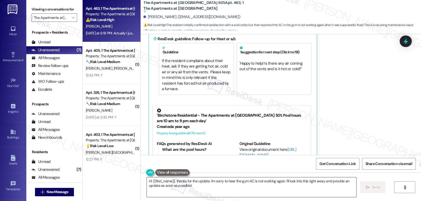
click at [283, 186] on textarea "Hi {{first_name}}, thanks for the update. I'm sorry to hear the gym AC is not w…" at bounding box center [251, 188] width 209 height 20
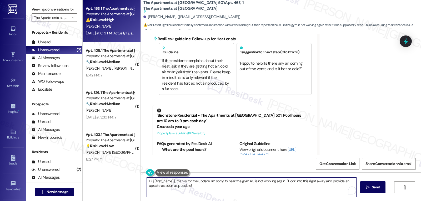
paste textarea "Oh no, thanks for the heads-up, [PERSON_NAME]. I’m really sorry to hear the gym…"
click at [305, 187] on textarea "Oh no, thanks for the heads-up, [PERSON_NAME]. I’m really sorry to hear the gym…" at bounding box center [251, 188] width 209 height 20
click at [261, 189] on textarea "Oh no, thanks for the heads-up, [PERSON_NAME]. I’m really sorry to hear the gym…" at bounding box center [251, 188] width 209 height 20
click at [316, 193] on textarea "Oh no, thanks for the heads-up, Erik. I’m really sorry to hear the gym A/C is d…" at bounding box center [251, 188] width 209 height 20
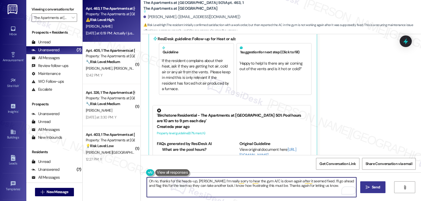
type textarea "Oh no, thanks for the heads-up, Erik. I’m really sorry to hear the gym A/C is d…"
click at [367, 189] on icon "" at bounding box center [368, 188] width 4 height 4
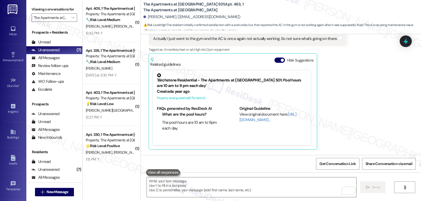
scroll to position [3452, 0]
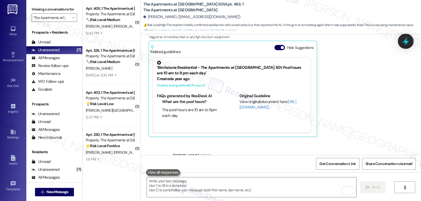
click at [406, 36] on div at bounding box center [406, 41] width 16 height 15
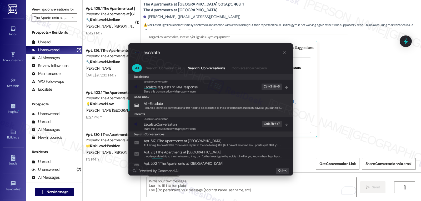
type input "escalate"
click at [338, 87] on div ".cls-1{fill:#0a055f;}.cls-2{fill:#0cc4c4;} resideskLogoBlueOrange escalate All …" at bounding box center [210, 100] width 421 height 201
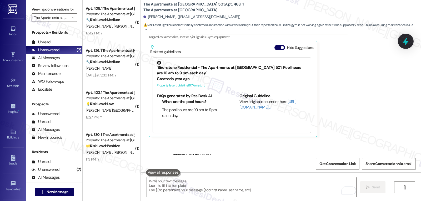
click at [407, 45] on icon at bounding box center [405, 41] width 9 height 9
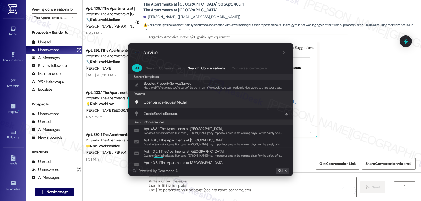
click at [169, 104] on span "Open Service Request Modal" at bounding box center [165, 102] width 43 height 5
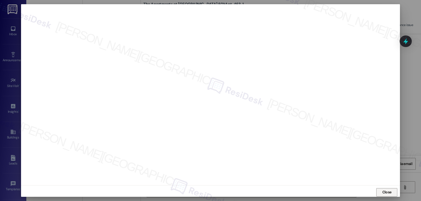
click at [394, 191] on button "Close" at bounding box center [386, 192] width 21 height 8
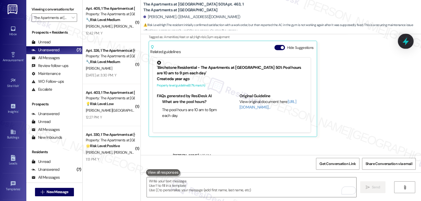
click at [408, 44] on icon at bounding box center [405, 41] width 9 height 9
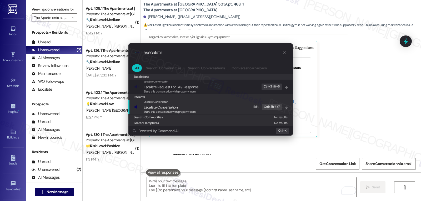
type input "esecalate"
click at [187, 110] on span "Share this conversation with property team" at bounding box center [170, 112] width 52 height 4
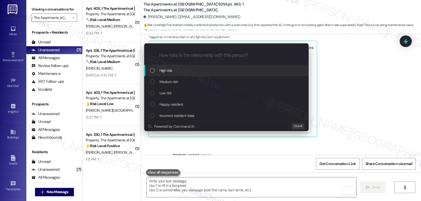
click at [193, 82] on div "Medium risk" at bounding box center [227, 82] width 154 height 6
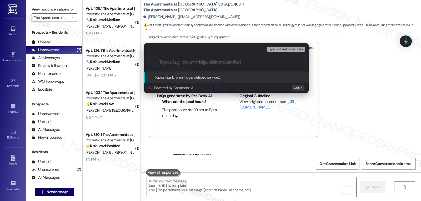
paste input "16103880"
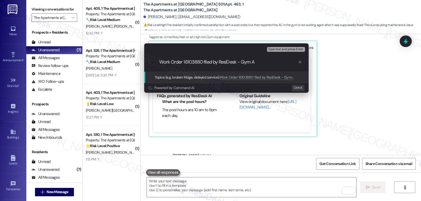
type input "Work Order 16103880 filed by ResiDesk - Gym AC"
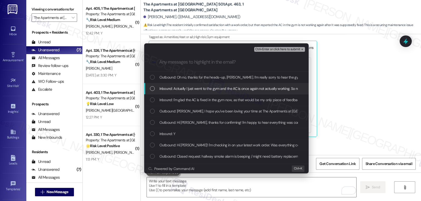
click at [154, 88] on div "Inbound: Actually I just went to the gym and the AC is once again not actually …" at bounding box center [227, 89] width 154 height 6
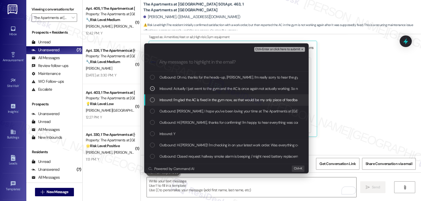
click at [151, 96] on div "Inbound: I'm glad the AC is fixed in the gym now, as that would be my only piec…" at bounding box center [226, 99] width 164 height 11
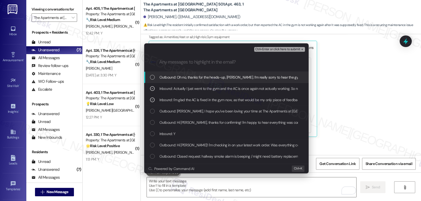
click at [282, 51] on span "Ctrl+Enter or click here to submit" at bounding box center [277, 50] width 45 height 4
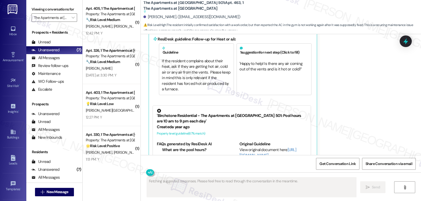
scroll to position [3528, 0]
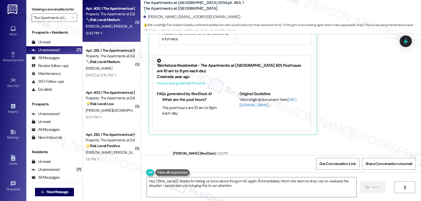
type textarea "Hey {{first_name}}, thanks for letting us know about the gym AC again. I'll imm…"
click at [103, 22] on div "🔧 Risk Level: Medium The resident responded 'Y' to a follow-up question about a…" at bounding box center [110, 20] width 49 height 6
type textarea "Fetching suggested responses. Please feel free to read through the conversation…"
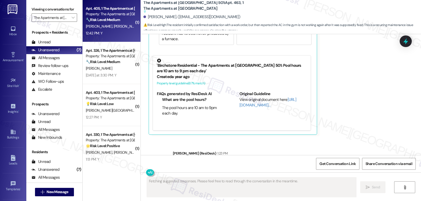
scroll to position [1977, 0]
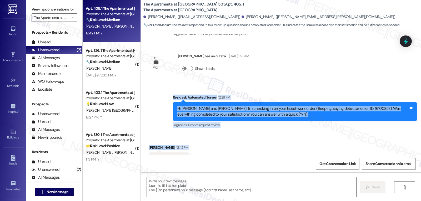
drag, startPoint x: 167, startPoint y: 75, endPoint x: 204, endPoint y: 132, distance: 67.7
click at [204, 132] on div "Survey, sent via SMS Residesk Automated Survey Jul 30, 2024 at 11:31 AM Hi Samu…" at bounding box center [281, 94] width 280 height 121
copy div "Residesk Automated Survey 12:26 PM Hi Samuel and Allie! I'm checking in on your…"
click at [278, 184] on textarea at bounding box center [251, 188] width 209 height 20
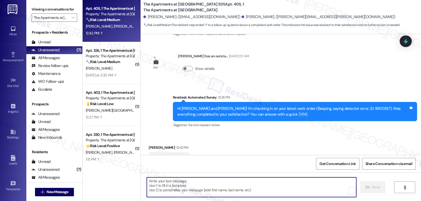
paste textarea "Thanks for confirming, Samuel! Glad to hear the issue was taken care of. Let us…"
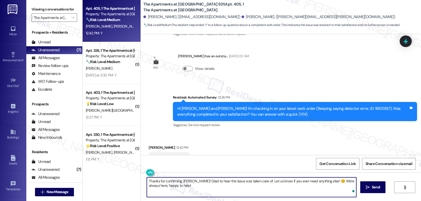
type textarea "Thanks for confirming, Samuel! Glad to hear the issue was taken care of. Let us…"
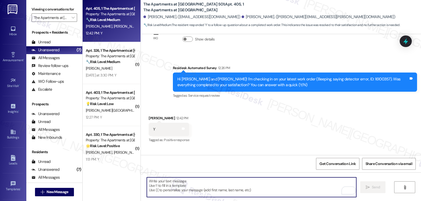
scroll to position [2020, 0]
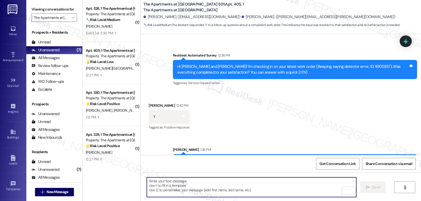
click at [218, 158] on div "Thanks for confirming, Samuel! Glad to hear the issue was taken care of. Let us…" at bounding box center [292, 163] width 231 height 11
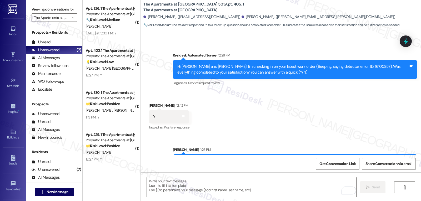
click at [218, 158] on div "Thanks for confirming, Samuel! Glad to hear the issue was taken care of. Let us…" at bounding box center [292, 163] width 231 height 11
copy div "Samuel"
click at [208, 192] on textarea "To enrich screen reader interactions, please activate Accessibility in Grammarl…" at bounding box center [251, 188] width 209 height 20
paste textarea "Samuel"
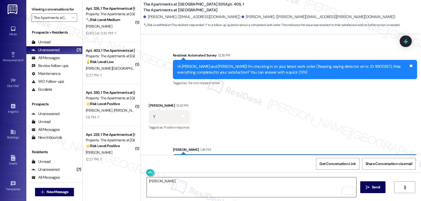
click at [274, 190] on textarea "Samuel," at bounding box center [251, 188] width 209 height 20
paste textarea "I hope you’ve been loving your time at {{property}}! Has it lived up to what yo…"
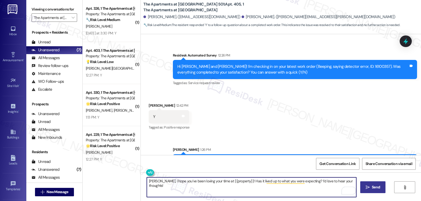
type textarea "Samuel, I hope you’ve been loving your time at {{property}}! Has it lived up to…"
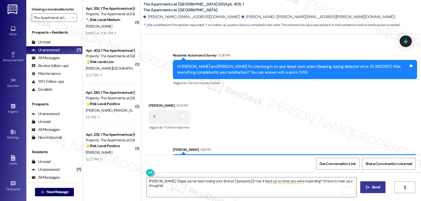
click at [371, 189] on span "Send" at bounding box center [376, 188] width 10 height 6
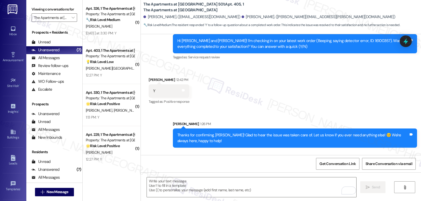
scroll to position [2062, 0]
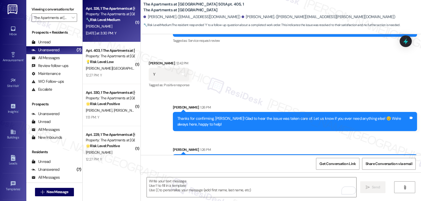
click at [114, 31] on div "Yesterday at 3:30 PM: Y Yesterday at 3:30 PM: Y" at bounding box center [101, 33] width 31 height 5
type textarea "Fetching suggested responses. Please feel free to read through the conversation…"
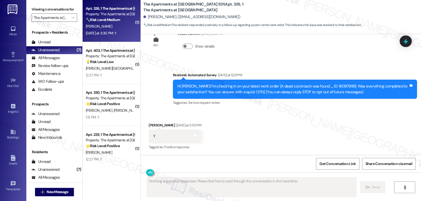
scroll to position [19, 0]
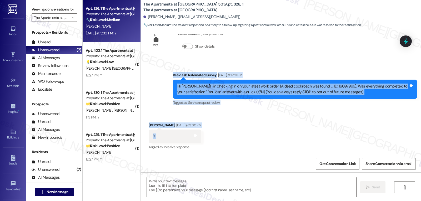
drag, startPoint x: 168, startPoint y: 77, endPoint x: 179, endPoint y: 141, distance: 65.0
click at [179, 141] on div "WO Lease started Jul 31, 2025 at 8:00 PM Show details Survey, sent via SMS Resi…" at bounding box center [281, 94] width 280 height 121
copy div "Residesk Automated Survey Yesterday at 12:21 PM Hi Kayley! I'm checking in on y…"
click at [259, 193] on textarea at bounding box center [251, 188] width 209 height 20
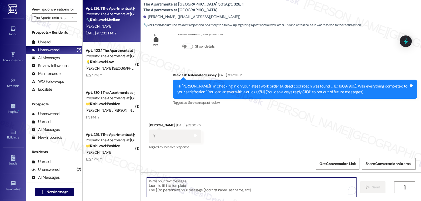
paste textarea "Thanks for confirming, Kayley! Glad to hear everything was taken care of. If an…"
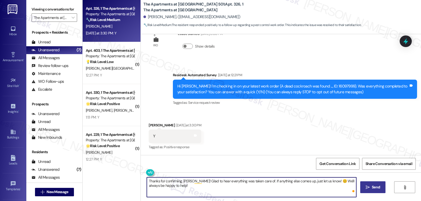
type textarea "Thanks for confirming, Kayley! Glad to hear everything was taken care of. If an…"
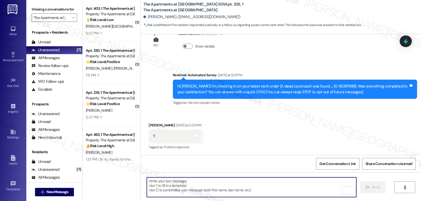
scroll to position [62, 0]
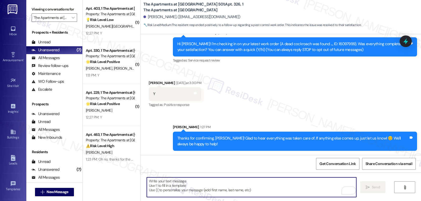
click at [213, 137] on div "Thanks for confirming, Kayley! Glad to hear everything was taken care of. If an…" at bounding box center [292, 141] width 231 height 11
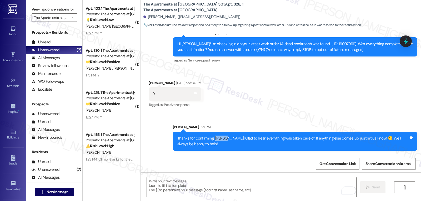
drag, startPoint x: 213, startPoint y: 137, endPoint x: 219, endPoint y: 136, distance: 5.9
click at [215, 138] on div "Thanks for confirming, Kayley! Glad to hear everything was taken care of. If an…" at bounding box center [292, 141] width 231 height 11
copy div "Kayley"
drag, startPoint x: 198, startPoint y: 192, endPoint x: 202, endPoint y: 186, distance: 6.9
click at [198, 192] on textarea "To enrich screen reader interactions, please activate Accessibility in Grammarl…" at bounding box center [251, 188] width 209 height 20
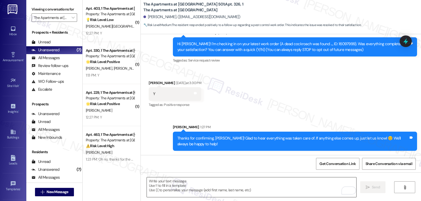
paste textarea "Kayley"
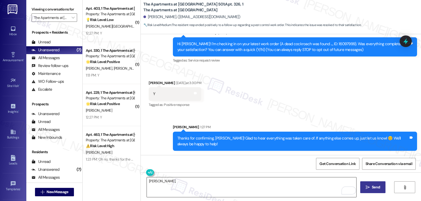
click at [246, 185] on textarea "Kayley," at bounding box center [251, 188] width 209 height 20
paste textarea "how’s everything going for you at {{property}}? Has it met your expectations so…"
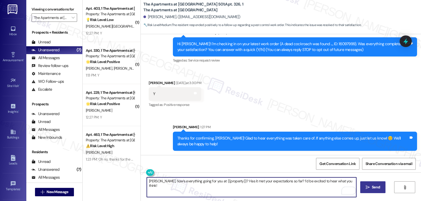
type textarea "Kayley, how’s everything going for you at {{property}}? Has it met your expecta…"
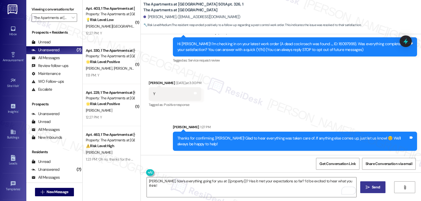
click at [379, 189] on span "Send" at bounding box center [376, 188] width 8 height 6
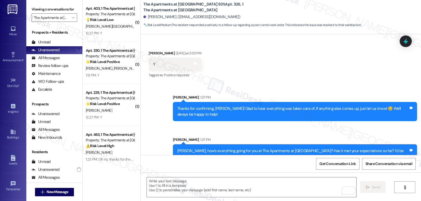
scroll to position [104, 0]
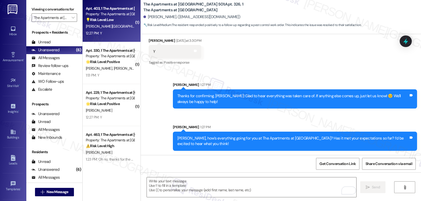
click at [103, 19] on strong "💡 Risk Level: Low" at bounding box center [100, 19] width 28 height 5
type textarea "Fetching suggested responses. Please feel free to read through the conversation…"
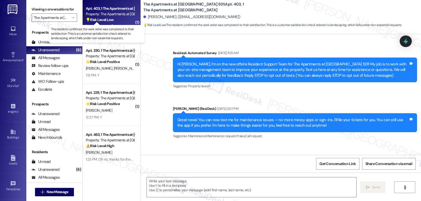
scroll to position [4846, 0]
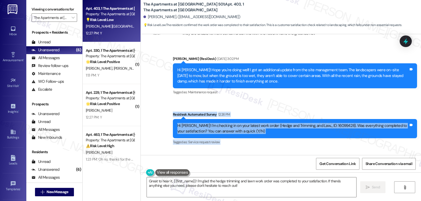
drag, startPoint x: 169, startPoint y: 76, endPoint x: 199, endPoint y: 136, distance: 66.8
click at [199, 136] on div "Survey, sent via SMS Residesk Automated Survey Jul 30, 2024 at 11:31 AM Hi Alex…" at bounding box center [281, 94] width 280 height 121
copy div "Residesk Automated Survey 12:26 PM Hi Alexander! I'm checking in on your latest…"
click at [231, 192] on textarea "Great to hear it, {{first_name}}! I'm glad the hedge trimming and lawn work ord…" at bounding box center [251, 188] width 209 height 20
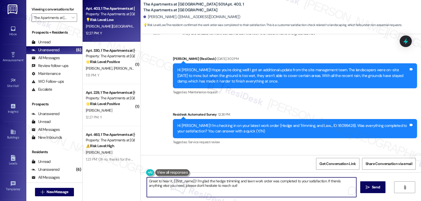
paste textarea "Thanks for confirming, Alexander! Happy to hear the landscaping was taken care …"
type textarea "Thanks for confirming, Alexander! Happy to hear the landscaping was taken care …"
click at [369, 187] on span " Send" at bounding box center [373, 188] width 17 height 6
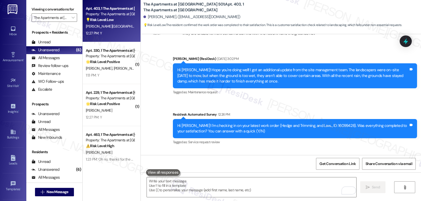
scroll to position [4888, 0]
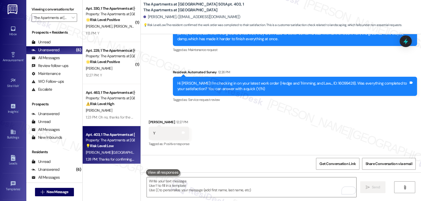
click at [216, 175] on div "Thanks for confirming, Alexander! Happy to hear the landscaping was taken care …" at bounding box center [292, 180] width 231 height 11
copy div "Alexander"
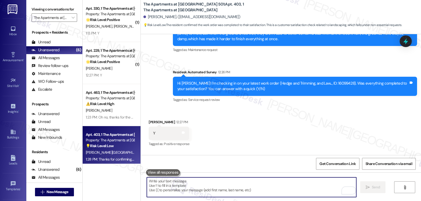
click at [191, 191] on textarea "To enrich screen reader interactions, please activate Accessibility in Grammarl…" at bounding box center [251, 188] width 209 height 20
paste textarea "Alexander"
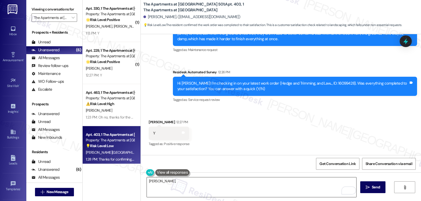
click at [249, 189] on textarea "Alexander," at bounding box center [251, 188] width 209 height 20
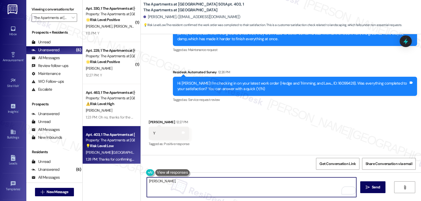
paste textarea "I’ve been meaning to check in—how has your experience at {{property}} been so f…"
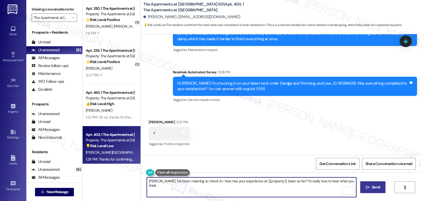
type textarea "Alexander, I’ve been meaning to check in—how has your experience at {{property}…"
click at [365, 191] on button " Send" at bounding box center [373, 188] width 26 height 12
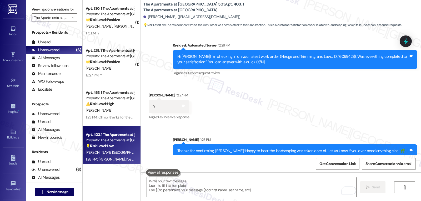
scroll to position [4930, 0]
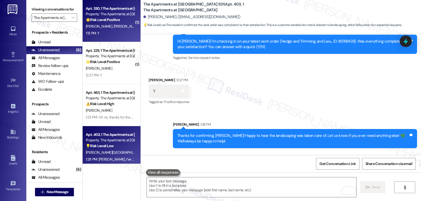
click at [113, 31] on div "1:13 PM: Y 1:13 PM: Y" at bounding box center [110, 33] width 50 height 7
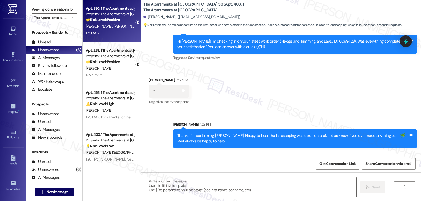
type textarea "Fetching suggested responses. Please feel free to read through the conversation…"
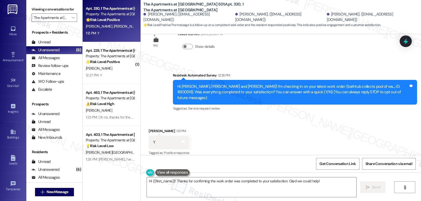
scroll to position [69, 0]
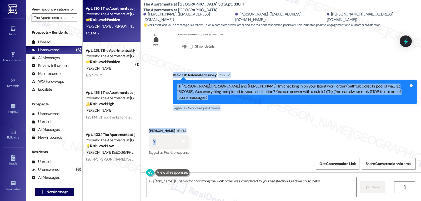
drag, startPoint x: 169, startPoint y: 76, endPoint x: 176, endPoint y: 133, distance: 57.1
click at [176, 133] on div "WO Opened request: Washer does... Aug 06, 2025 at 8:31 AM Status : Completed Sh…" at bounding box center [281, 94] width 280 height 121
copy div "Residesk Automated Survey 12:26 PM Hi Eryka, Jaime and Sakshi! I'm checking in …"
click at [215, 189] on textarea "Hi {{first_name}}! Thanks for confirming the work order was completed to your s…" at bounding box center [251, 188] width 209 height 20
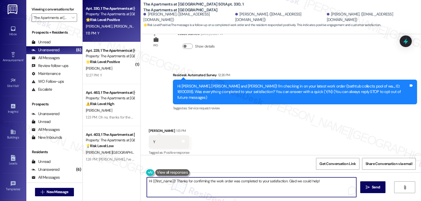
paste textarea "Thanks for confirming, Sakshi! Glad to hear the bathtub issue was taken care of…"
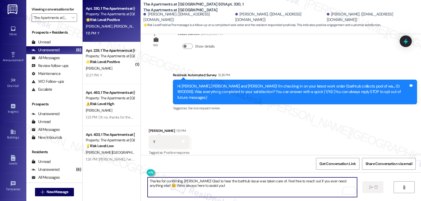
type textarea "Fetching suggested responses. Please feel free to read through the conversation…"
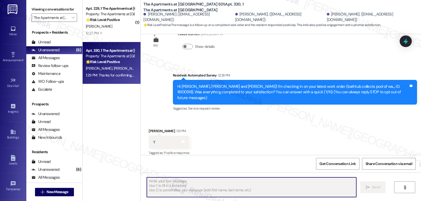
scroll to position [111, 0]
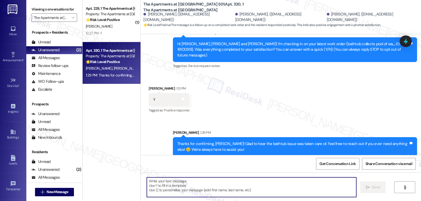
click at [214, 141] on div "Thanks for confirming, Sakshi! Glad to hear the bathtub issue was taken care of…" at bounding box center [292, 146] width 231 height 11
copy div "Sakshi"
click at [200, 187] on textarea "To enrich screen reader interactions, please activate Accessibility in Grammarl…" at bounding box center [251, 188] width 209 height 20
paste textarea "Sakshi"
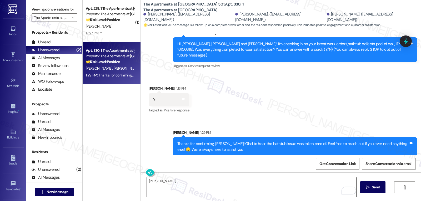
click at [169, 184] on textarea "Sakshi," at bounding box center [251, 188] width 209 height 20
paste textarea "think!"
type textarea "Sakshi, think!"
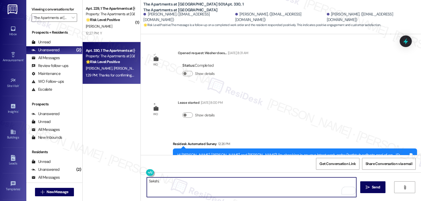
scroll to position [111, 0]
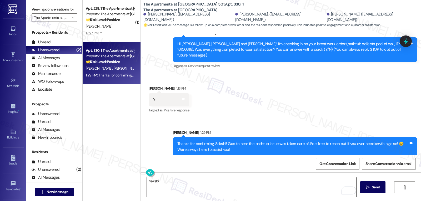
click at [182, 183] on textarea "Sakshi," at bounding box center [251, 188] width 209 height 20
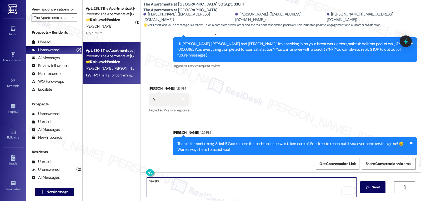
paste textarea "how’s everything going for you at {{property}}? Has it met your expectations so…"
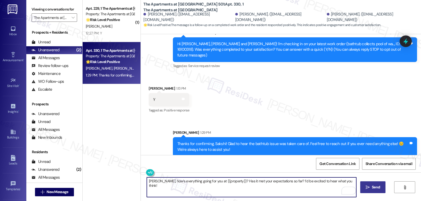
type textarea "[PERSON_NAME], how’s everything going for you at {{property}}? Has it met your …"
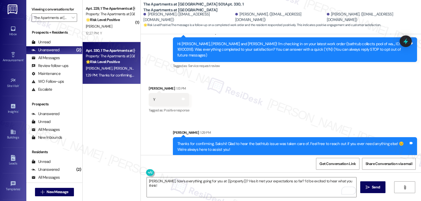
drag, startPoint x: 377, startPoint y: 186, endPoint x: 385, endPoint y: 183, distance: 9.1
click at [377, 186] on span "Send" at bounding box center [376, 188] width 8 height 6
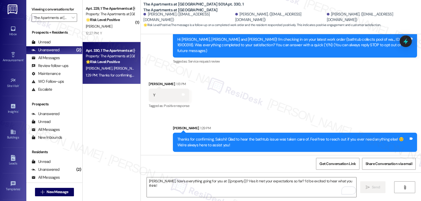
scroll to position [154, 0]
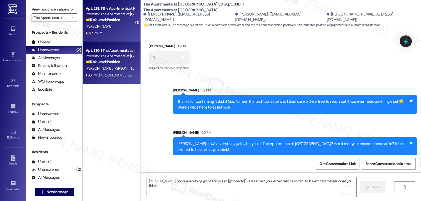
click at [103, 29] on div "[PERSON_NAME]" at bounding box center [110, 26] width 50 height 7
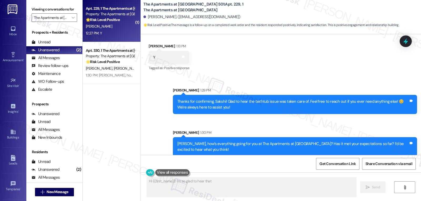
scroll to position [19, 0]
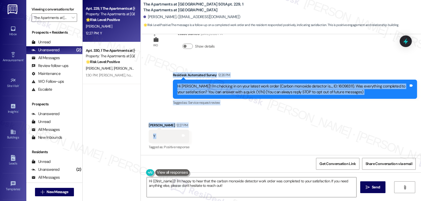
drag, startPoint x: 168, startPoint y: 76, endPoint x: 177, endPoint y: 139, distance: 64.0
click at [177, 139] on div "WO Lease started [DATE] 8:00 PM Show details Survey, sent via SMS Residesk Auto…" at bounding box center [281, 94] width 280 height 121
drag, startPoint x: 157, startPoint y: 125, endPoint x: 242, endPoint y: 186, distance: 104.3
click at [242, 187] on textarea "Hi {{first_name}}! I'm happy to hear that the carbon monoxide detector work ord…" at bounding box center [251, 188] width 209 height 20
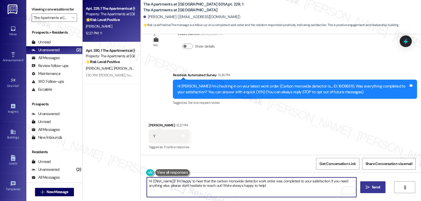
click at [371, 189] on span "Send" at bounding box center [376, 188] width 10 height 6
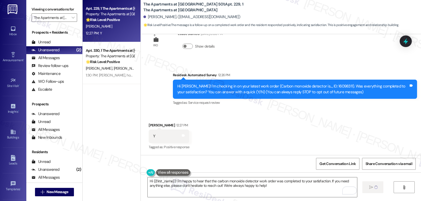
type textarea "Hi"
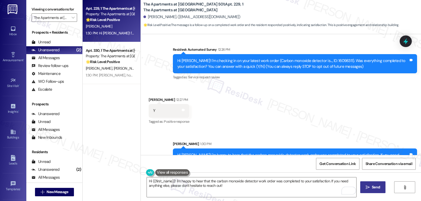
scroll to position [62, 0]
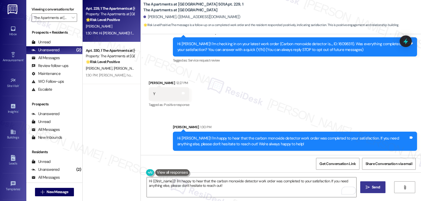
click at [182, 138] on div "Hi [PERSON_NAME]! I'm happy to hear that the carbon monoxide detector work orde…" at bounding box center [292, 141] width 231 height 11
copy div "[PERSON_NAME]"
click at [191, 186] on textarea "Hi {{first_name}}! I'm happy to hear that the carbon monoxide detector work ord…" at bounding box center [251, 188] width 209 height 20
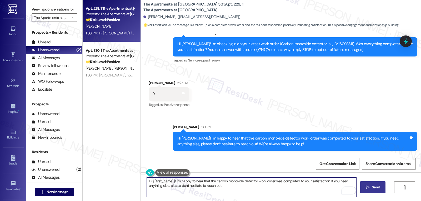
paste textarea "[PERSON_NAME]"
click at [230, 189] on textarea "[PERSON_NAME]," at bounding box center [251, 188] width 209 height 20
paste textarea "I hope you’ve been loving your time at {{property}}! Has it lived up to what yo…"
type textarea "[PERSON_NAME], I hope you’ve been loving your time at {{property}}! Has it live…"
click at [366, 188] on icon "" at bounding box center [368, 188] width 4 height 4
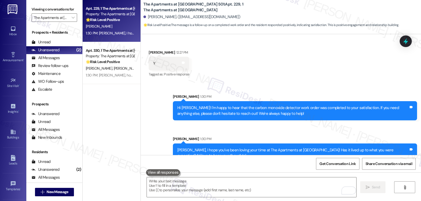
scroll to position [104, 0]
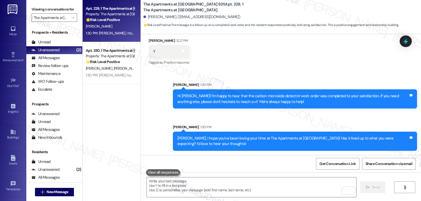
click at [72, 27] on div "Viewing conversations for The Apartments at [GEOGRAPHIC_DATA] 501 " at bounding box center [54, 13] width 56 height 27
click at [71, 22] on span "" at bounding box center [73, 17] width 5 height 8
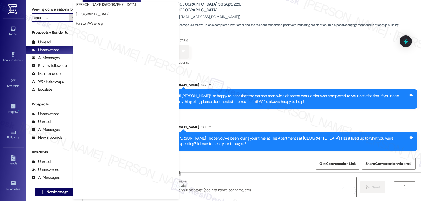
scroll to position [182, 0]
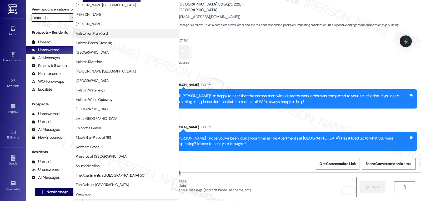
click at [105, 36] on button "Halston on Frankford" at bounding box center [125, 33] width 105 height 9
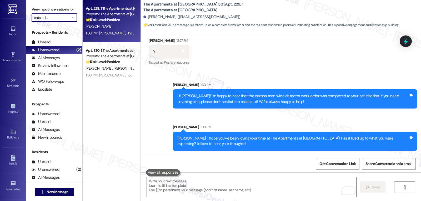
type input "Halston on Frankford"
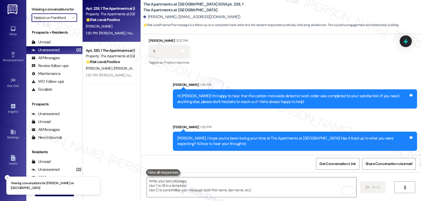
scroll to position [0, 1]
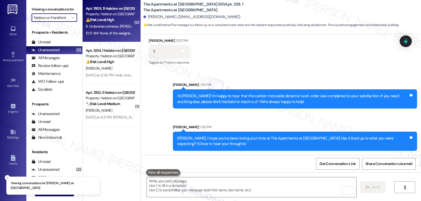
click at [118, 32] on div "10:17 AM: None of the assigned tasks were completed 10:17 AM: None of the assig…" at bounding box center [127, 33] width 82 height 5
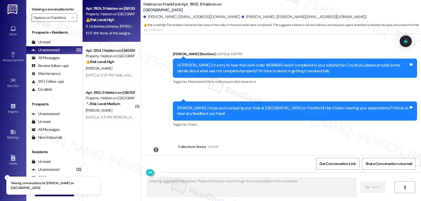
scroll to position [1725, 0]
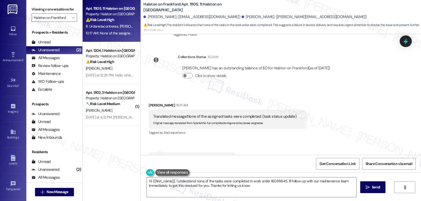
type textarea "Hi {{first_name}}, I understand none of the tasks were completed in work order …"
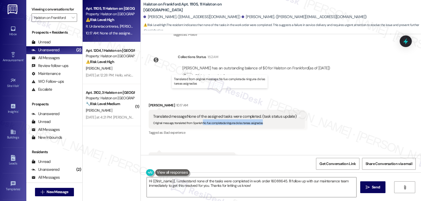
drag, startPoint x: 201, startPoint y: 101, endPoint x: 268, endPoint y: 102, distance: 67.1
click at [268, 119] on div "Original message, translated from Spanish : No fue completada ninguna de las ta…" at bounding box center [224, 122] width 143 height 6
copy sub "No fue completada ninguna de las tareas asignadas"
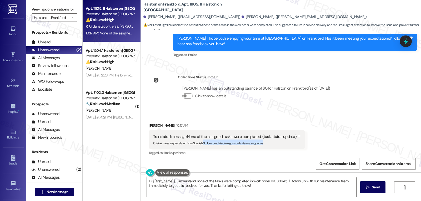
scroll to position [1725, 0]
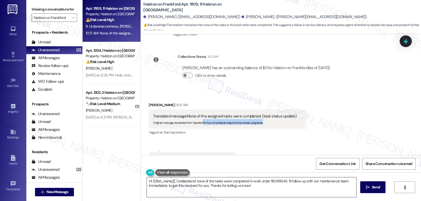
click at [261, 188] on textarea "Hi {{first_name}}, I understand none of the tasks were completed in work order …" at bounding box center [251, 188] width 209 height 20
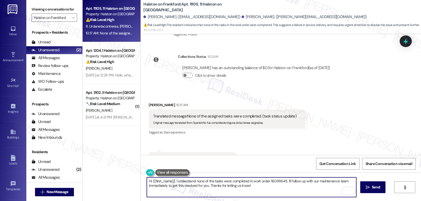
click at [404, 40] on icon at bounding box center [405, 41] width 7 height 7
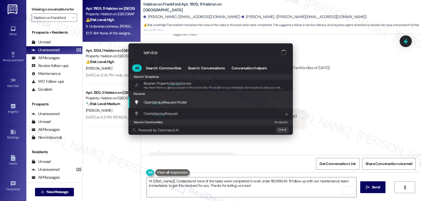
type input "service"
click at [188, 104] on div "Open Service Request Modal Add shortcut" at bounding box center [211, 102] width 154 height 6
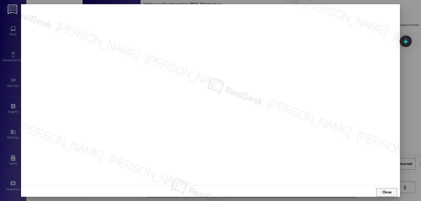
click at [386, 193] on span "Close" at bounding box center [386, 193] width 9 height 6
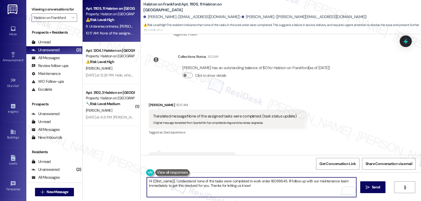
click at [287, 187] on textarea "Hi {{first_name}}, I understand none of the tasks were completed in work order …" at bounding box center [251, 188] width 209 height 20
click at [148, 182] on textarea "Hi {{first_name}}, I understand none of the tasks were completed in work order …" at bounding box center [251, 188] width 209 height 20
drag, startPoint x: 326, startPoint y: 189, endPoint x: 343, endPoint y: 209, distance: 26.4
click at [343, 201] on html "Inbox Go to Inbox Announcement • Send A Text Announcement Site Visit • Go to Si…" at bounding box center [210, 100] width 421 height 201
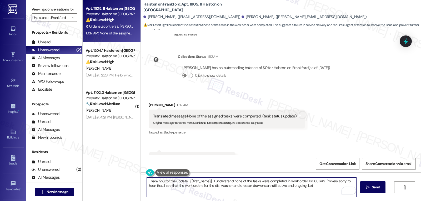
click at [312, 189] on textarea "Thank you for the update, {{first_name}}. I understand none of the tasks were c…" at bounding box center [251, 188] width 209 height 20
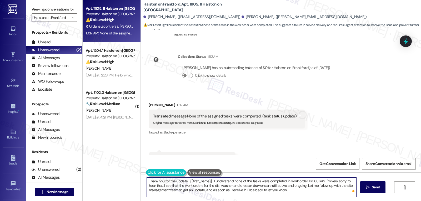
click at [147, 172] on button at bounding box center [166, 172] width 40 height 7
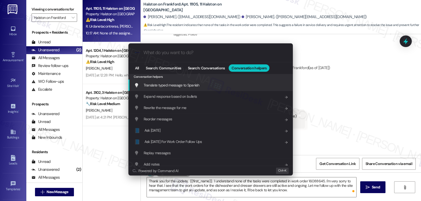
click at [182, 86] on span "Translate typed message to Spanish" at bounding box center [172, 85] width 56 height 5
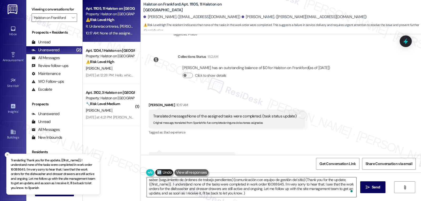
scroll to position [15, 0]
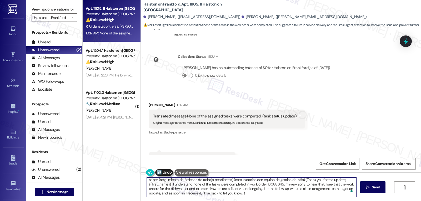
drag, startPoint x: 155, startPoint y: 182, endPoint x: 251, endPoint y: 214, distance: 101.0
click at [251, 201] on html "Inbox Go to Inbox Announcement • Send A Text Announcement Site Visit • Go to Si…" at bounding box center [210, 100] width 421 height 201
click at [187, 181] on textarea "Gracias por la actualización, {{first_name}}. Entiendo que ninguna de las tarea…" at bounding box center [251, 188] width 209 height 20
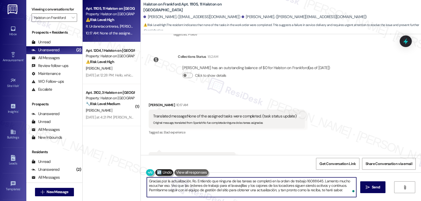
scroll to position [0, 0]
click at [341, 192] on textarea "Gracias por la actualización, [PERSON_NAME]. Entiendo que ninguna de las tareas…" at bounding box center [251, 188] width 209 height 20
type textarea "Gracias por la actualización, [PERSON_NAME]. Entiendo que ninguna de las tareas…"
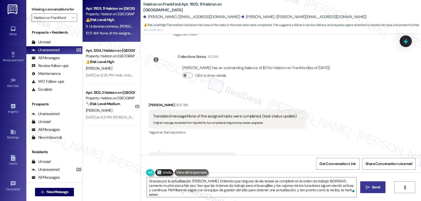
click at [378, 186] on span "Send" at bounding box center [376, 188] width 8 height 6
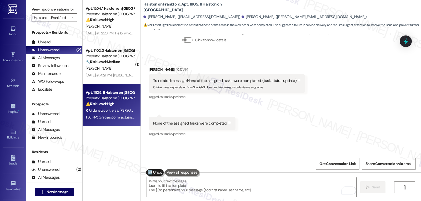
scroll to position [1773, 0]
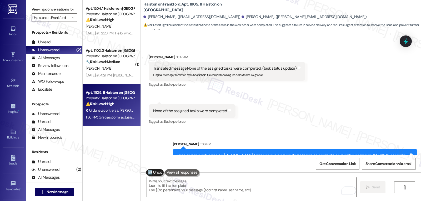
click at [406, 39] on icon at bounding box center [405, 41] width 5 height 6
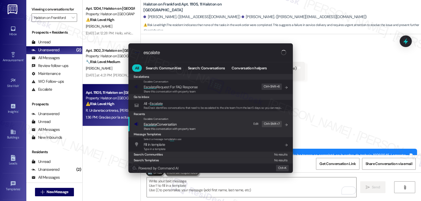
type input "escalate"
click at [177, 126] on span "Escalate Conversation" at bounding box center [160, 124] width 33 height 5
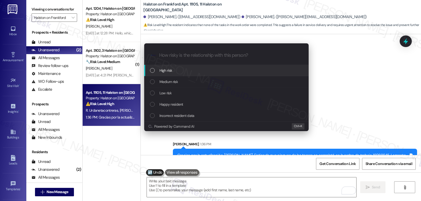
click at [174, 84] on span "Medium risk" at bounding box center [168, 82] width 18 height 6
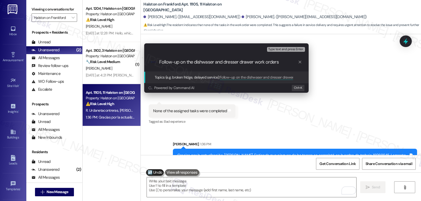
click at [212, 63] on input "Follow-up on the dishwaser and dresser drawer work orders" at bounding box center [228, 62] width 139 height 6
type input "Follow-up on the dishwasher and dresser drawer work orders"
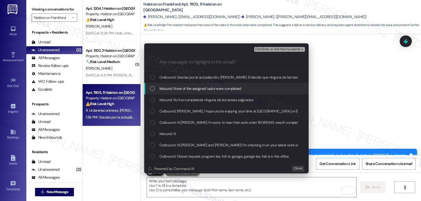
click at [156, 92] on div "Inbound: None of the assigned tasks were completed" at bounding box center [226, 88] width 164 height 11
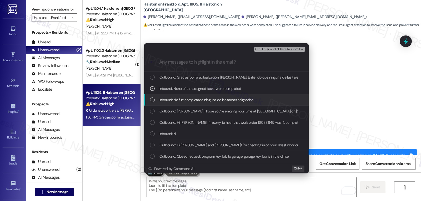
click at [155, 99] on div "Inbound: No fue completada ninguna de las tareas asignadas" at bounding box center [227, 100] width 154 height 6
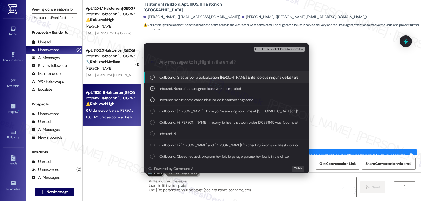
click at [290, 48] on span "Ctrl+Enter or click here to submit" at bounding box center [277, 50] width 45 height 4
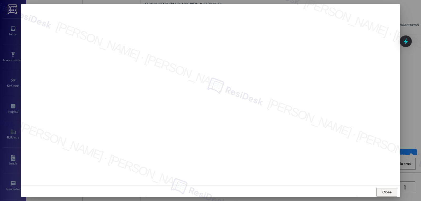
click at [386, 193] on span "Close" at bounding box center [386, 193] width 9 height 6
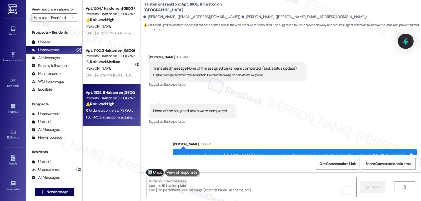
click at [405, 42] on icon at bounding box center [406, 41] width 6 height 8
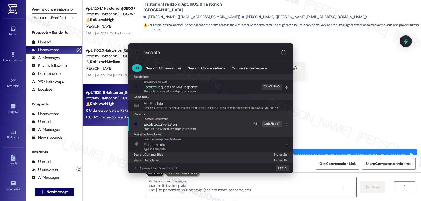
type input "escalate"
click at [188, 127] on span "Share this conversation with property team" at bounding box center [170, 129] width 52 height 4
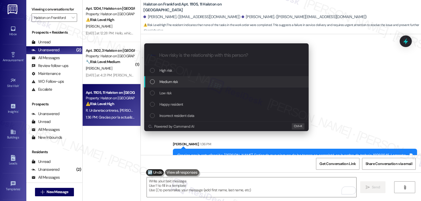
click at [187, 82] on div "Medium risk" at bounding box center [227, 82] width 154 height 6
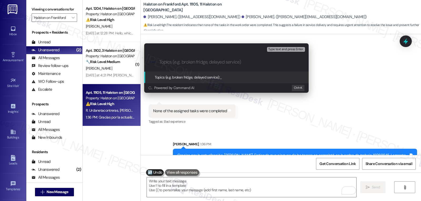
paste input "Follow-up on the dishwasher and dresser drawer work orders"
type input "Follow-up on the dishwasher and dresser drawer work orders"
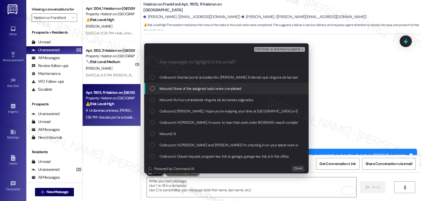
drag, startPoint x: 150, startPoint y: 86, endPoint x: 152, endPoint y: 96, distance: 9.9
click at [150, 88] on div "List of options" at bounding box center [152, 88] width 5 height 5
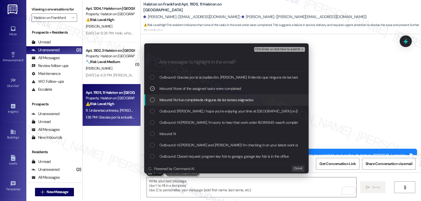
click at [153, 99] on div "Inbound: No fue completada ninguna de las tareas asignadas" at bounding box center [227, 100] width 154 height 6
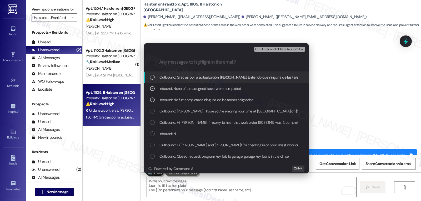
click at [283, 49] on span "Ctrl+Enter or click here to submit" at bounding box center [277, 50] width 45 height 4
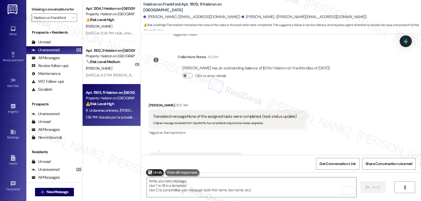
scroll to position [1804, 0]
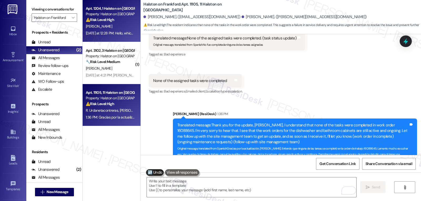
click at [122, 33] on div "[DATE] at 12:28 PM: Hello, which order was that? I'm still awaiting on the AC t…" at bounding box center [212, 33] width 253 height 5
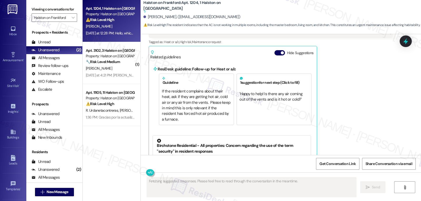
scroll to position [404, 0]
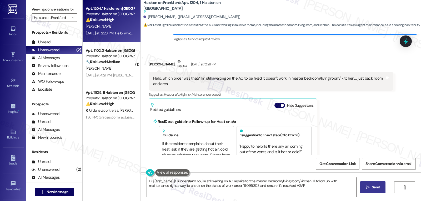
type textarea "Hi {{first_name}}! I understand you're still waiting on AC repairs for the mast…"
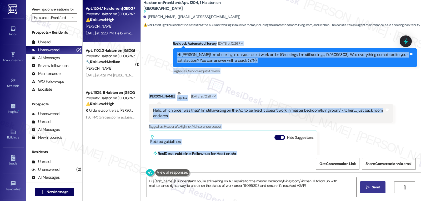
scroll to position [400, 0]
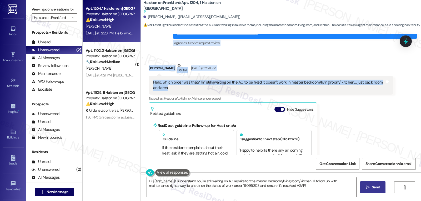
drag, startPoint x: 163, startPoint y: 114, endPoint x: 299, endPoint y: 82, distance: 139.9
click at [296, 82] on div "WO Lease started [DATE] 8:00 PM Show details Survey, sent via SMS Residesk Auto…" at bounding box center [281, 94] width 280 height 121
click at [402, 36] on div at bounding box center [406, 42] width 12 height 12
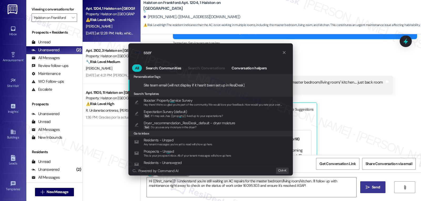
type input "sser"
click at [341, 136] on div ".cls-1{fill:#0a055f;}.cls-2{fill:#0cc4c4;} resideskLogoBlueOrange sser All Sear…" at bounding box center [210, 100] width 421 height 201
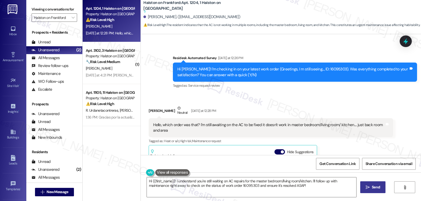
scroll to position [347, 0]
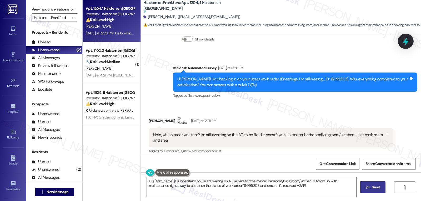
click at [404, 42] on icon at bounding box center [406, 41] width 6 height 8
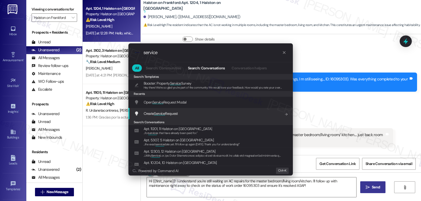
type input "service"
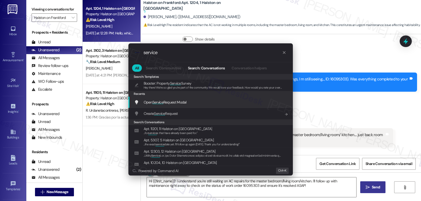
click at [183, 105] on span "Open Service Request Modal" at bounding box center [165, 102] width 43 height 6
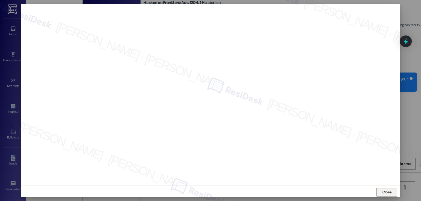
click at [384, 193] on span "Close" at bounding box center [386, 193] width 9 height 6
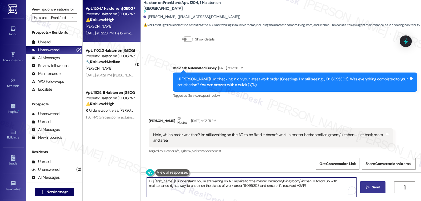
click at [152, 188] on textarea "Hi {{first_name}}! I understand you're still waiting on AC repairs for the mast…" at bounding box center [251, 188] width 209 height 20
click at [152, 187] on textarea "Hi {{first_name}}! I understand you're still waiting on AC repairs for the mast…" at bounding box center [251, 188] width 209 height 20
click at [214, 187] on textarea "Hi {{first_name}}! I understand you're still waiting on AC repairs for the mast…" at bounding box center [251, 188] width 209 height 20
drag, startPoint x: 237, startPoint y: 186, endPoint x: 315, endPoint y: 190, distance: 78.5
click at [315, 190] on textarea "Hi {{first_name}}! I understand you're still waiting on AC repairs for the mast…" at bounding box center [251, 188] width 209 height 20
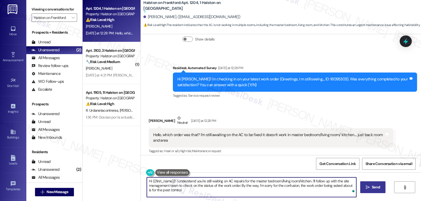
scroll to position [505, 0]
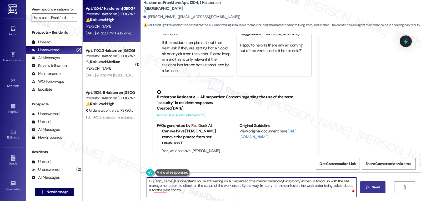
click at [296, 196] on textarea "Hi {{first_name}}! I understand you're still waiting on AC repairs for the mast…" at bounding box center [251, 188] width 209 height 20
click at [206, 191] on textarea "Hi {{first_name}}! I understand you're still waiting on AC repairs for the mast…" at bounding box center [251, 188] width 209 height 20
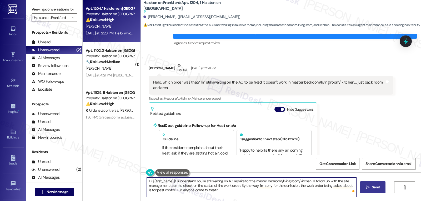
type textarea "Hi {{first_name}}! I understand you're still waiting on AC repairs for the mast…"
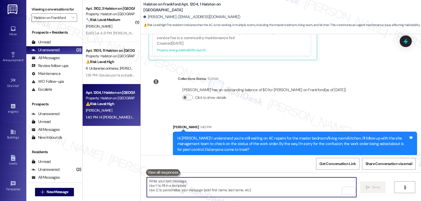
scroll to position [485, 0]
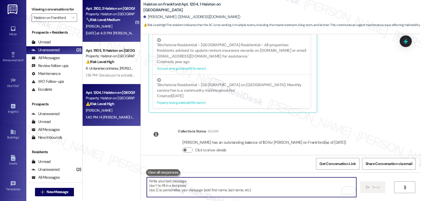
click at [122, 23] on div "[PERSON_NAME]" at bounding box center [110, 26] width 50 height 7
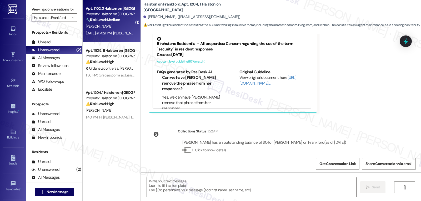
type textarea "Fetching suggested responses. Please feel free to read through the conversation…"
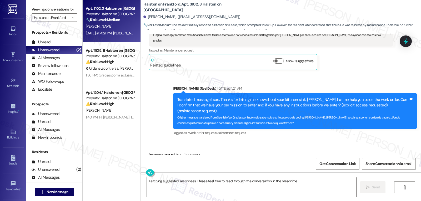
scroll to position [587, 0]
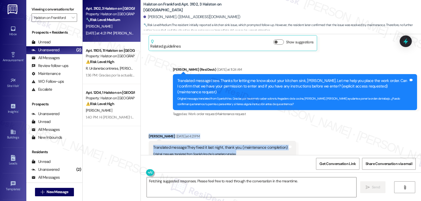
drag, startPoint x: 144, startPoint y: 119, endPoint x: 258, endPoint y: 158, distance: 119.7
click at [287, 137] on div "Received via SMS [PERSON_NAME] [DATE] at 4:21 PM Translated message: They fixed…" at bounding box center [222, 151] width 155 height 42
click at [212, 195] on textarea "Fetching suggested responses. Please feel free to read through the conversation…" at bounding box center [251, 188] width 209 height 20
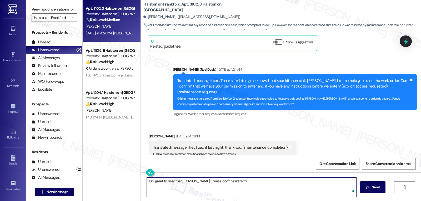
type textarea "Oh, great to hear that, [PERSON_NAME]! Please don't hesitate to"
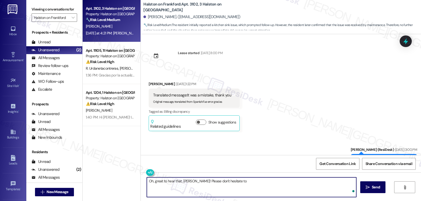
scroll to position [587, 0]
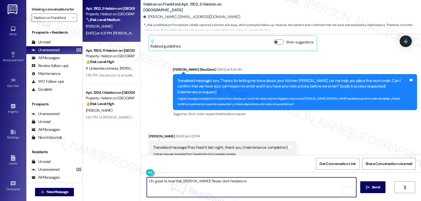
click at [192, 182] on textarea "Oh, great to hear that, [PERSON_NAME]! Please don't hesitate to" at bounding box center [251, 188] width 209 height 20
click at [263, 190] on textarea "Oh, great to hear that, [PERSON_NAME]! Thank you for the update. Please don't h…" at bounding box center [251, 188] width 209 height 20
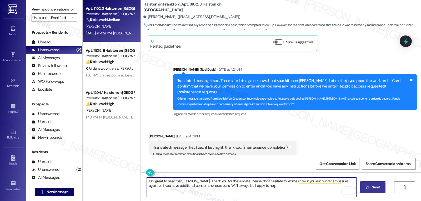
type textarea "Oh, great to hear that, [PERSON_NAME]! Thank you for the update. Please don't h…"
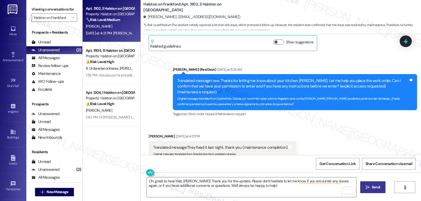
click at [370, 186] on span " Send" at bounding box center [373, 188] width 17 height 6
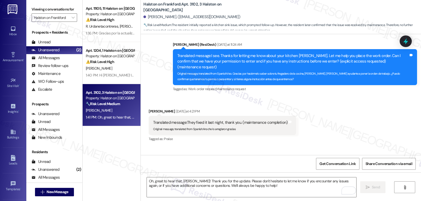
scroll to position [629, 0]
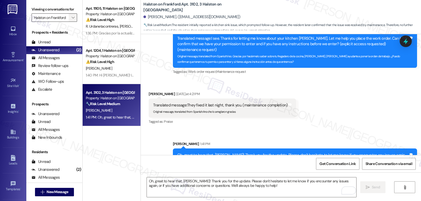
click at [71, 22] on span "" at bounding box center [73, 17] width 5 height 8
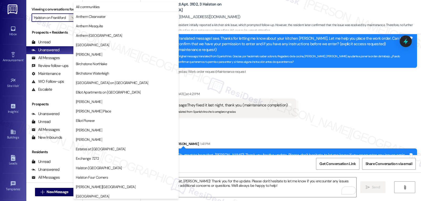
scroll to position [180, 0]
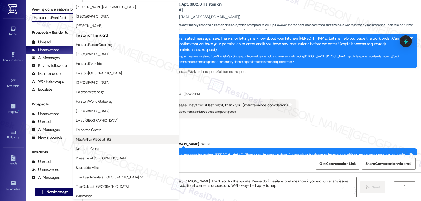
click at [103, 143] on button "MacArthur Place at 183" at bounding box center [125, 139] width 105 height 9
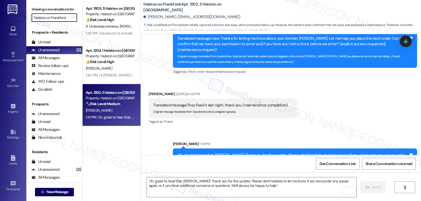
type input "MacArthur Place at 183"
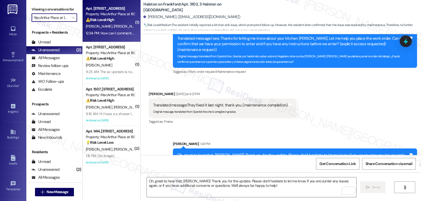
click at [114, 27] on span "[PERSON_NAME]" at bounding box center [127, 26] width 26 height 5
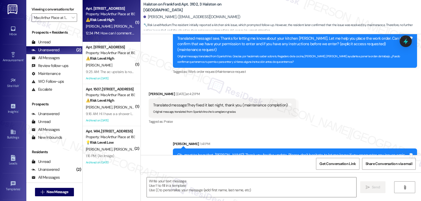
type textarea "Fetching suggested responses. Please feel free to read through the conversation…"
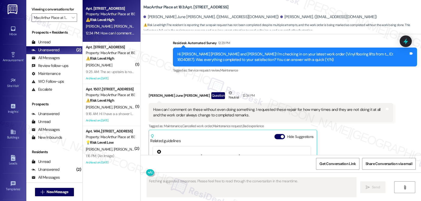
scroll to position [5000, 0]
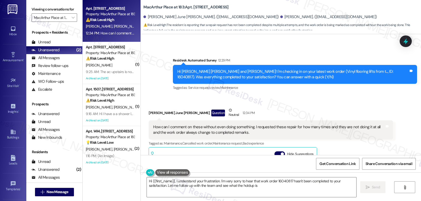
type textarea "Hi {{first_name}}, I understand your frustration. I'm very sorry to hear that w…"
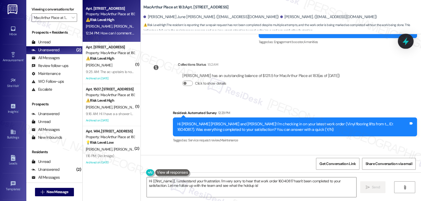
click at [403, 43] on icon at bounding box center [405, 41] width 9 height 9
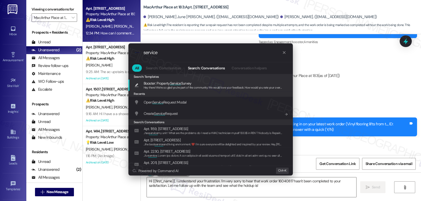
click at [165, 104] on span "Open Service Request Modal" at bounding box center [165, 102] width 43 height 5
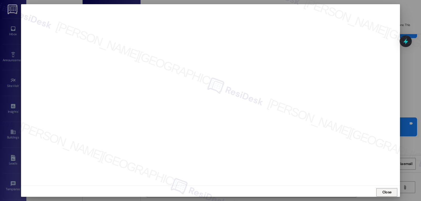
click at [383, 193] on span "Close" at bounding box center [386, 193] width 9 height 6
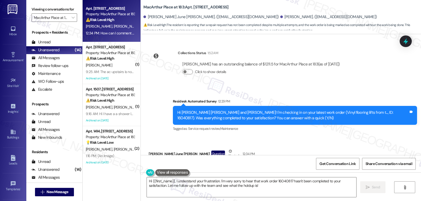
scroll to position [4947, 0]
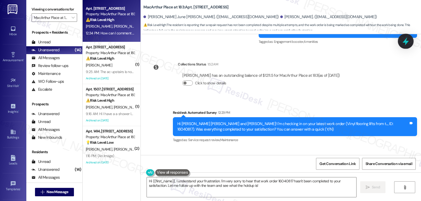
click at [402, 44] on icon at bounding box center [405, 41] width 9 height 9
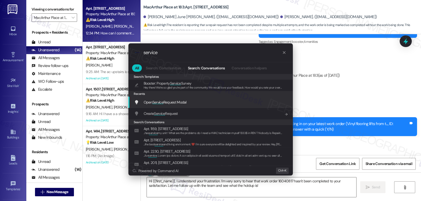
type input "service"
click at [183, 107] on div "Open Service Request Modal Add shortcut" at bounding box center [210, 102] width 164 height 11
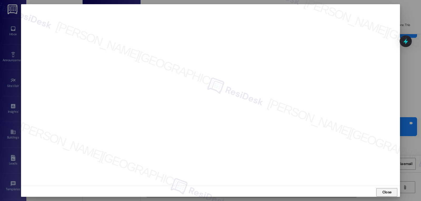
click at [389, 191] on span "Close" at bounding box center [386, 193] width 9 height 6
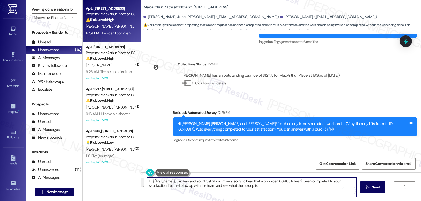
drag, startPoint x: 325, startPoint y: 183, endPoint x: 163, endPoint y: 186, distance: 161.6
click at [163, 186] on textarea "Hi {{first_name}}, I understand your frustration. I'm very sorry to hear that w…" at bounding box center [251, 188] width 209 height 20
click at [249, 186] on textarea "Hi {{first_name}}, I understand your frustration. I'm very sorry to hear that w…" at bounding box center [251, 188] width 209 height 20
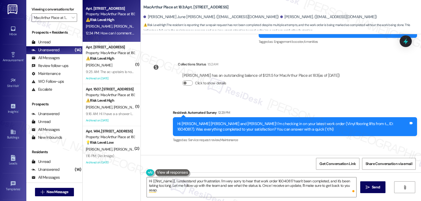
drag, startPoint x: 161, startPoint y: 126, endPoint x: 142, endPoint y: 127, distance: 19.0
copy div "Mark June"
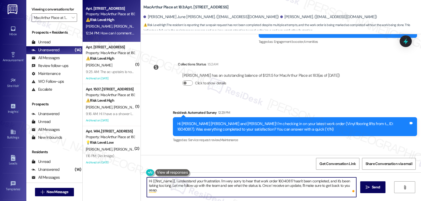
click at [149, 181] on textarea "Hi {{first_name}}, I understand your frustration. I'm very sorry to hear that w…" at bounding box center [251, 188] width 209 height 20
paste textarea "Mark June"
click at [326, 191] on textarea "Hi Mark June, I understand your frustration. I'm very sorry to hear that work o…" at bounding box center [251, 188] width 209 height 20
type textarea "Hi Mark June, I understand your frustration. I'm very sorry to hear that work o…"
click at [373, 189] on span "Send" at bounding box center [376, 188] width 8 height 6
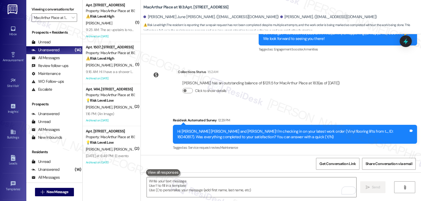
scroll to position [4937, 0]
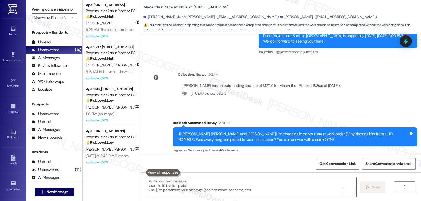
click at [342, 132] on div "Hi Mark June Paul and Sheryl! I'm checking in on your latest work order (Vinyl …" at bounding box center [292, 137] width 231 height 11
copy div "16040817"
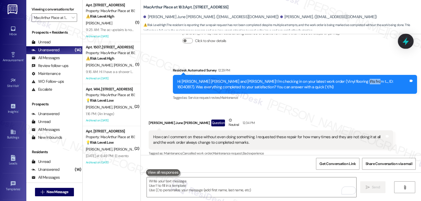
click at [405, 41] on icon at bounding box center [406, 41] width 6 height 8
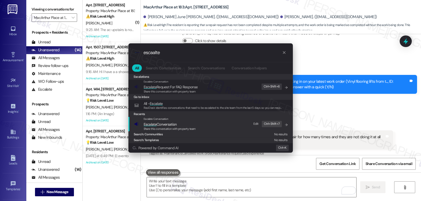
type input "escaalte"
click at [164, 129] on span "Share this conversation with property team" at bounding box center [170, 129] width 52 height 4
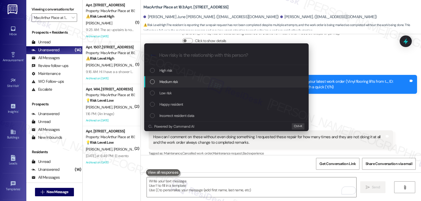
click at [177, 84] on span "Medium risk" at bounding box center [168, 82] width 18 height 6
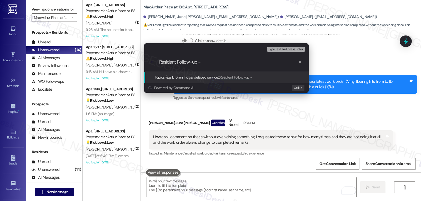
paste input "16040817"
type input "Resident Follow-up - WO 16040817 - Vinyl flooring - No one came, marked complet…"
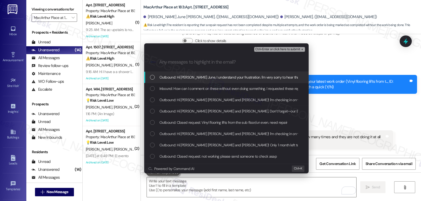
scroll to position [0, 0]
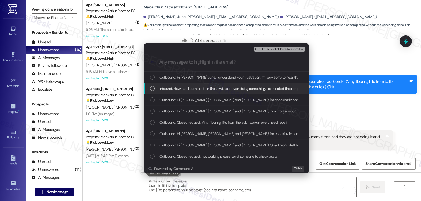
click at [152, 89] on div "List of options" at bounding box center [152, 88] width 5 height 5
click at [284, 49] on span "Ctrl+Enter or click here to submit" at bounding box center [277, 50] width 45 height 4
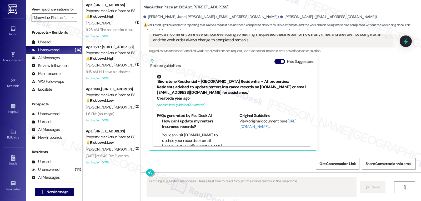
scroll to position [5103, 0]
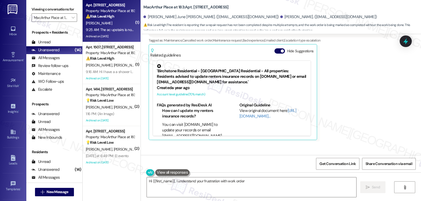
type textarea "Hi {{first_name}}, I understand your frustration with work order 16040817"
click at [115, 27] on div "9:25 AM: The ac upstairs is not working properly, my guess is it wasnt fixed, b…" at bounding box center [110, 30] width 50 height 7
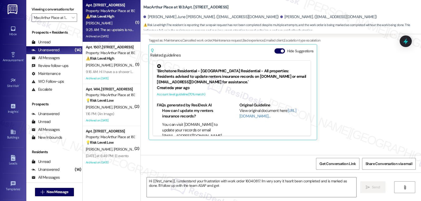
type textarea "Hi {{first_name}}, I understand your frustration with work order 16040817. I'm …"
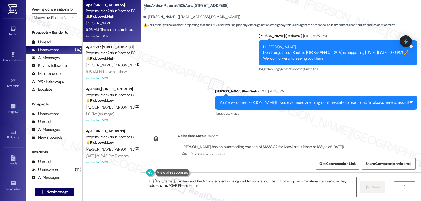
scroll to position [9438, 0]
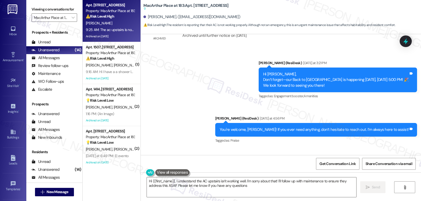
type textarea "Hi {{first_name}}, I understand the AC upstairs isn't working well. I'm sorry a…"
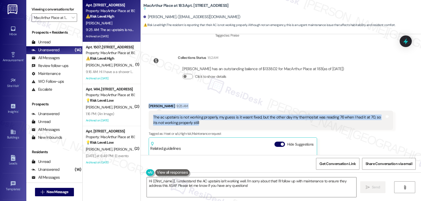
drag, startPoint x: 143, startPoint y: 62, endPoint x: 203, endPoint y: 79, distance: 62.0
click at [203, 99] on div "Received via SMS Juan Haedo 9:25 AM The ac upstairs is not working properly, my…" at bounding box center [271, 205] width 252 height 212
copy div "Juan Haedo 9:25 AM The ac upstairs is not working properly, my guess is it wasn…"
click at [409, 44] on icon at bounding box center [405, 41] width 9 height 9
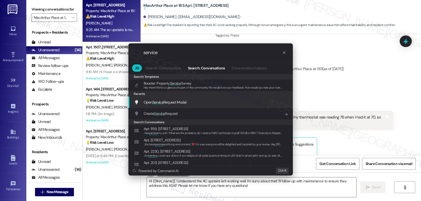
type input "service"
click at [199, 104] on div "Open Service Request Modal Add shortcut" at bounding box center [211, 102] width 154 height 6
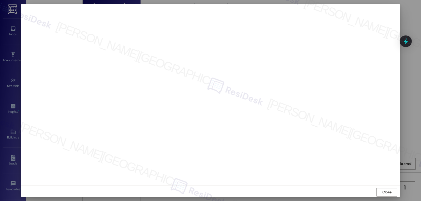
click at [388, 192] on span "Close" at bounding box center [386, 193] width 9 height 6
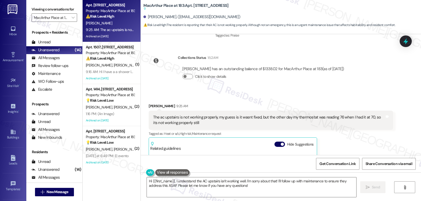
scroll to position [9491, 0]
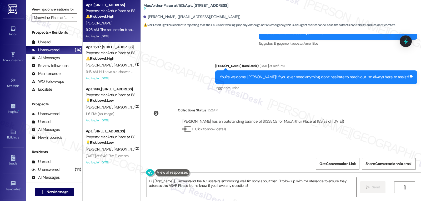
drag, startPoint x: 143, startPoint y: 115, endPoint x: 211, endPoint y: 129, distance: 69.4
copy div "Juan Haedo 9:25 AM The ac upstairs is not working properly, my guess is it wasn…"
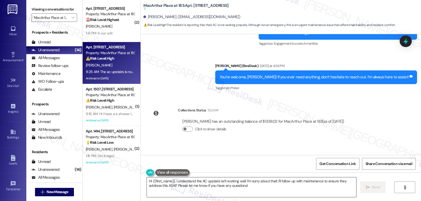
click at [264, 187] on textarea "Hi {{first_name}}, I understand the AC upstairs isn't working well. I'm sorry a…" at bounding box center [251, 188] width 209 height 20
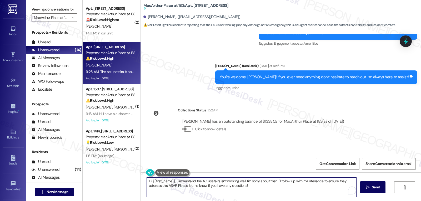
paste textarea "Juan, thanks for letting us know. I’m sorry the upstairs A/C still isn’t coolin…"
click at [276, 182] on textarea "Hi Juan, thanks for letting us know. I’m sorry the upstairs A/C still isn’t coo…" at bounding box center [251, 188] width 209 height 20
type textarea "Hi Juan, thanks for letting us know. I’m sorry the upstairs A/C still isn’t coo…"
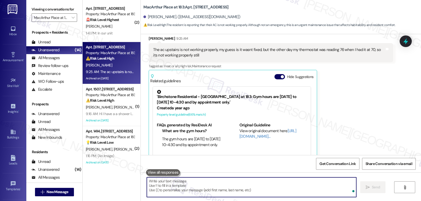
scroll to position [9623, 0]
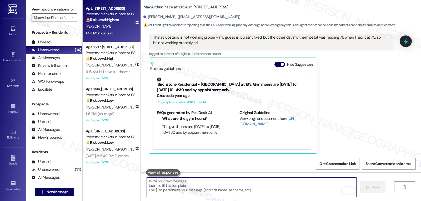
click at [101, 39] on div "Apt. 2139, 2322 MacArthur Place at 183 Property: MacArthur Place at 183 🚨 Risk …" at bounding box center [112, 21] width 58 height 42
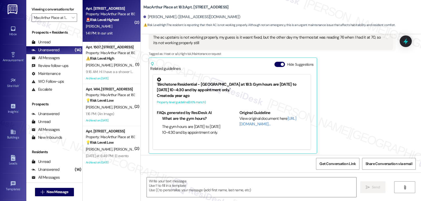
type textarea "Fetching suggested responses. Please feel free to read through the conversation…"
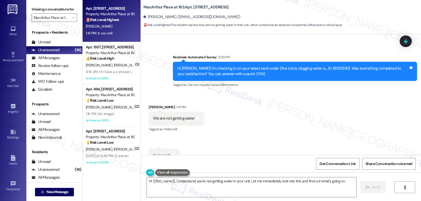
scroll to position [868, 0]
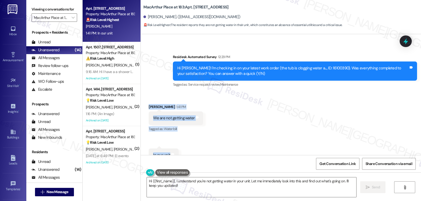
drag, startPoint x: 145, startPoint y: 97, endPoint x: 173, endPoint y: 148, distance: 57.9
click at [173, 148] on div "Received via SMS Rajayaswanthv Vegesna 1:41 PM We are not getting water Tags an…" at bounding box center [281, 129] width 280 height 74
copy div "Rajayaswanthv Vegesna 1:41 PM We are not getting water Tags and notes Tagged as…"
click at [242, 190] on textarea "Hi {{first_name}}, I understand you're not getting water in your unit. Let me i…" at bounding box center [251, 188] width 209 height 20
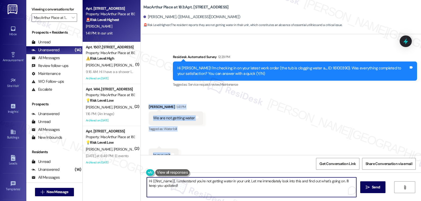
paste textarea "Rajayaswanthv, I’m really sorry to hear you don’t have water in your unit"
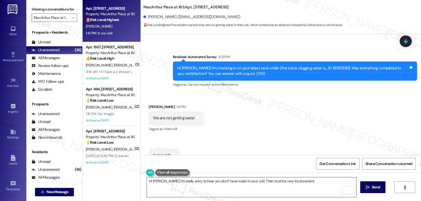
click at [317, 183] on textarea "Hi Rajayaswanthv, I’m really sorry to hear you don’t have water in your unit. T…" at bounding box center [251, 188] width 209 height 20
paste textarea "Can you let me know if it’s no water at all, or just no hot/cold water?"
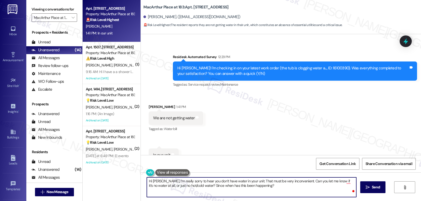
type textarea "Hi Rajayaswanthv, I’m really sorry to hear you don’t have water in your unit. T…"
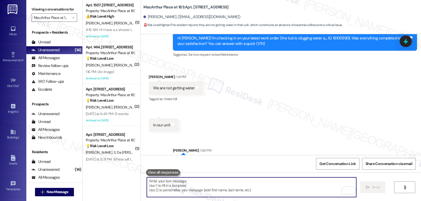
scroll to position [910, 0]
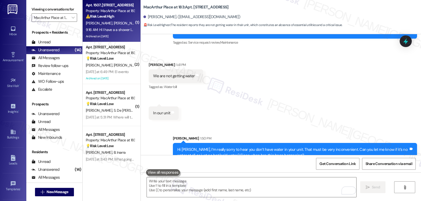
click at [109, 15] on strong "⚠️ Risk Level: High" at bounding box center [100, 16] width 28 height 5
type textarea "Fetching suggested responses. Please feel free to read through the conversation…"
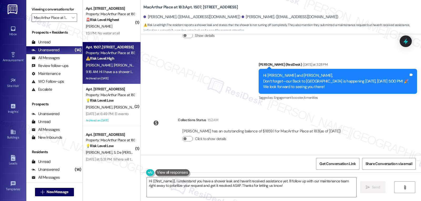
scroll to position [3040, 0]
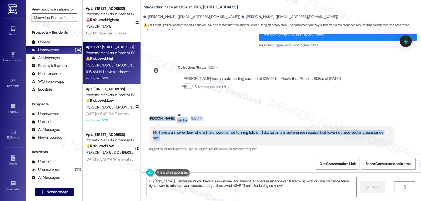
drag, startPoint x: 143, startPoint y: 79, endPoint x: 414, endPoint y: 96, distance: 272.3
click at [414, 101] on div "Received via SMS Minnie Pettway Neutral 9:16 AM Hi I have a a shower leak where…" at bounding box center [281, 177] width 280 height 152
copy div "Minnie Pettway Neutral 9:16 AM Hi I have a a shower leak where the shower is no…"
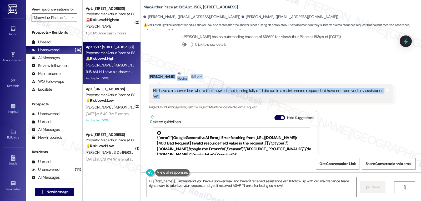
scroll to position [3093, 0]
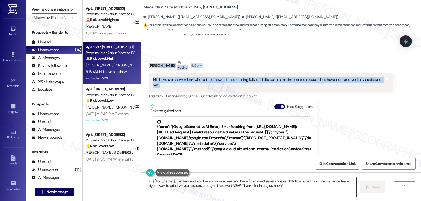
click at [236, 191] on textarea "Hi {{first_name}}, I understand you have a shower leak and haven't received ass…" at bounding box center [251, 188] width 209 height 20
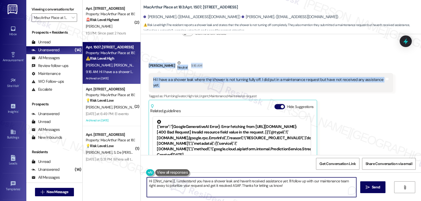
paste textarea "Minnie, thanks for letting us know. I’m sorry you haven’t had any help yet with…"
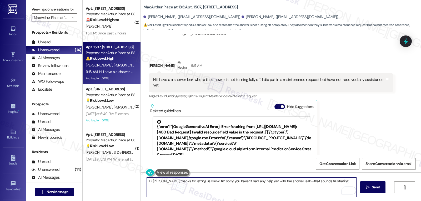
click at [292, 181] on textarea "Hi Minnie, thanks for letting us know. I’m sorry you haven’t had any help yet w…" at bounding box center [251, 188] width 209 height 20
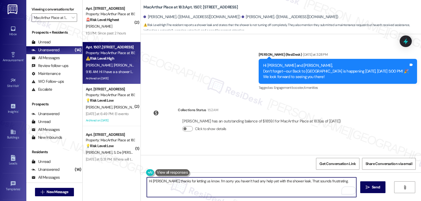
scroll to position [2987, 0]
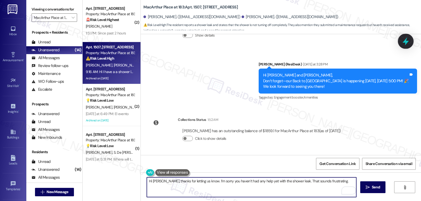
type textarea "Hi Minnie, thanks for letting us know. I’m sorry you haven’t had any help yet w…"
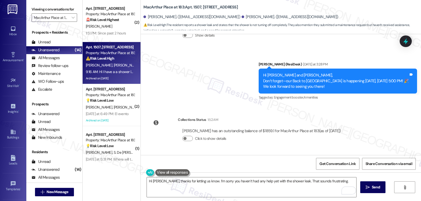
click at [404, 39] on icon at bounding box center [405, 41] width 7 height 7
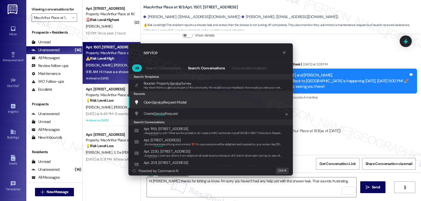
type input "service"
click at [192, 104] on div "Open Service Request Modal Add shortcut" at bounding box center [211, 102] width 154 height 6
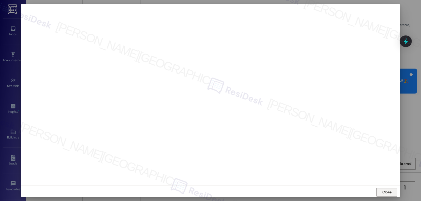
click at [387, 192] on span "Close" at bounding box center [386, 193] width 9 height 6
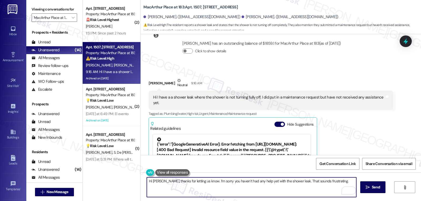
scroll to position [3093, 0]
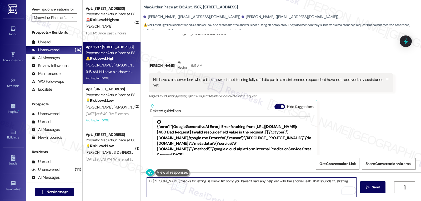
scroll to position [3040, 0]
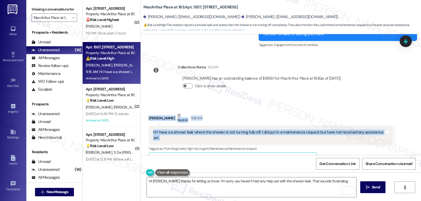
drag, startPoint x: 143, startPoint y: 78, endPoint x: 411, endPoint y: 98, distance: 268.6
click at [411, 101] on div "Received via SMS [PERSON_NAME] Neutral 9:16 AM Hi I have a a shower leak where …" at bounding box center [281, 177] width 280 height 152
copy div "[PERSON_NAME] Neutral 9:16 AM Hi I have a a shower leak where the shower is not…"
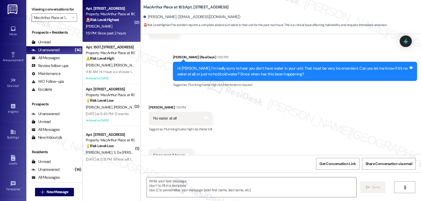
scroll to position [992, 0]
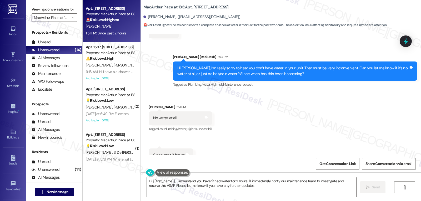
type textarea "Hi {{first_name}}, I understand you haven't had water for 2 hours. I'll immedia…"
click at [120, 74] on div "9:16 AM: Hi I have a a shower leak where the shower is not turning fully off. I…" at bounding box center [110, 72] width 50 height 7
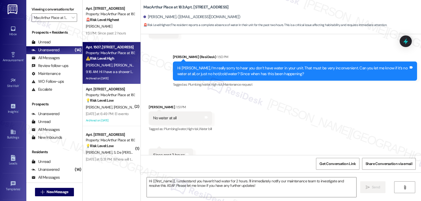
type textarea "Fetching suggested responses. Please feel free to read through the conversation…"
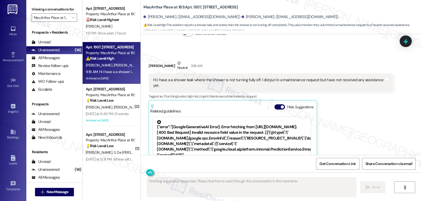
scroll to position [3093, 0]
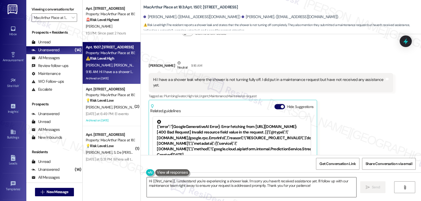
click at [242, 185] on textarea "Hi {{first_name}}, I understand you're experiencing a shower leak. I'm sorry yo…" at bounding box center [251, 188] width 209 height 20
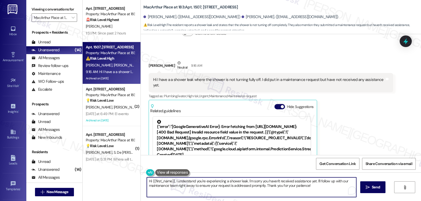
paste textarea "[PERSON_NAME], thanks for letting us know. I’m sorry you haven’t had any help y…"
click at [292, 184] on textarea "Hi [PERSON_NAME], thanks for letting us know. I’m sorry you haven’t had any hel…" at bounding box center [251, 188] width 209 height 20
type textarea "Hi [PERSON_NAME], thanks for letting us know. I’m sorry you haven’t had any hel…"
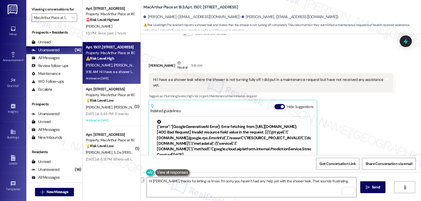
click at [414, 48] on div "Received via SMS [PERSON_NAME] Neutral 9:16 AM Hi I have a a shower leak where …" at bounding box center [281, 124] width 280 height 152
click at [408, 42] on icon at bounding box center [405, 41] width 9 height 9
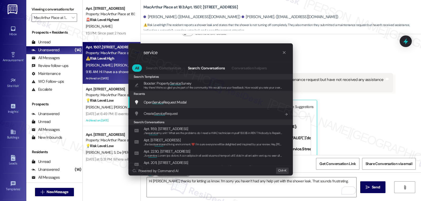
click at [173, 103] on span "Open Service Request Modal" at bounding box center [165, 102] width 43 height 5
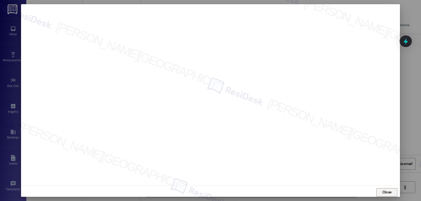
click at [387, 191] on span "Close" at bounding box center [386, 193] width 9 height 6
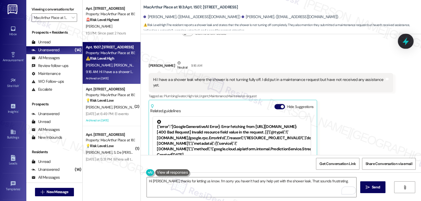
click at [408, 43] on icon at bounding box center [405, 41] width 9 height 9
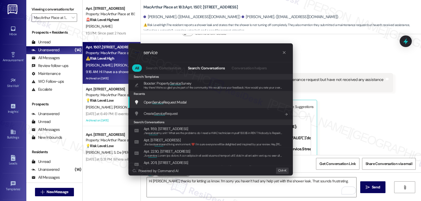
type input "service"
click at [168, 104] on span "Open Service Request Modal" at bounding box center [165, 102] width 43 height 5
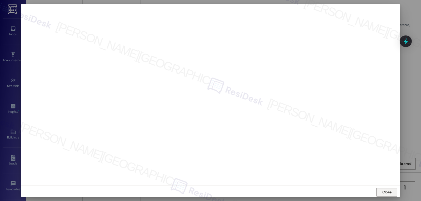
click at [389, 193] on span "Close" at bounding box center [386, 193] width 9 height 6
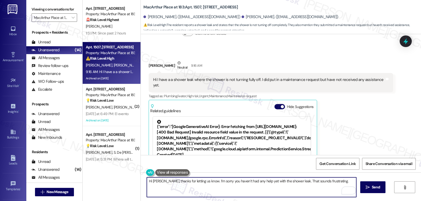
click at [337, 182] on textarea "Hi Minnie, thanks for letting us know. I’m sorry you haven’t had any help yet w…" at bounding box center [251, 188] width 209 height 20
click at [197, 186] on textarea "Hi Minnie, thanks for letting us know. I’m sorry you haven’t had any help yet w…" at bounding box center [251, 188] width 209 height 20
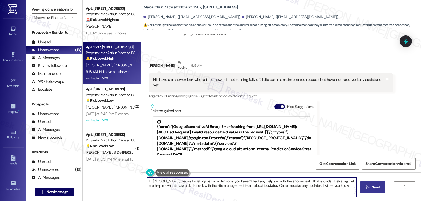
type textarea "Hi Minnie, thanks for letting us know. I’m sorry you haven’t had any help yet w…"
click at [369, 189] on span " Send" at bounding box center [373, 188] width 17 height 6
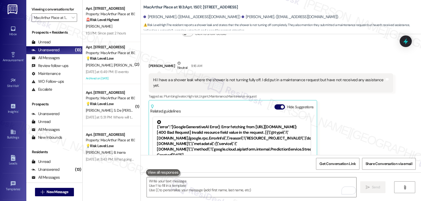
scroll to position [3135, 0]
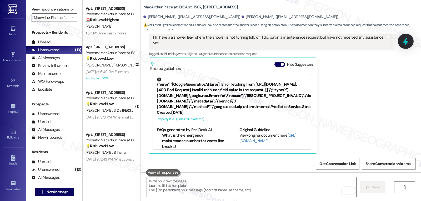
click at [408, 42] on icon at bounding box center [405, 41] width 9 height 9
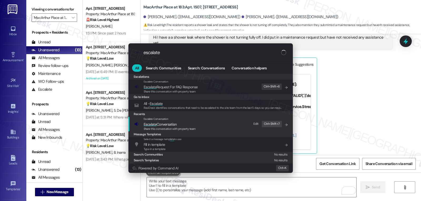
type input "escalate"
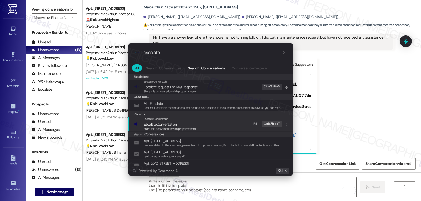
click at [164, 122] on span "Escalate Conversation" at bounding box center [160, 124] width 33 height 5
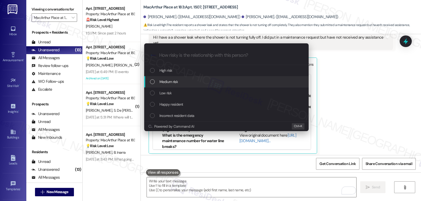
click at [180, 82] on div "Medium risk" at bounding box center [227, 82] width 154 height 6
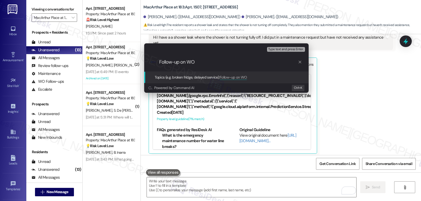
paste input "16101356"
type input "Follow-up on WO 16101356 - Shower knob issue"
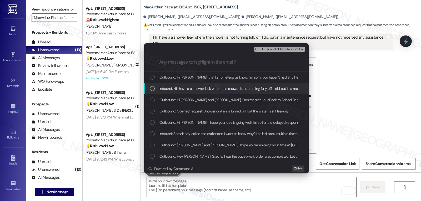
click at [152, 88] on div "List of options" at bounding box center [152, 88] width 5 height 5
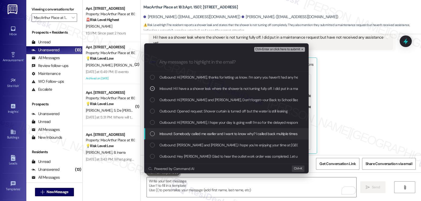
click at [155, 135] on div "Inbound: Somebody called me earlier and I want to know why? I called back multi…" at bounding box center [227, 134] width 154 height 6
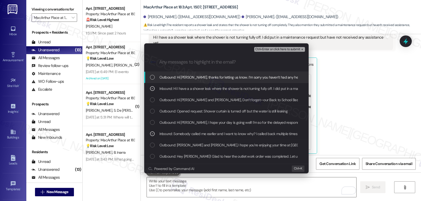
click at [289, 49] on span "Ctrl+Enter or click here to submit" at bounding box center [277, 50] width 45 height 4
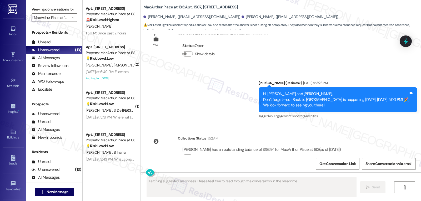
scroll to position [3092, 0]
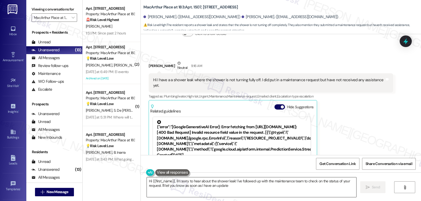
type textarea "Hi {{first_name}}, I'm sorry to hear about the shower leak! I've followed up wi…"
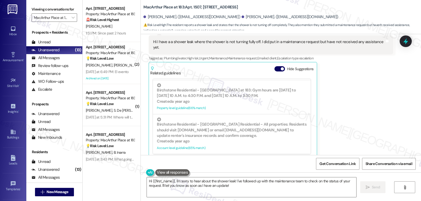
scroll to position [3143, 0]
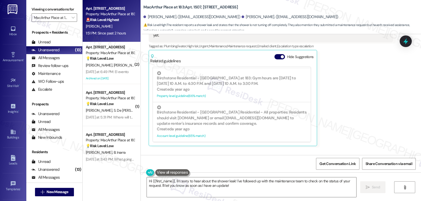
click at [97, 21] on strong "🚨 Risk Level: Highest" at bounding box center [102, 19] width 33 height 5
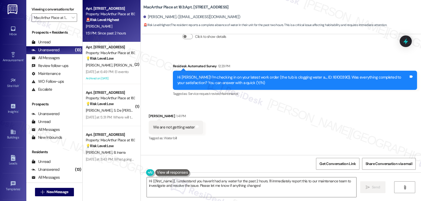
scroll to position [992, 0]
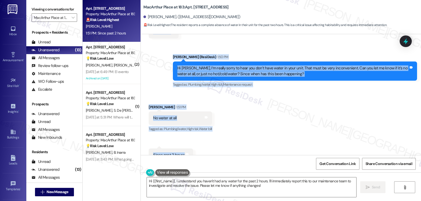
drag, startPoint x: 168, startPoint y: 79, endPoint x: 203, endPoint y: 139, distance: 69.1
click at [203, 139] on div "Lease started Jul 09, 2025 at 8:00 PM Survey, sent via SMS Residesk Automated S…" at bounding box center [281, 94] width 280 height 121
copy div "Residesk Automated Survey 12:29 PM Hi Rajayaswanthv! I'm checking in on your la…"
click at [270, 190] on textarea "Hi {{first_name}}, I understand you haven't had any water for the past 2 hours.…" at bounding box center [251, 188] width 209 height 20
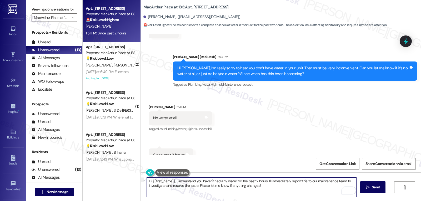
drag, startPoint x: 308, startPoint y: 182, endPoint x: 333, endPoint y: 183, distance: 24.8
click at [333, 183] on textarea "Hi {{first_name}}, I understand you haven't had any water for the past 2 hours.…" at bounding box center [251, 188] width 209 height 20
type textarea "Hi {{first_name}}, I understand you haven't had any water for the past 2 hours.…"
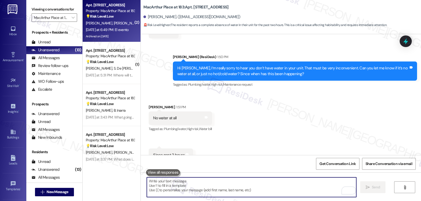
click at [113, 33] on div "Yesterday at 6:49 PM: El evento Yesterday at 6:49 PM: El evento" at bounding box center [110, 30] width 50 height 7
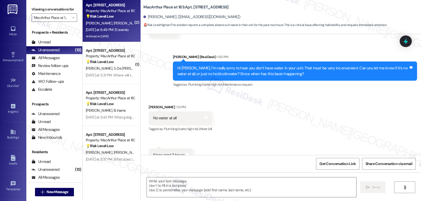
type textarea "Fetching suggested responses. Please feel free to read through the conversation…"
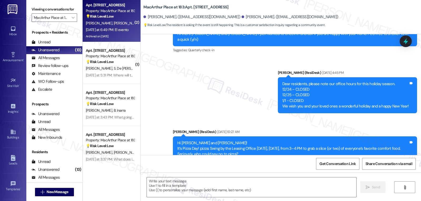
type textarea "Fetching suggested responses. Please feel free to read through the conversation…"
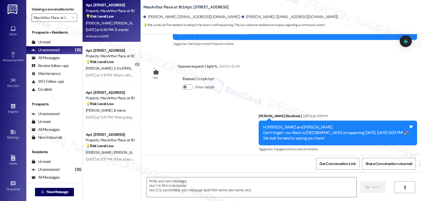
scroll to position [2234, 0]
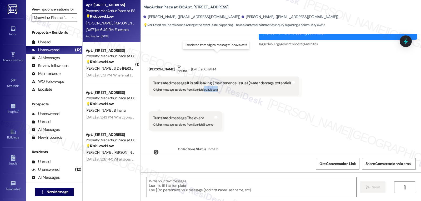
drag, startPoint x: 201, startPoint y: 62, endPoint x: 226, endPoint y: 62, distance: 25.8
click at [226, 86] on div "Original message, translated from Spanish : Todavía está" at bounding box center [222, 89] width 138 height 6
copy sub "odavía está"
drag, startPoint x: 199, startPoint y: 95, endPoint x: 213, endPoint y: 98, distance: 13.9
click at [213, 112] on div "Translated message: The event Original message, translated from Spanish : El ev…" at bounding box center [185, 121] width 73 height 19
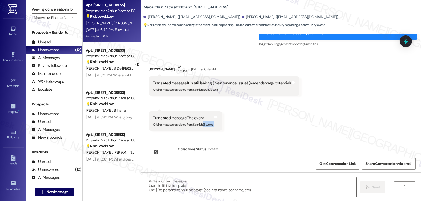
copy div "El evento Translated from original message: El evento Tags and notes"
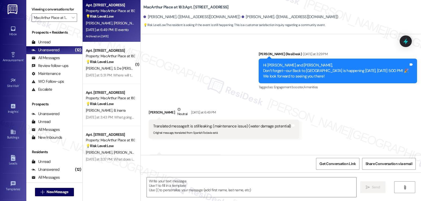
scroll to position [2181, 0]
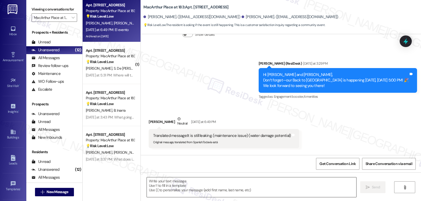
click at [154, 184] on textarea at bounding box center [251, 188] width 209 height 20
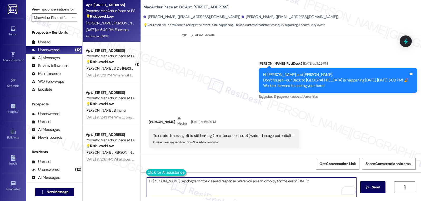
click at [146, 172] on button at bounding box center [166, 172] width 40 height 7
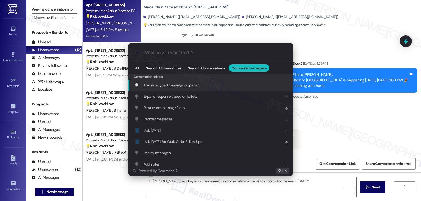
click at [210, 88] on div "Translate typed message to Spanish Add shortcut" at bounding box center [211, 85] width 154 height 6
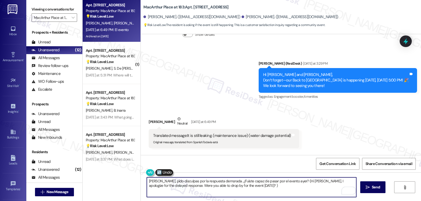
drag, startPoint x: 295, startPoint y: 181, endPoint x: 325, endPoint y: 214, distance: 44.3
click at [325, 201] on html "Inbox Go to Inbox Announcement • Send A Text Announcement Site Visit • Go to Si…" at bounding box center [210, 100] width 421 height 201
type textarea "Hola Pablo, pido disculpas por la respuesta demorada. ¿Fuiste capaz de pasar po…"
click at [375, 187] on span "Send" at bounding box center [376, 188] width 8 height 6
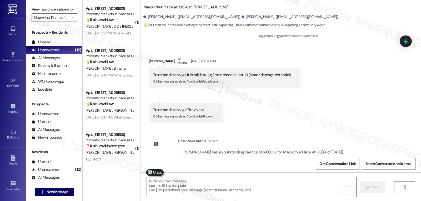
scroll to position [2271, 0]
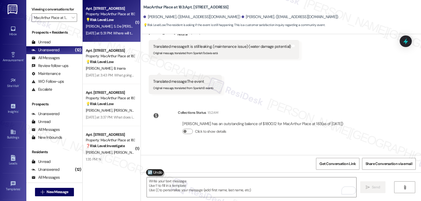
click at [99, 26] on span "A. Guzman" at bounding box center [100, 26] width 28 height 5
type textarea "Fetching suggested responses. Please feel free to read through the conversation…"
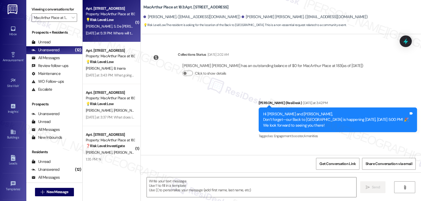
type textarea "Fetching suggested responses. Please feel free to read through the conversation…"
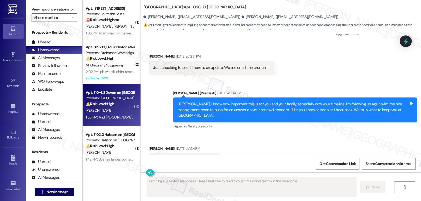
scroll to position [3244, 0]
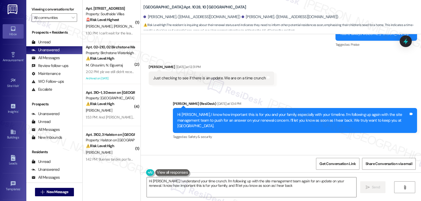
type textarea "Hi [PERSON_NAME], I understand your time crunch. I'm following up with the site…"
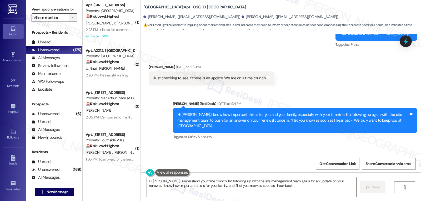
click at [72, 20] on icon "" at bounding box center [73, 18] width 3 height 4
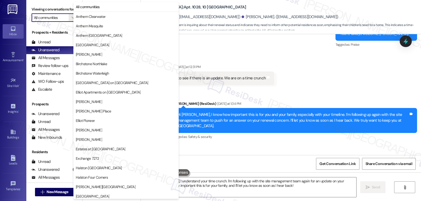
click at [245, 145] on div "Received via SMS [PERSON_NAME] [DATE] at 1:34 PM Thank you Tags and notes Tagge…" at bounding box center [281, 167] width 280 height 44
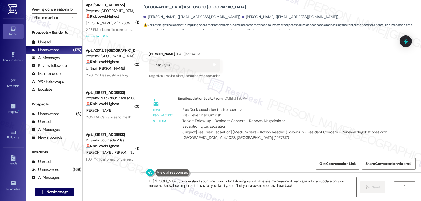
scroll to position [3402, 0]
